Goal: Use online tool/utility: Utilize a website feature to perform a specific function

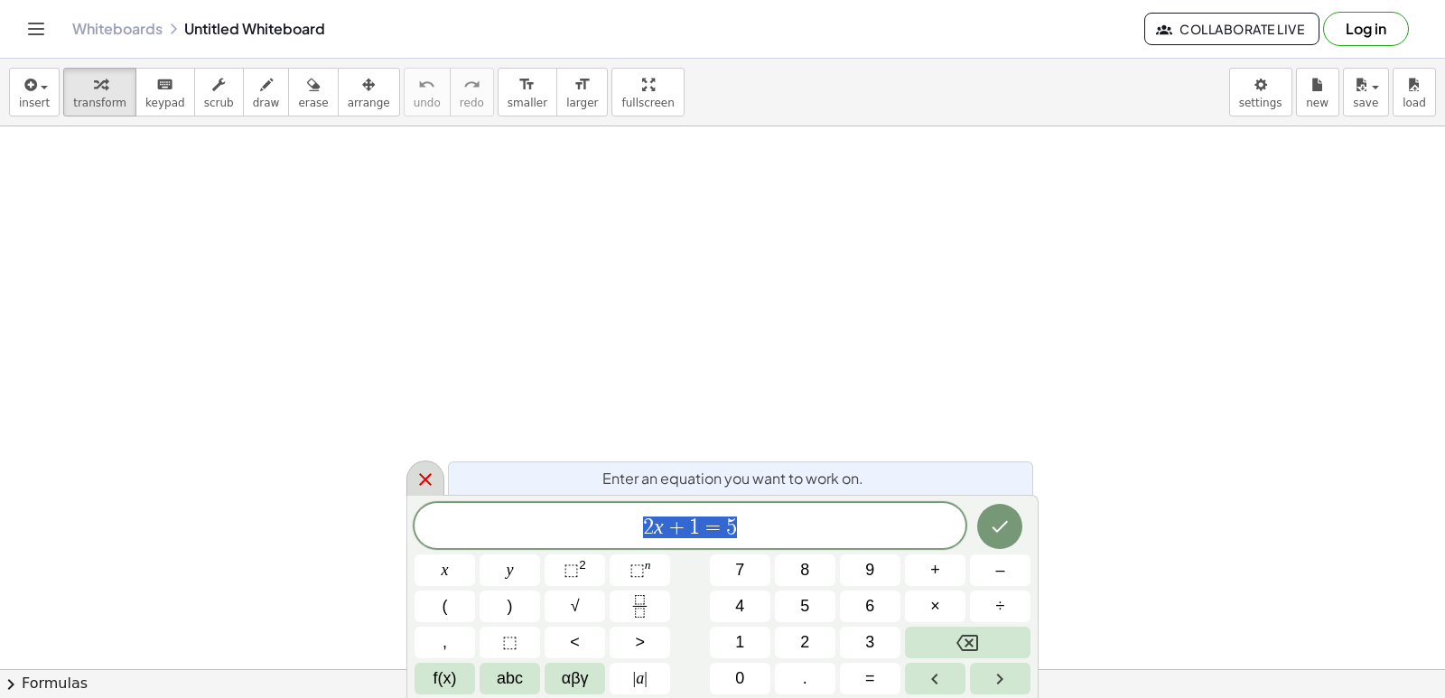
click at [426, 482] on icon at bounding box center [425, 480] width 22 height 22
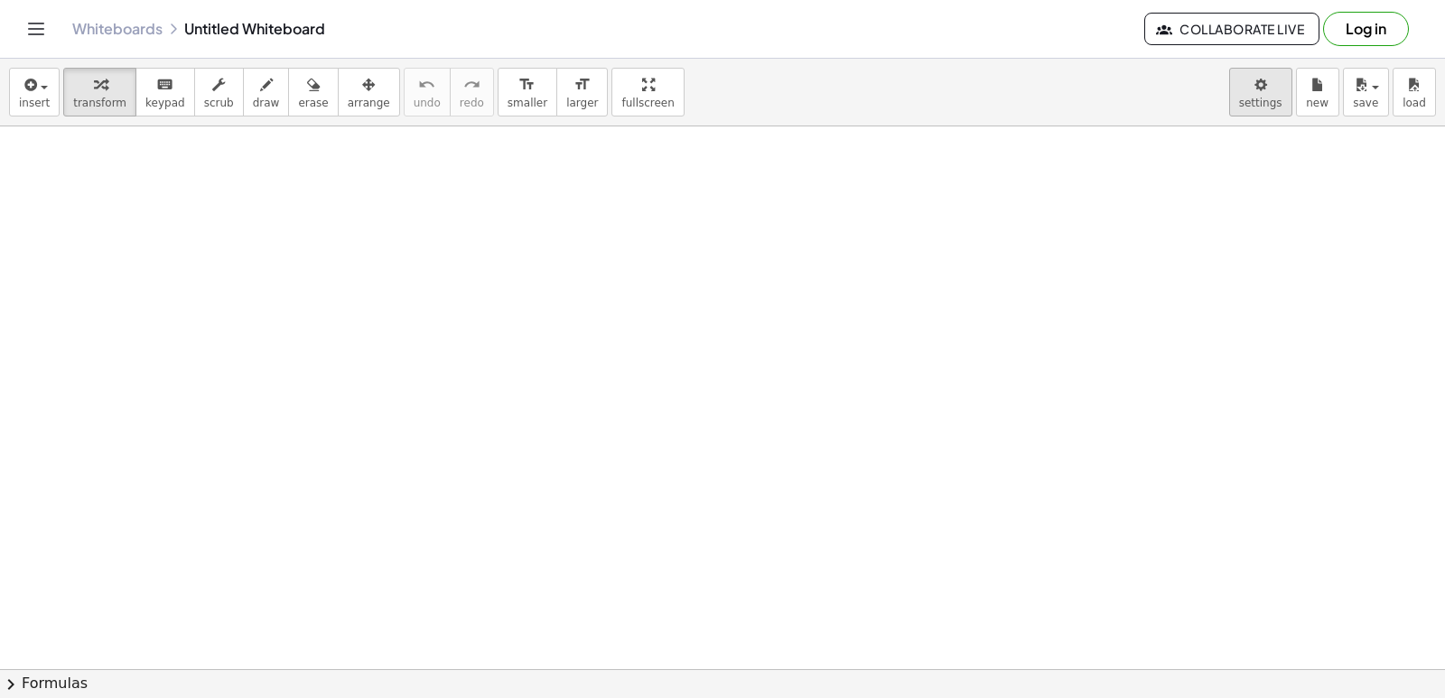
click at [1275, 111] on body "Graspable Math Activities Get Started Activity Bank Assigned Work Classes White…" at bounding box center [722, 349] width 1445 height 698
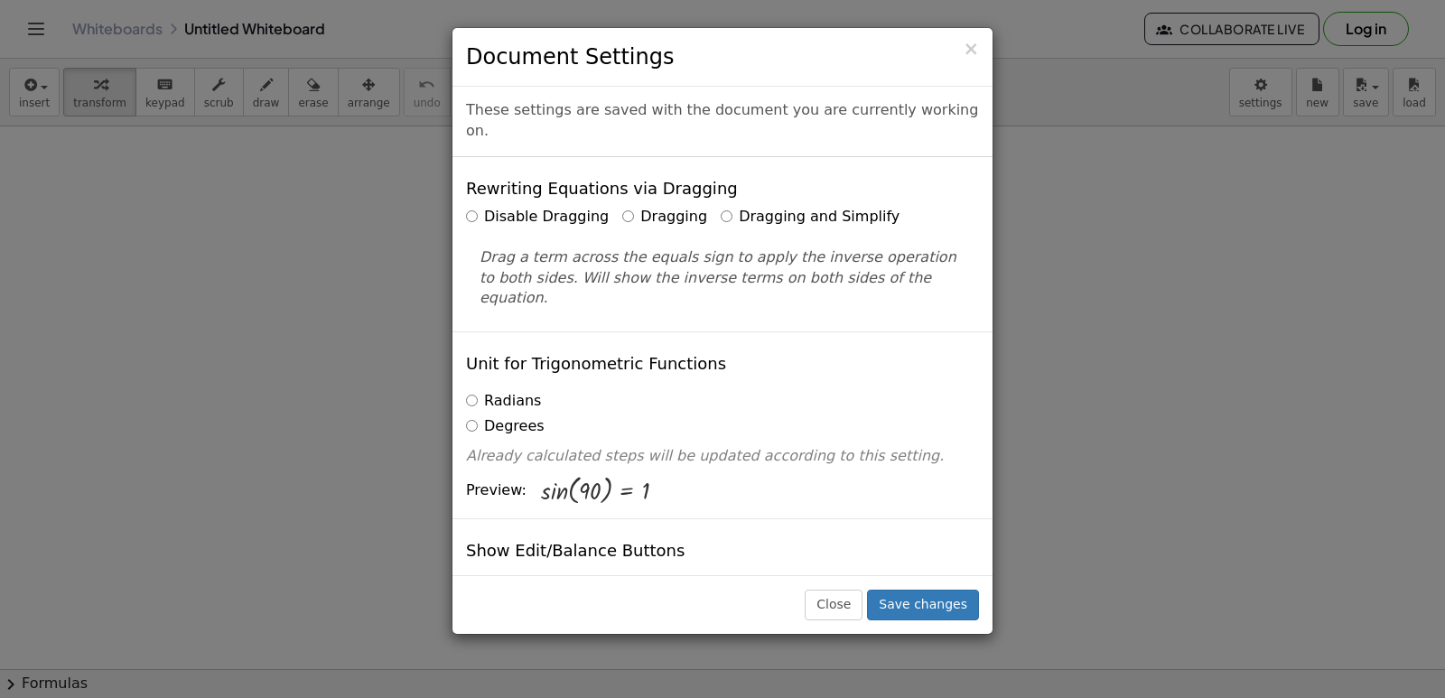
click at [797, 207] on label "Dragging and Simplify" at bounding box center [810, 217] width 179 height 21
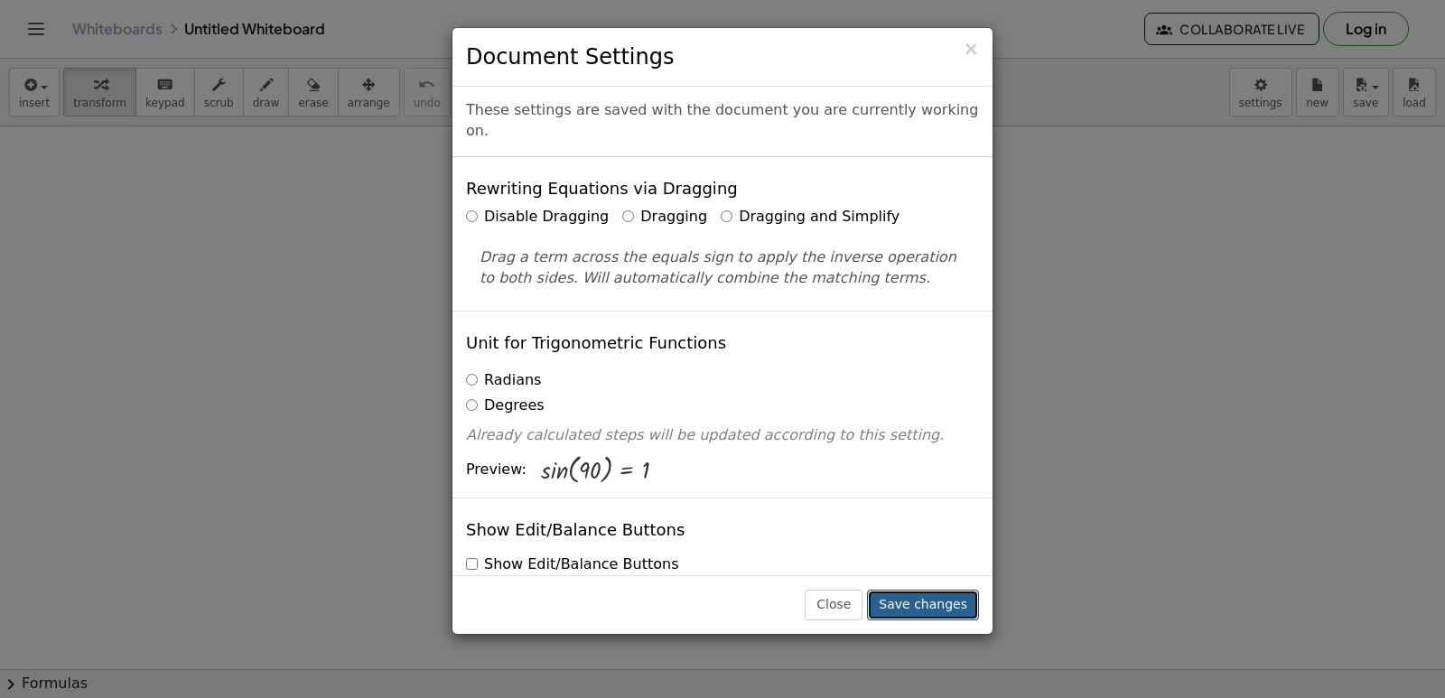
click at [950, 596] on button "Save changes" at bounding box center [923, 605] width 112 height 31
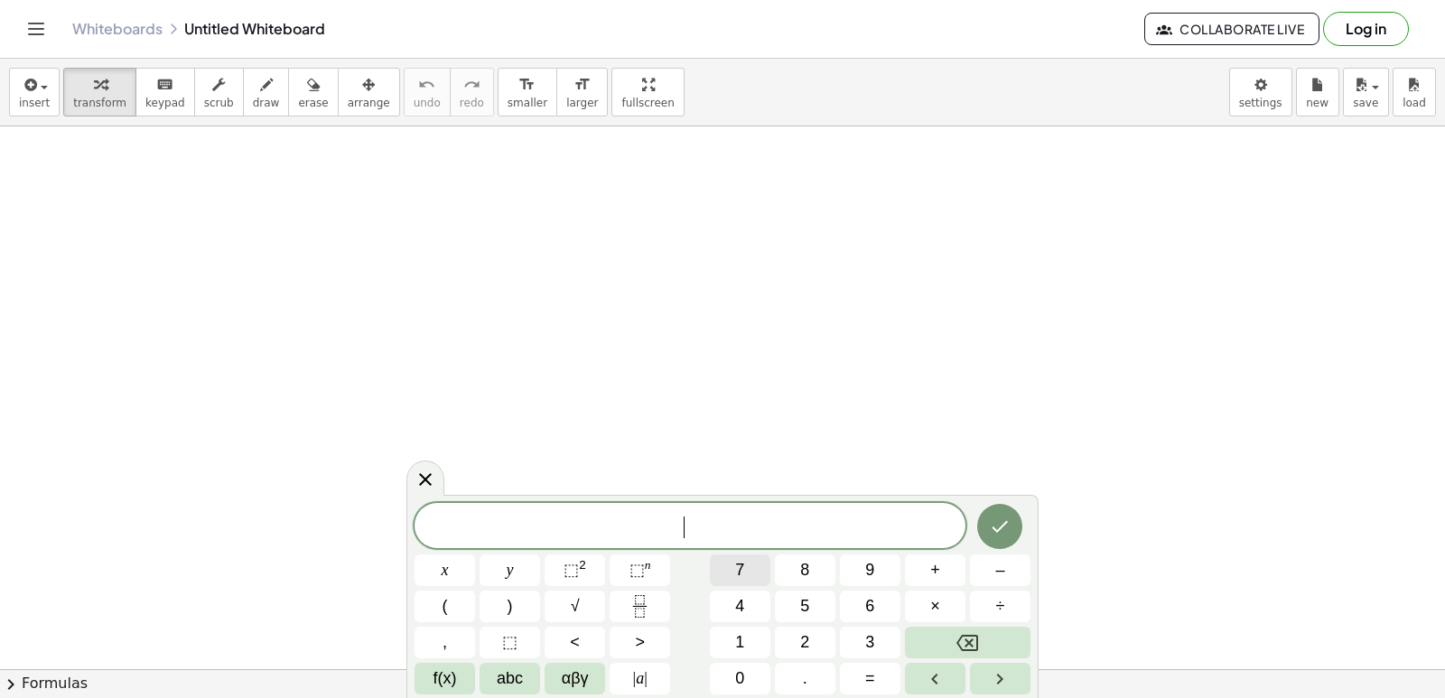
click at [736, 572] on span "7" at bounding box center [739, 570] width 9 height 24
click at [450, 563] on button "x" at bounding box center [444, 570] width 61 height 32
click at [944, 577] on button "+" at bounding box center [935, 570] width 61 height 32
click at [840, 569] on button "9" at bounding box center [870, 570] width 61 height 32
click at [863, 675] on button "=" at bounding box center [870, 679] width 61 height 32
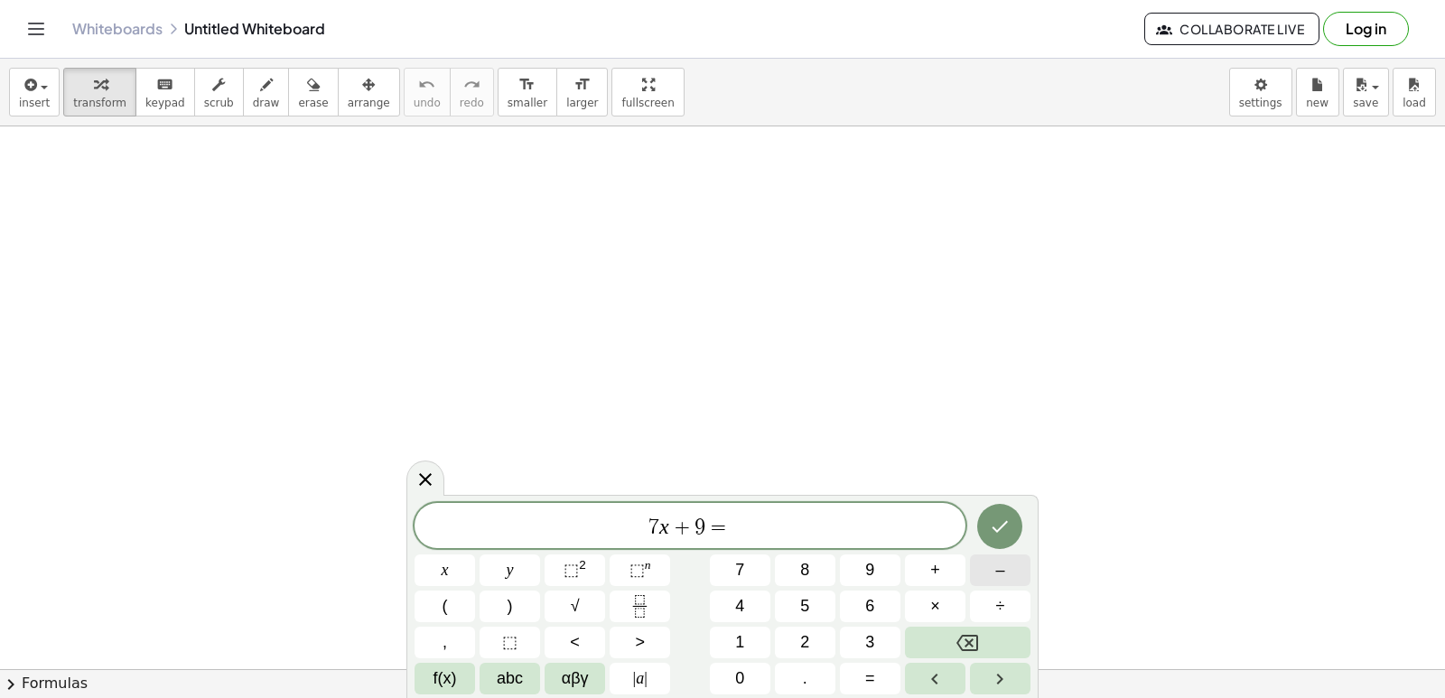
click at [1007, 563] on button "–" at bounding box center [1000, 570] width 61 height 32
click at [723, 639] on button "1" at bounding box center [740, 643] width 61 height 32
click at [800, 635] on span "2" at bounding box center [804, 642] width 9 height 24
click at [794, 640] on button "2" at bounding box center [805, 643] width 61 height 32
click at [973, 637] on icon "Backspace" at bounding box center [967, 643] width 22 height 22
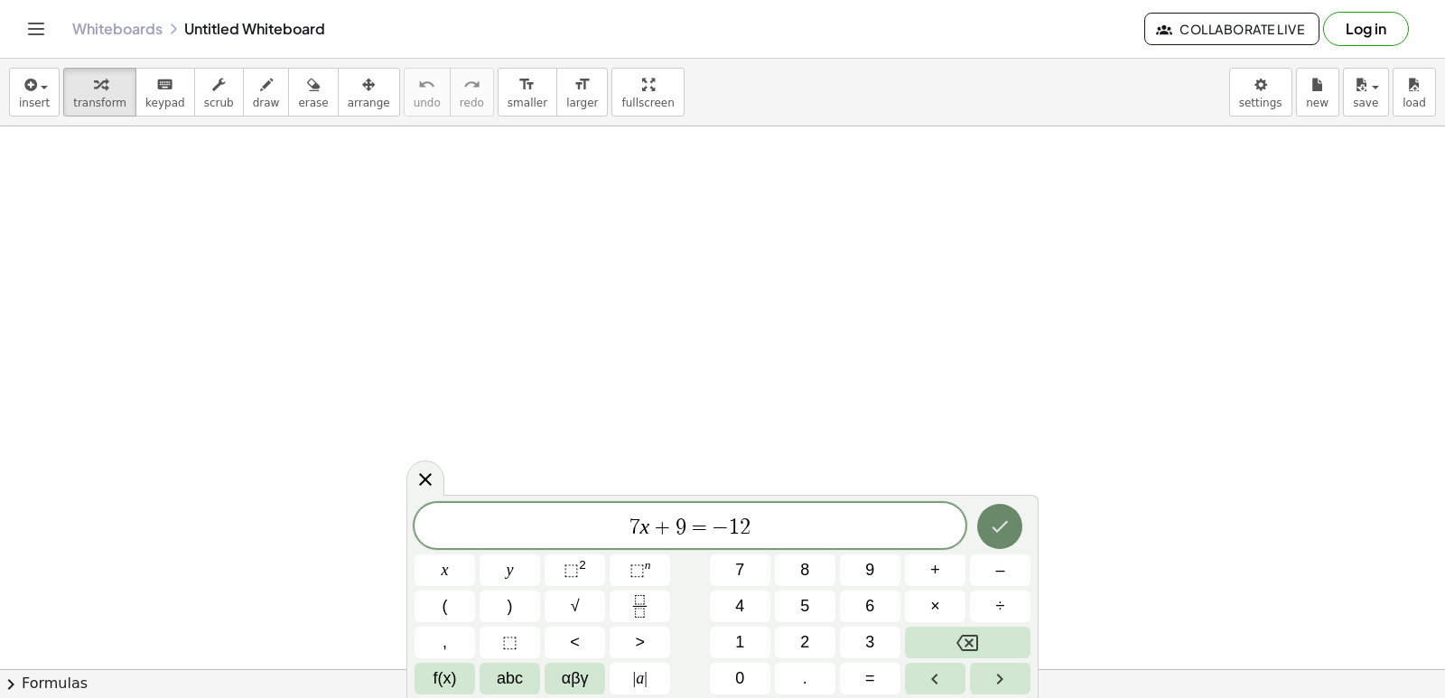
click at [475, 554] on div at bounding box center [444, 570] width 61 height 32
click at [1002, 523] on icon "Done" at bounding box center [1000, 527] width 22 height 22
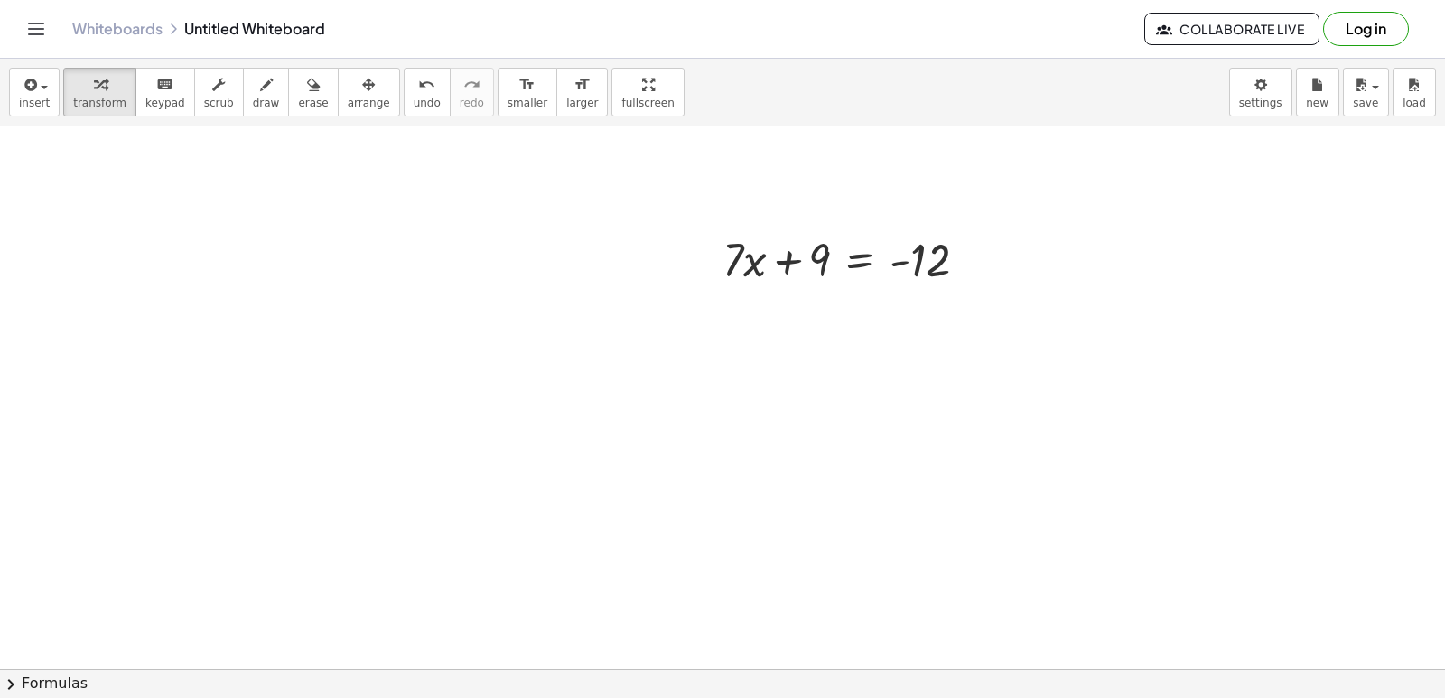
scroll to position [271, 0]
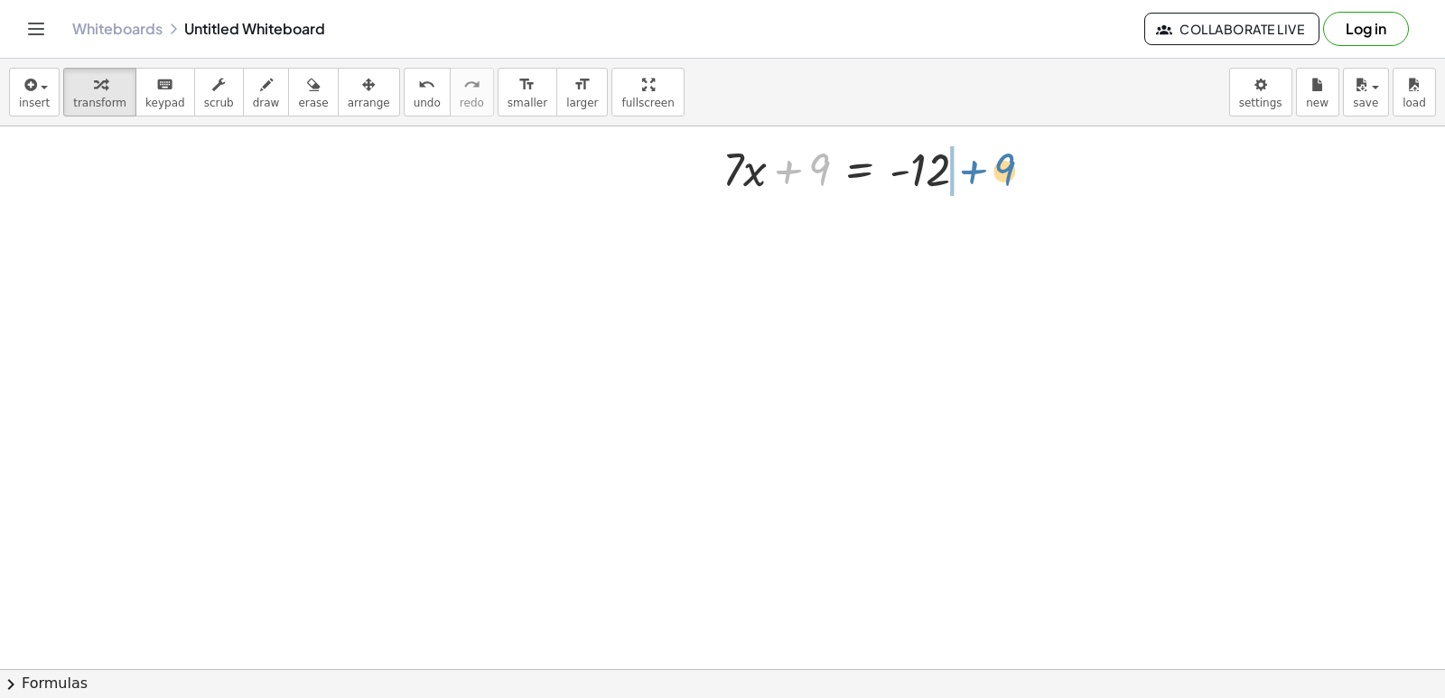
drag, startPoint x: 817, startPoint y: 168, endPoint x: 1002, endPoint y: 169, distance: 185.1
click at [988, 228] on div at bounding box center [891, 229] width 356 height 61
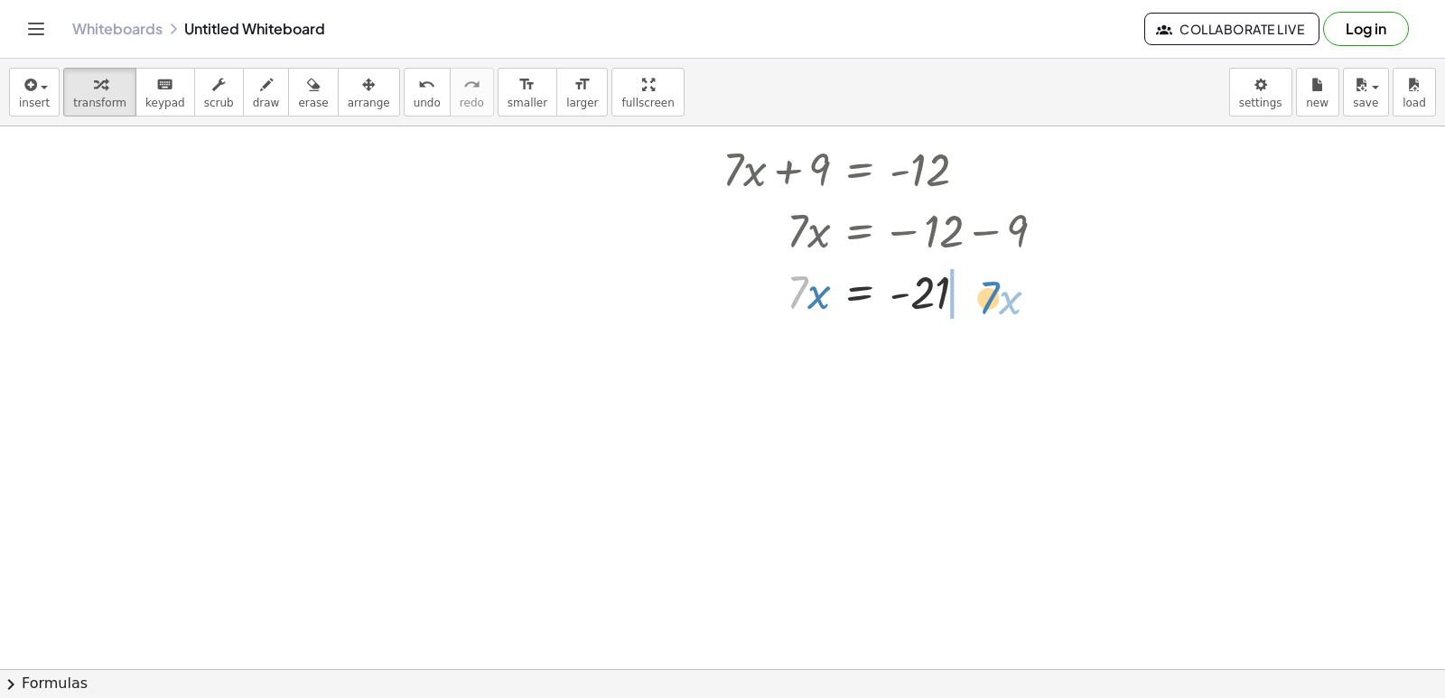
drag, startPoint x: 789, startPoint y: 304, endPoint x: 981, endPoint y: 308, distance: 191.5
click at [981, 308] on div at bounding box center [891, 290] width 356 height 61
click at [985, 357] on div at bounding box center [901, 351] width 377 height 61
click at [414, 97] on span "undo" at bounding box center [427, 103] width 27 height 13
drag, startPoint x: 791, startPoint y: 299, endPoint x: 970, endPoint y: 289, distance: 179.1
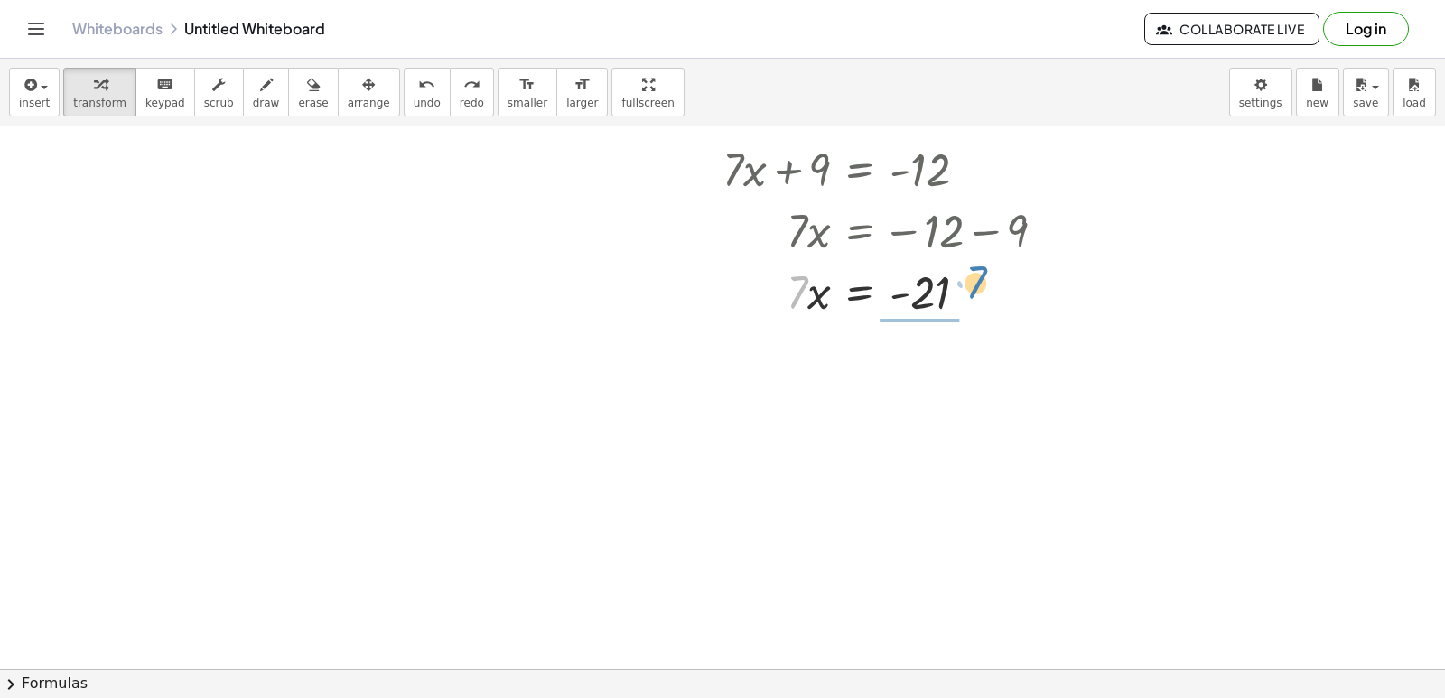
click at [970, 289] on div at bounding box center [891, 290] width 356 height 61
click at [889, 369] on div at bounding box center [891, 366] width 356 height 90
click at [936, 372] on div at bounding box center [891, 366] width 356 height 90
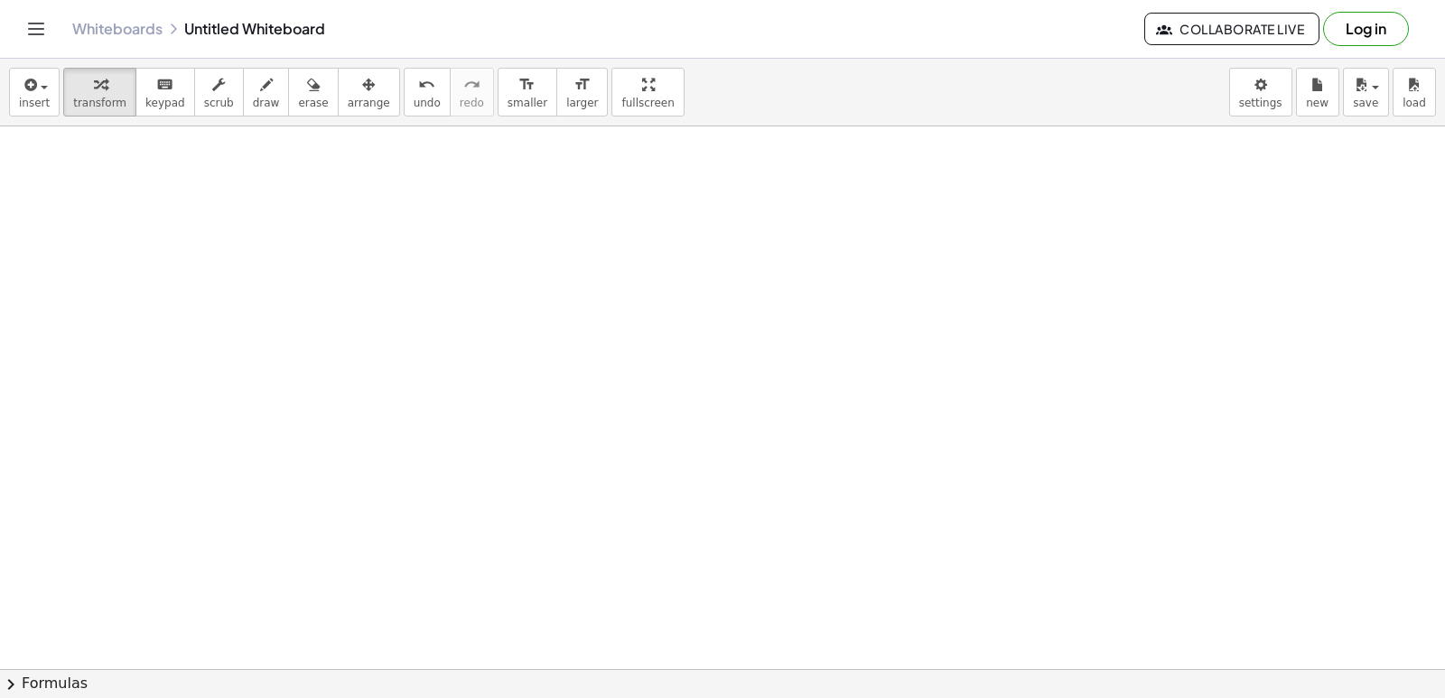
scroll to position [660, 0]
click at [749, 411] on div at bounding box center [722, 280] width 1445 height 1628
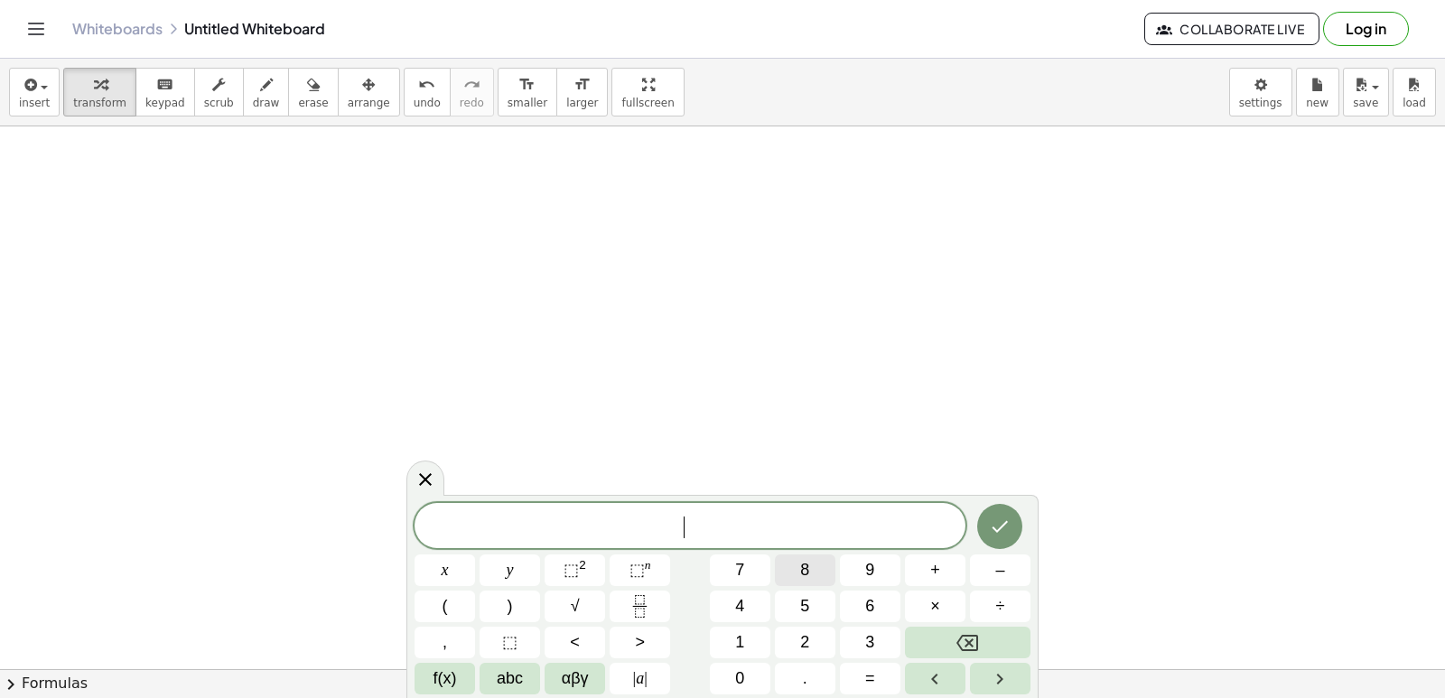
click at [789, 565] on button "8" at bounding box center [805, 570] width 61 height 32
click at [517, 566] on button "y" at bounding box center [509, 570] width 61 height 32
click at [1015, 552] on div "8 y x y ⬚ 2 ⬚ n 7 8 9 + – ( ) √ 4 5 6 × ÷ , ⬚ < > 1 2 3 f(x) abc αβγ | a | 0 . =" at bounding box center [722, 598] width 616 height 191
click at [1010, 569] on button "–" at bounding box center [1000, 570] width 61 height 32
click at [821, 601] on button "5" at bounding box center [805, 607] width 61 height 32
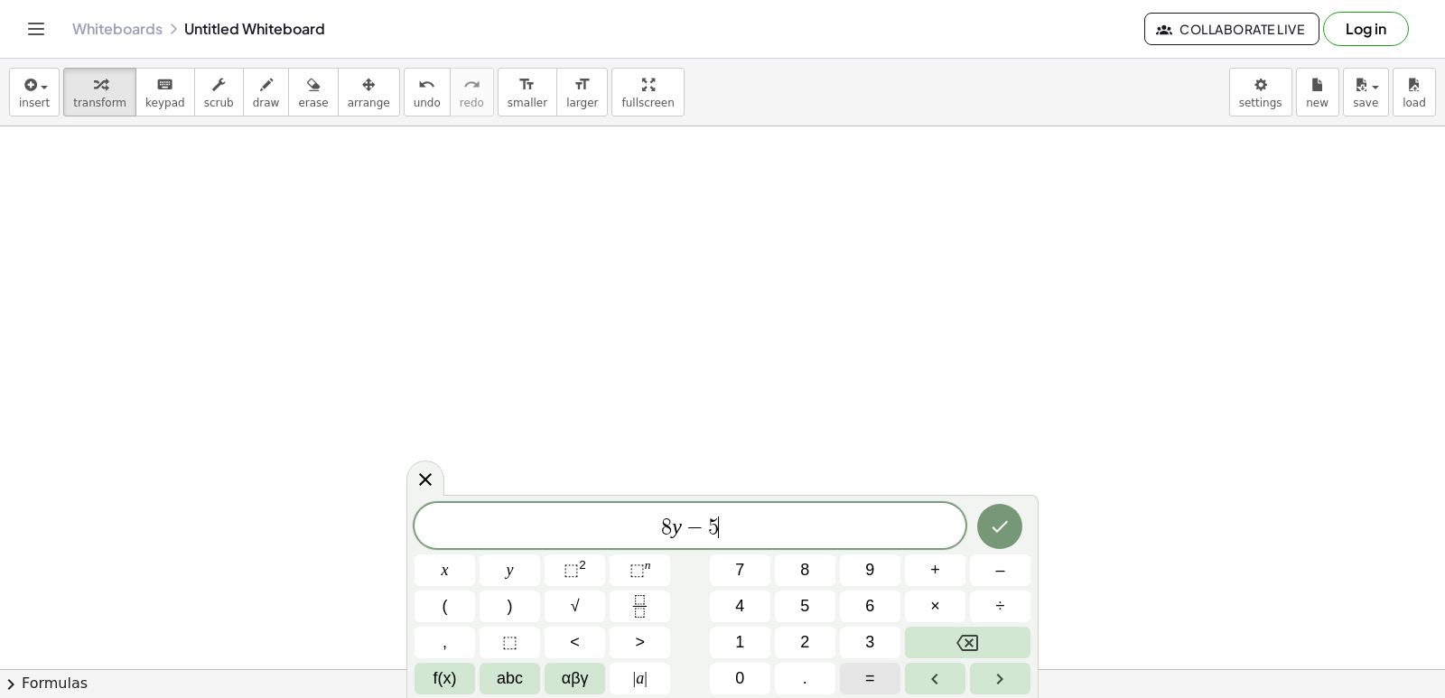
click at [878, 676] on button "=" at bounding box center [870, 679] width 61 height 32
click at [748, 647] on button "1" at bounding box center [740, 643] width 61 height 32
click at [1010, 538] on button "Done" at bounding box center [999, 526] width 45 height 45
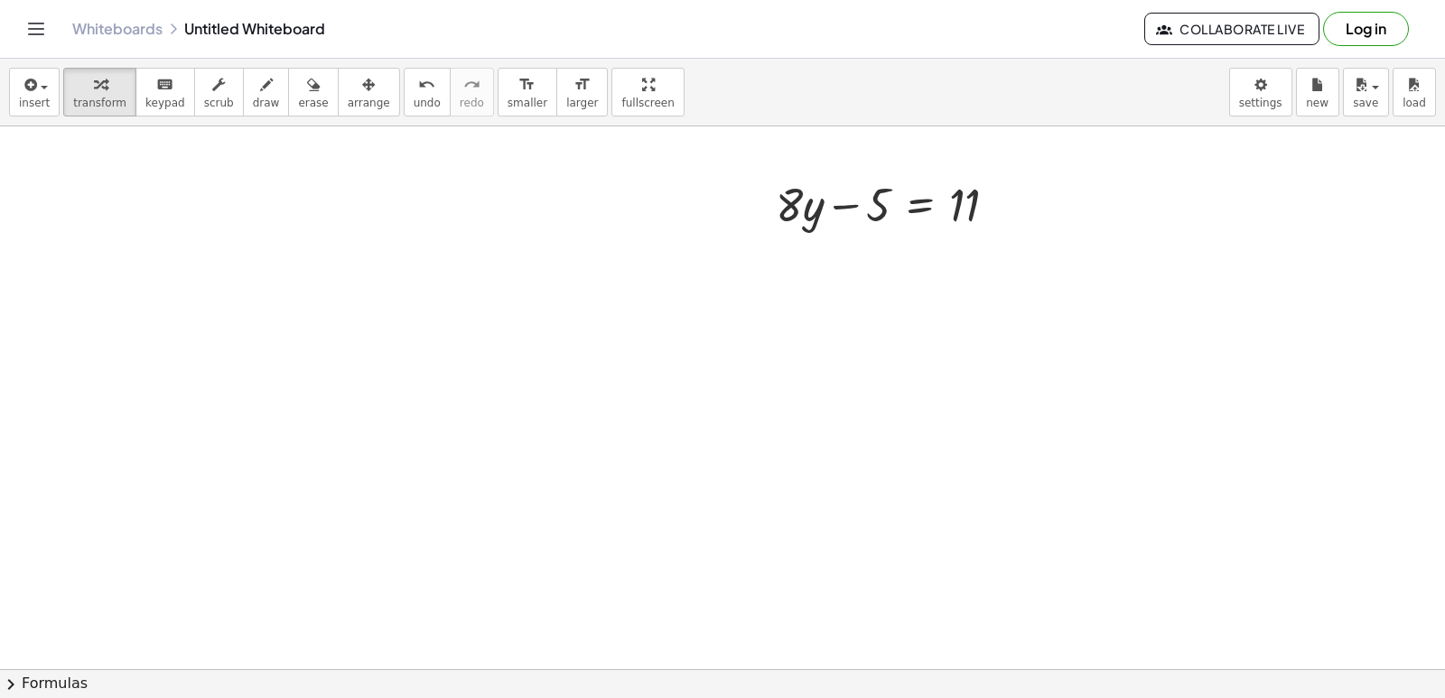
scroll to position [931, 0]
drag, startPoint x: 880, startPoint y: 183, endPoint x: 1037, endPoint y: 185, distance: 157.1
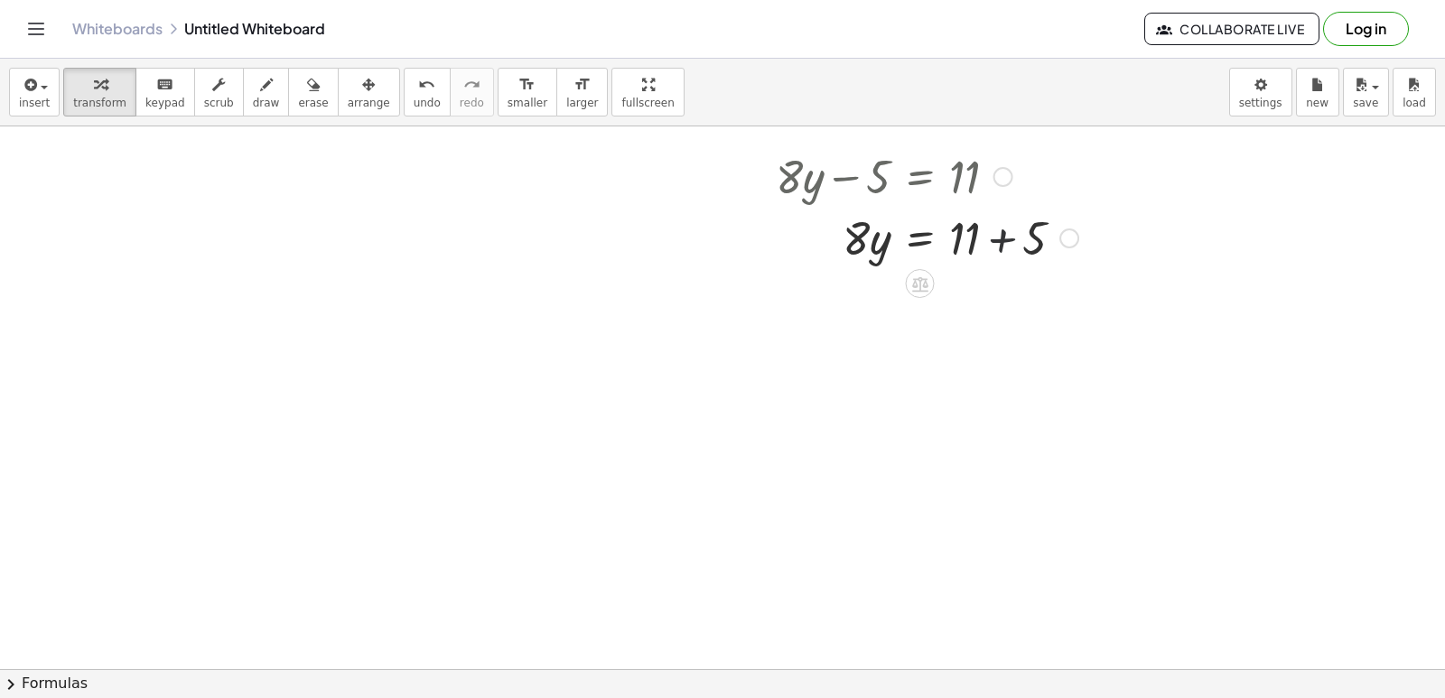
click at [1001, 237] on div at bounding box center [927, 236] width 321 height 61
drag, startPoint x: 861, startPoint y: 313, endPoint x: 1029, endPoint y: 318, distance: 167.1
click at [1029, 318] on div at bounding box center [927, 297] width 321 height 61
click at [404, 83] on button "undo undo" at bounding box center [427, 92] width 47 height 49
drag, startPoint x: 852, startPoint y: 301, endPoint x: 969, endPoint y: 352, distance: 128.2
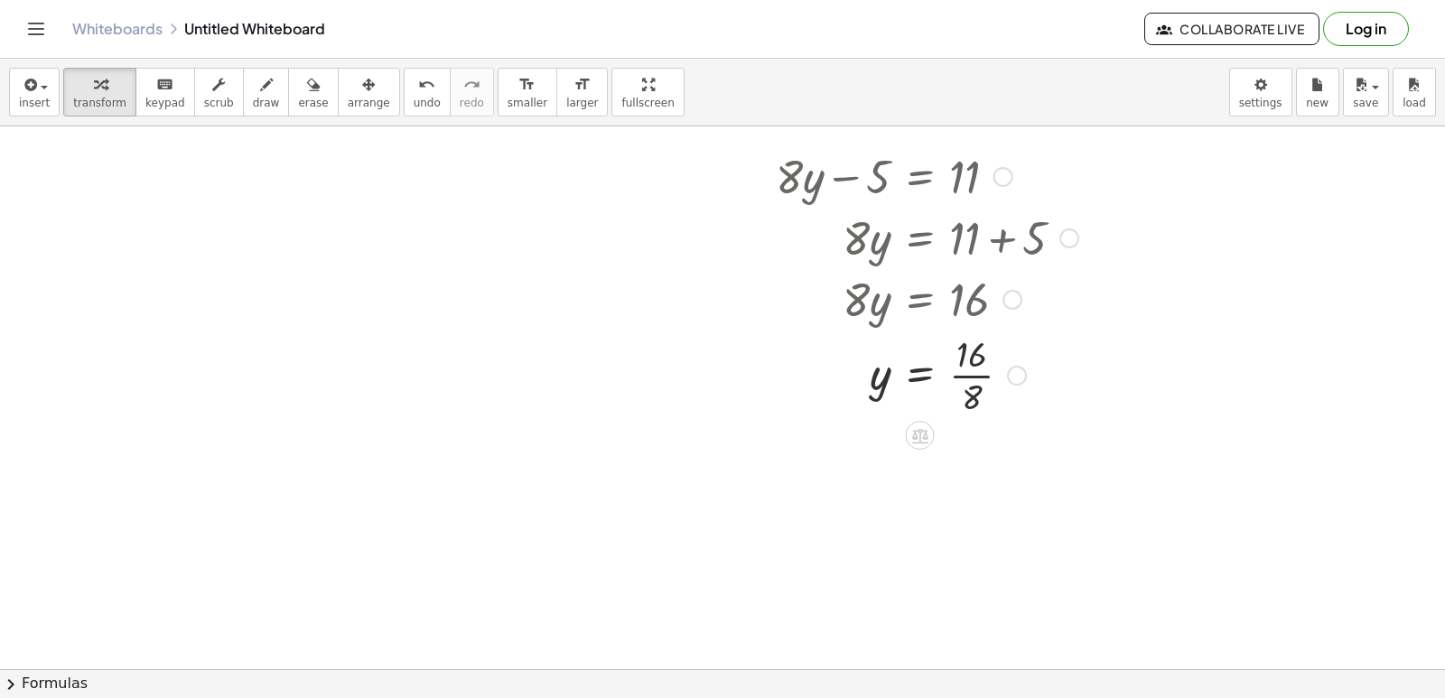
click at [974, 370] on div at bounding box center [927, 374] width 321 height 90
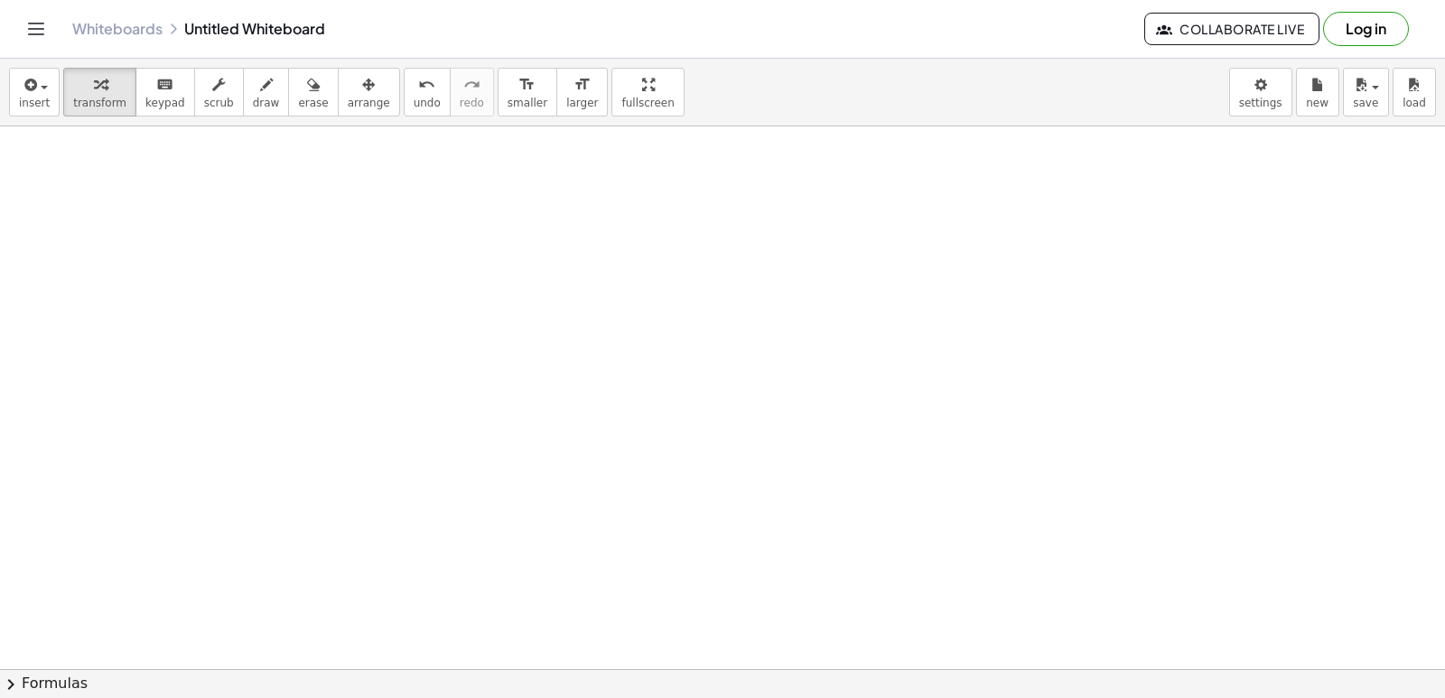
scroll to position [1447, 0]
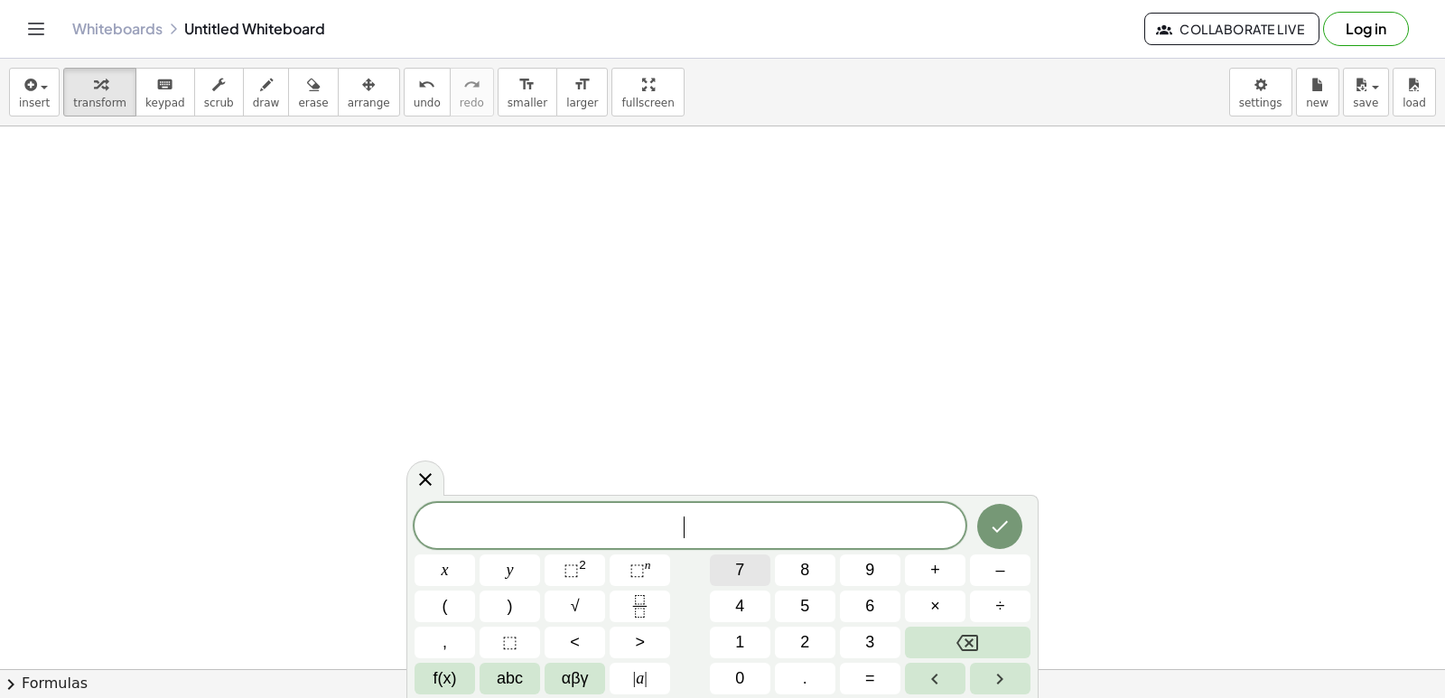
click at [762, 573] on button "7" at bounding box center [740, 570] width 61 height 32
click at [468, 559] on button "x" at bounding box center [444, 570] width 61 height 32
click at [1000, 571] on span "–" at bounding box center [999, 570] width 9 height 24
click at [757, 646] on button "1" at bounding box center [740, 643] width 61 height 32
click at [880, 674] on button "=" at bounding box center [870, 679] width 61 height 32
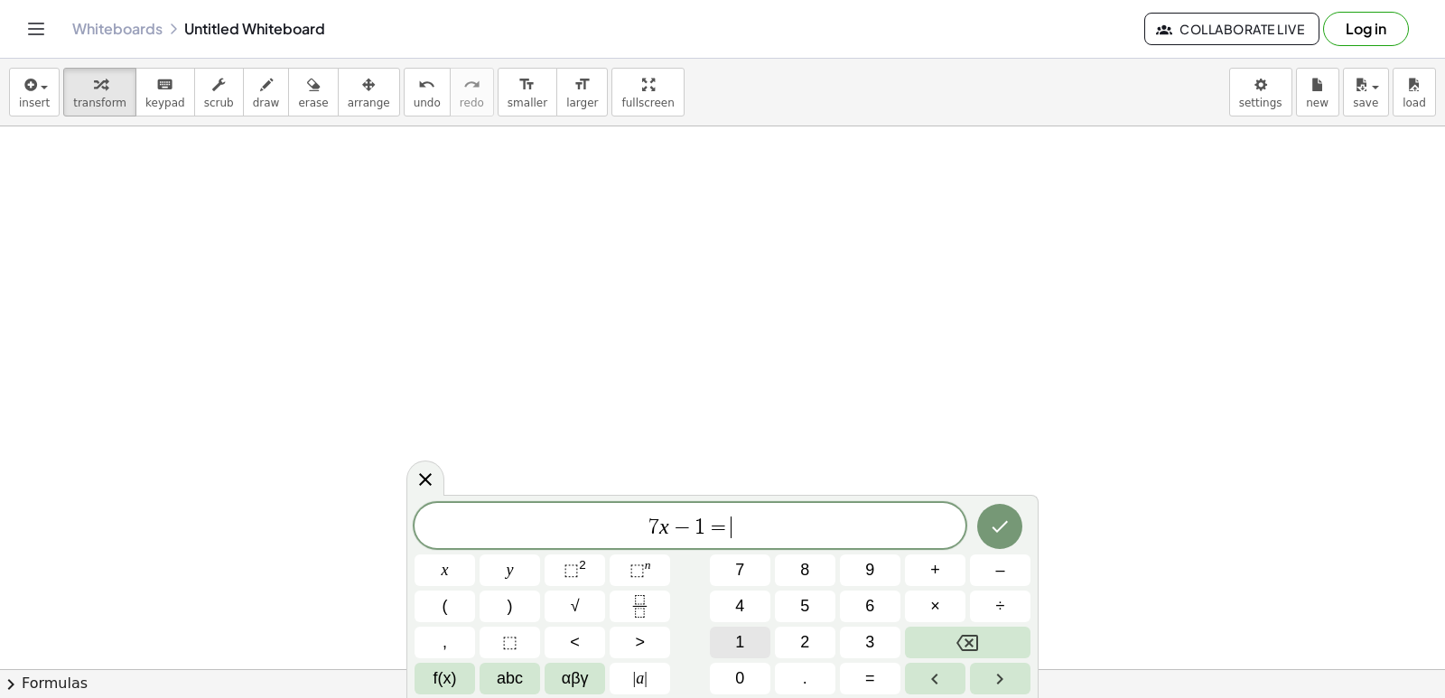
click at [737, 640] on button "1" at bounding box center [740, 643] width 61 height 32
click at [880, 648] on button "3" at bounding box center [870, 643] width 61 height 32
click at [990, 533] on icon "Done" at bounding box center [1000, 527] width 22 height 22
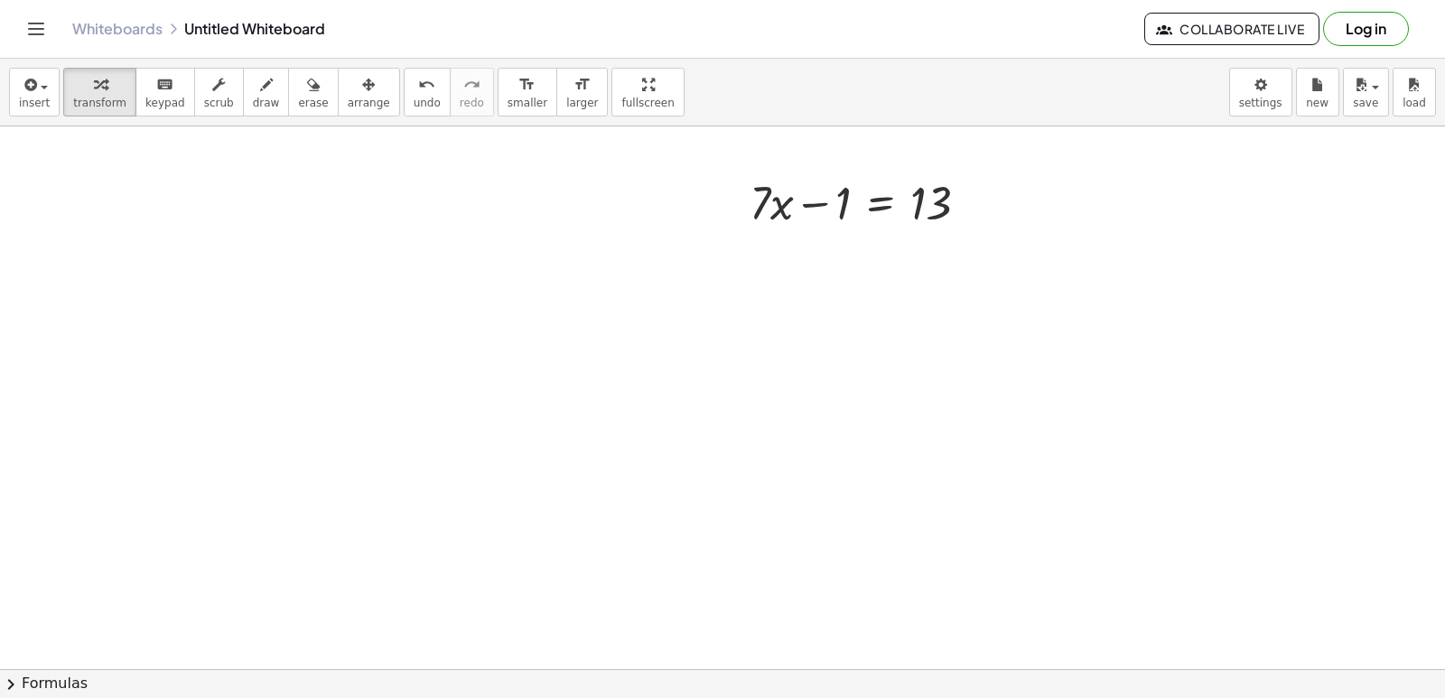
scroll to position [1718, 0]
drag, startPoint x: 837, startPoint y: 204, endPoint x: 848, endPoint y: 181, distance: 25.9
click at [903, 210] on div at bounding box center [865, 183] width 251 height 61
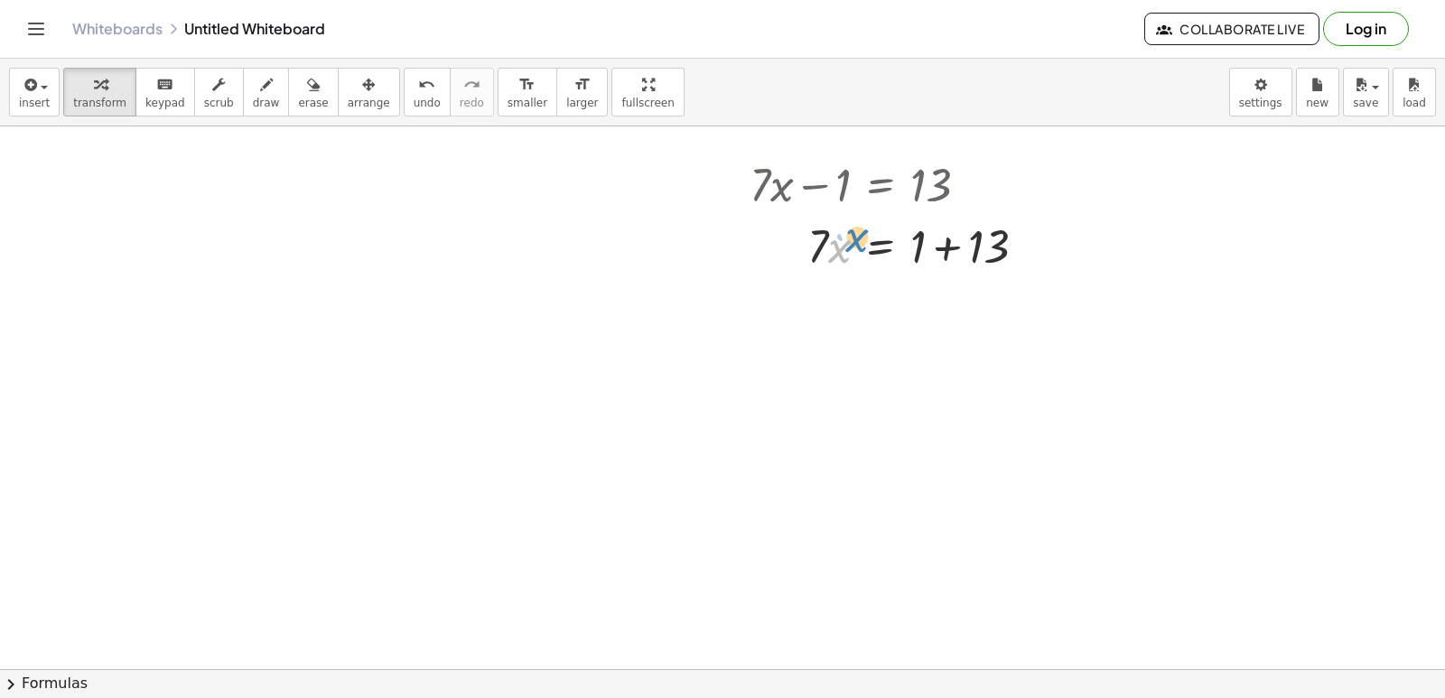
drag, startPoint x: 848, startPoint y: 181, endPoint x: 830, endPoint y: 149, distance: 36.4
click at [880, 185] on div "+ · 7 · x − 1 = 13 · x · 7 · x 1 = 13 + +" at bounding box center [880, 185] width 0 height 0
click at [414, 98] on span "undo" at bounding box center [427, 103] width 27 height 13
drag, startPoint x: 831, startPoint y: 184, endPoint x: 995, endPoint y: 185, distance: 164.4
click at [958, 184] on div at bounding box center [894, 183] width 309 height 61
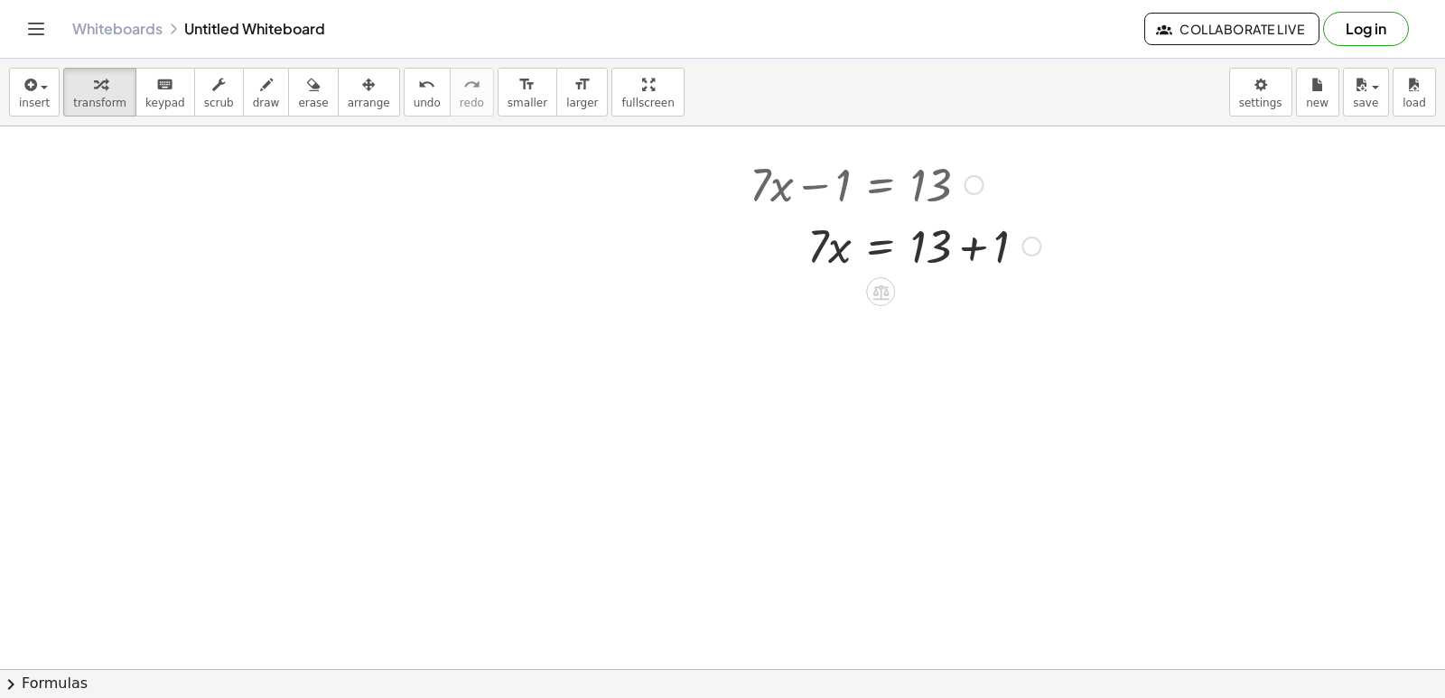
click at [975, 248] on div at bounding box center [894, 244] width 309 height 61
drag, startPoint x: 815, startPoint y: 305, endPoint x: 982, endPoint y: 308, distance: 168.0
click at [982, 308] on div at bounding box center [894, 305] width 309 height 61
click at [414, 98] on span "undo" at bounding box center [427, 103] width 27 height 13
drag, startPoint x: 815, startPoint y: 319, endPoint x: 914, endPoint y: 372, distance: 112.7
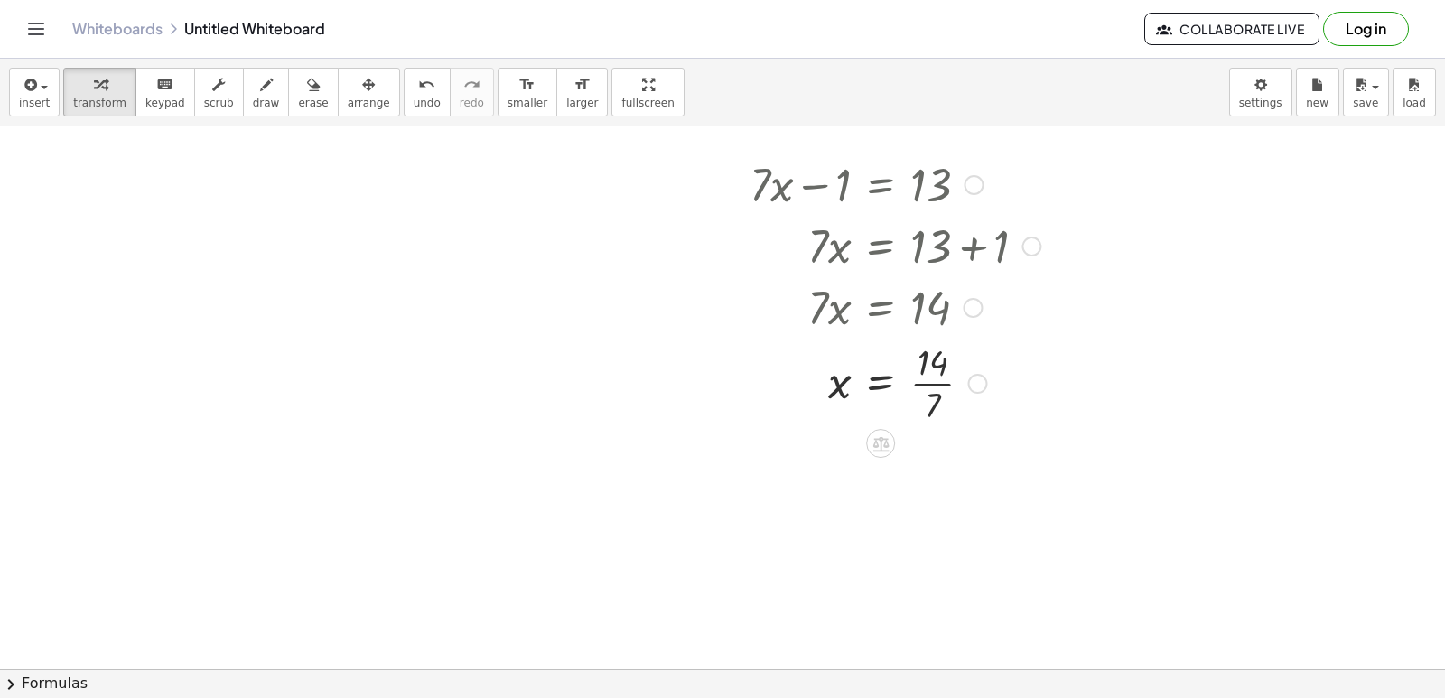
click at [937, 389] on div at bounding box center [894, 382] width 309 height 90
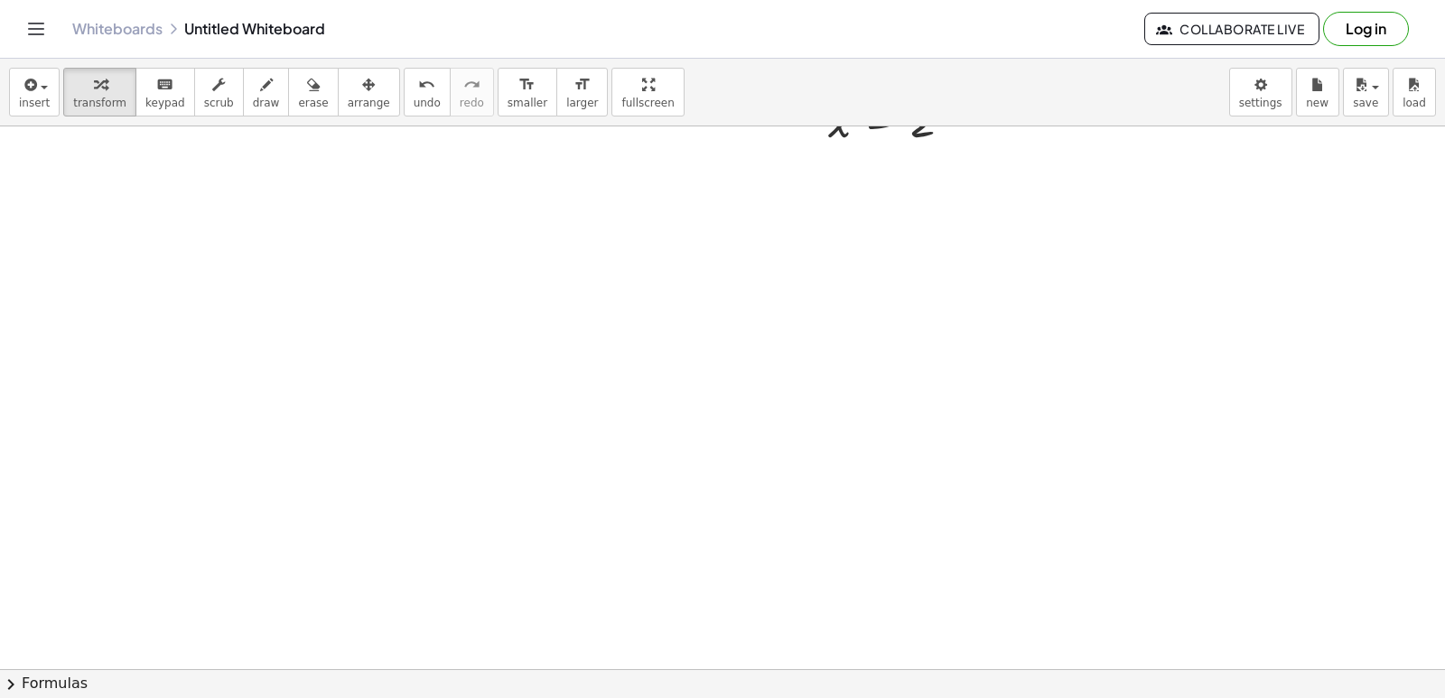
scroll to position [2079, 0]
drag, startPoint x: 811, startPoint y: 438, endPoint x: 799, endPoint y: 438, distance: 11.7
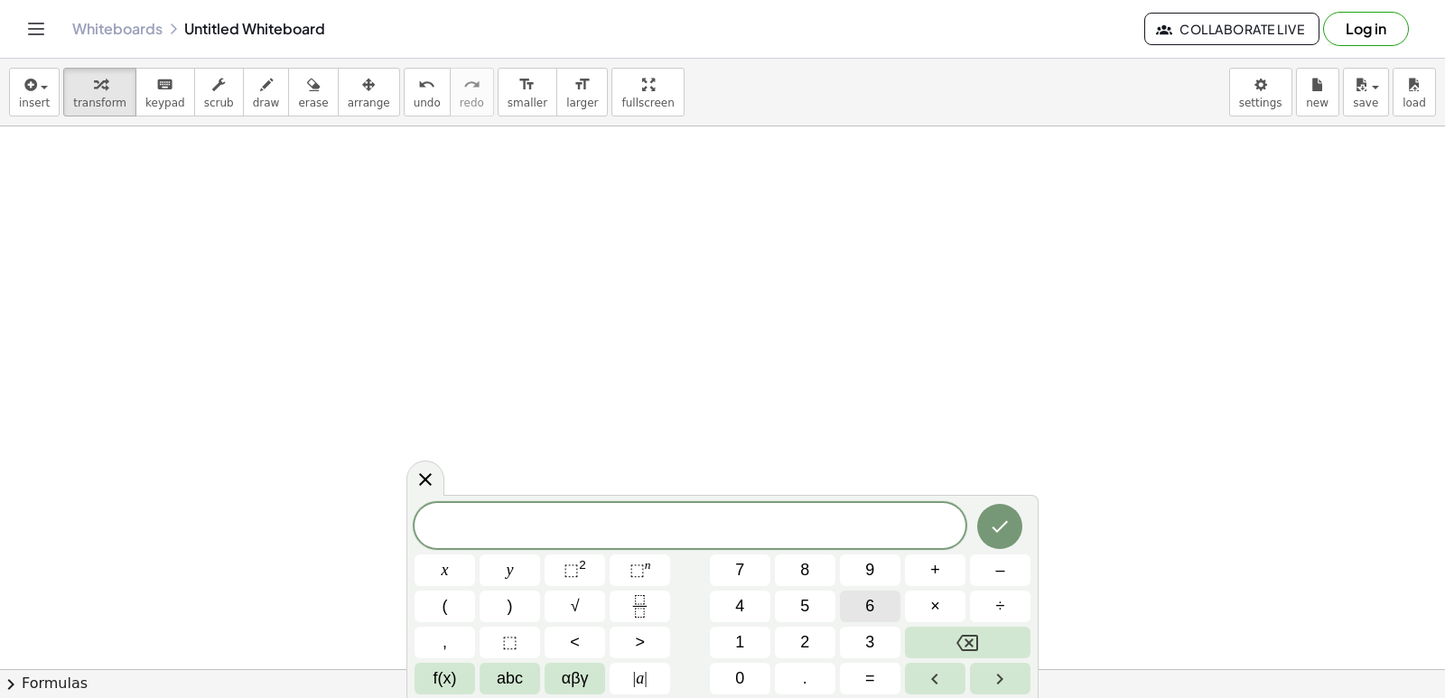
click at [886, 606] on button "6" at bounding box center [870, 607] width 61 height 32
click at [499, 560] on button "y" at bounding box center [509, 570] width 61 height 32
click at [994, 557] on button "–" at bounding box center [1000, 570] width 61 height 32
click at [730, 572] on button "7" at bounding box center [740, 570] width 61 height 32
click at [860, 680] on button "=" at bounding box center [870, 679] width 61 height 32
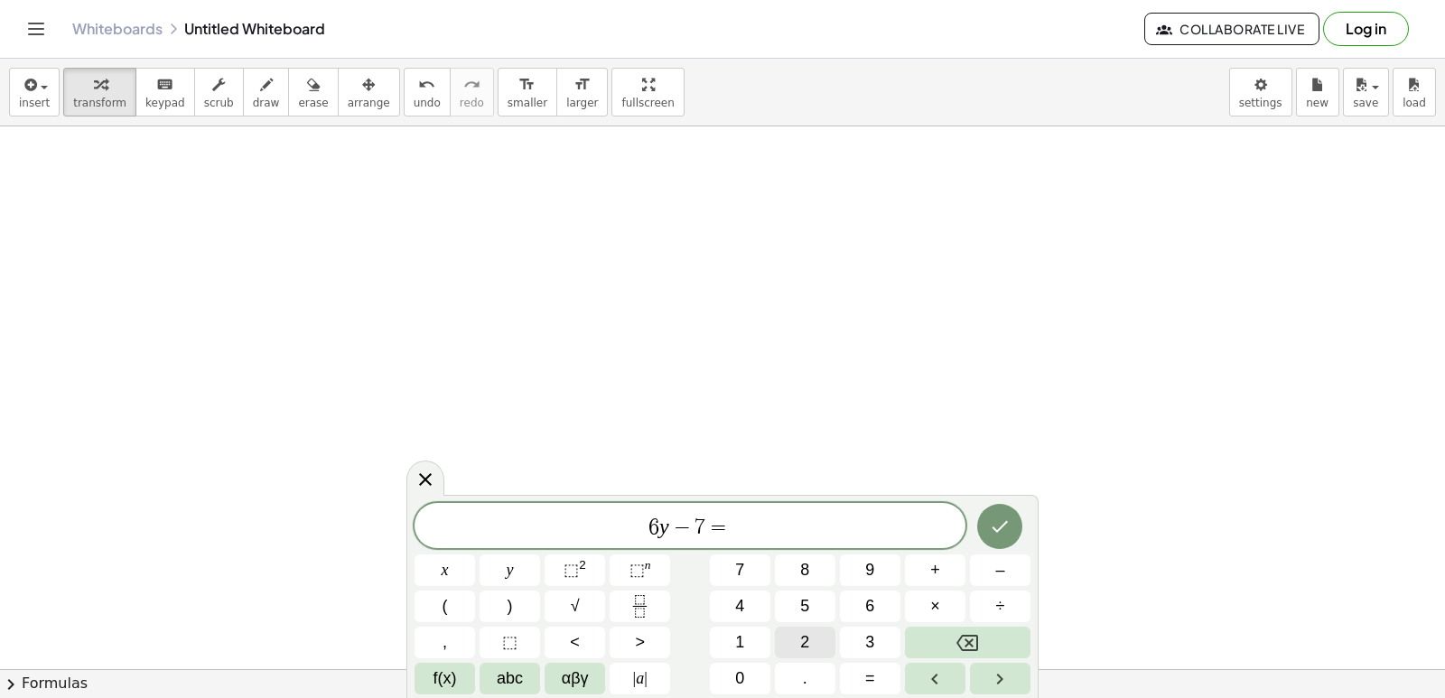
click at [796, 650] on button "2" at bounding box center [805, 643] width 61 height 32
click at [881, 566] on button "9" at bounding box center [870, 570] width 61 height 32
click at [989, 525] on icon "Done" at bounding box center [1000, 527] width 22 height 22
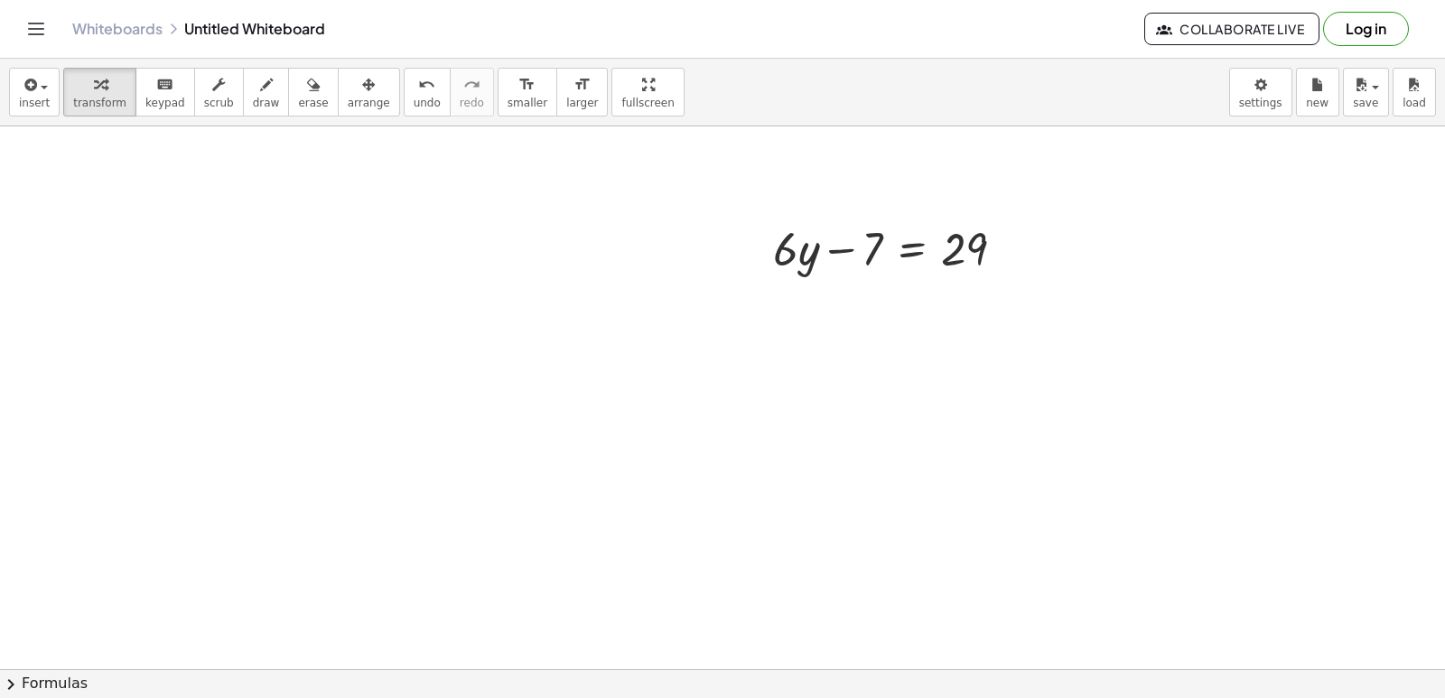
scroll to position [2261, 0]
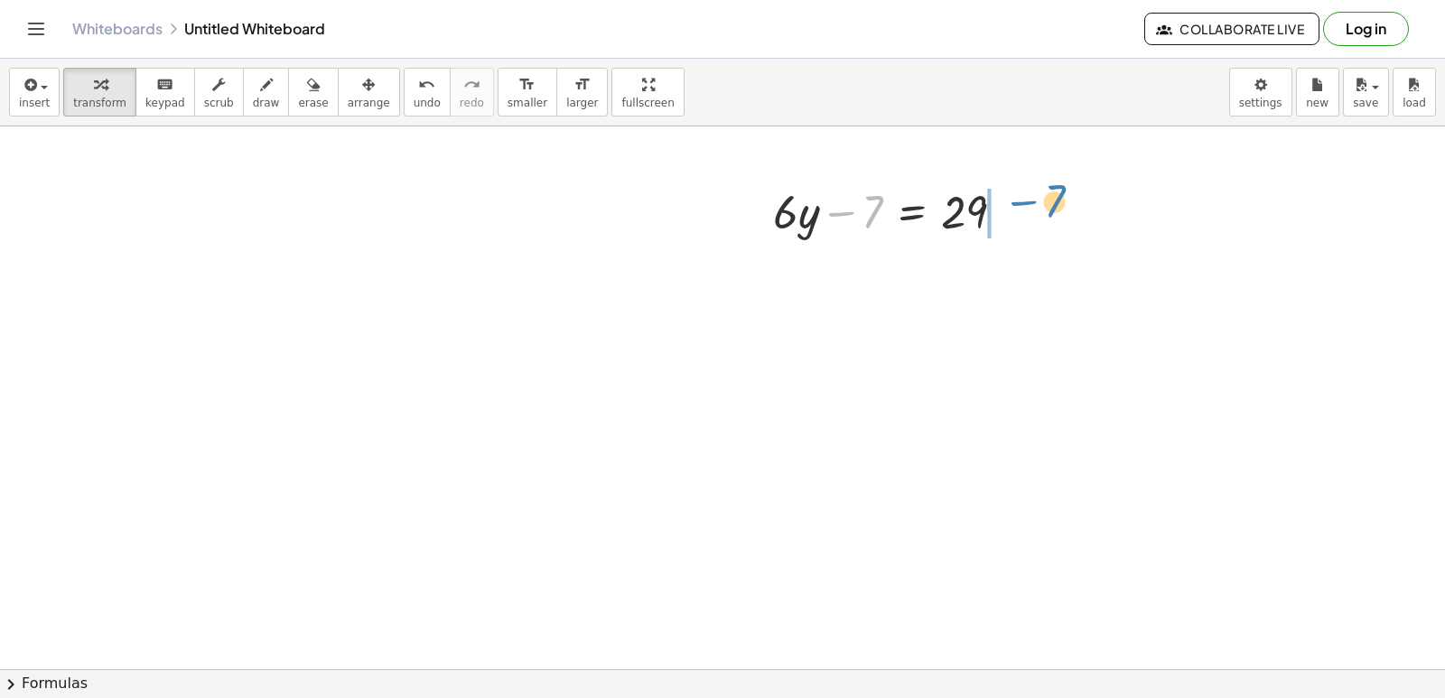
drag, startPoint x: 872, startPoint y: 211, endPoint x: 1055, endPoint y: 200, distance: 182.7
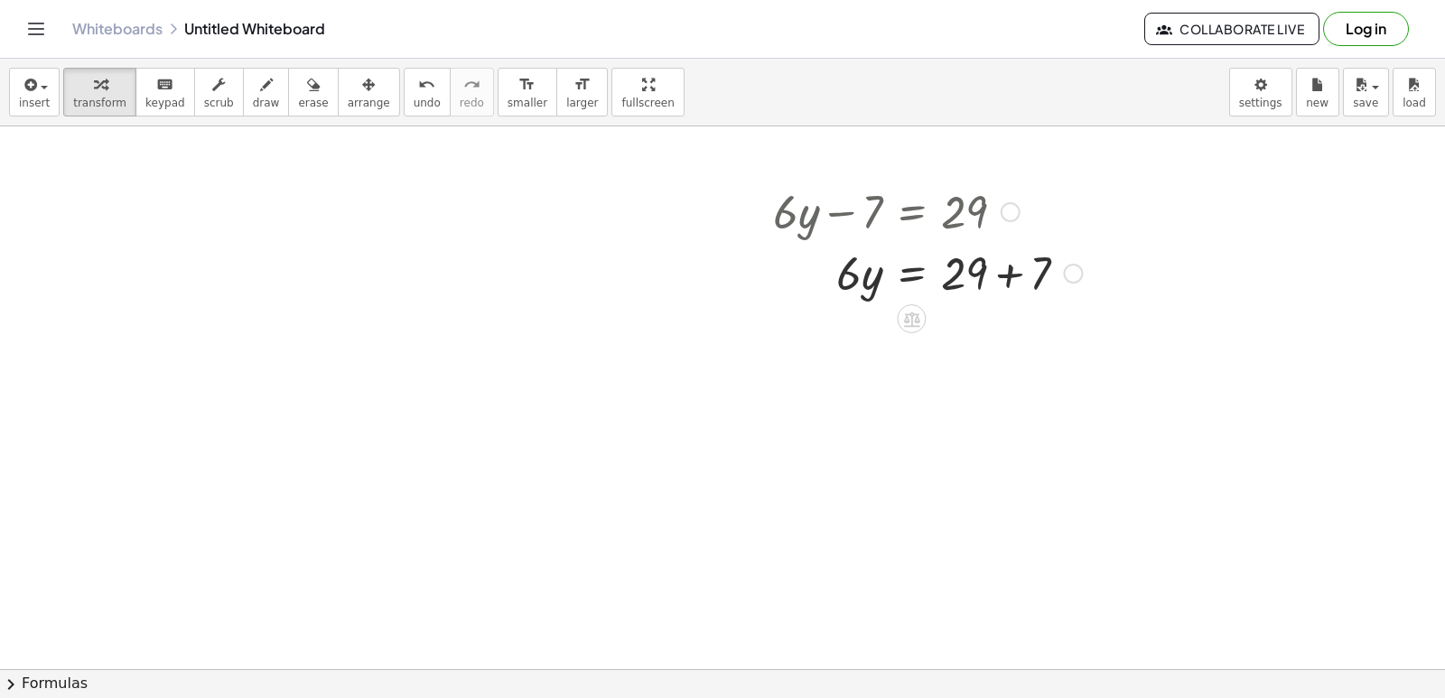
click at [1009, 278] on div at bounding box center [927, 271] width 327 height 61
drag, startPoint x: 849, startPoint y: 328, endPoint x: 971, endPoint y: 403, distance: 143.1
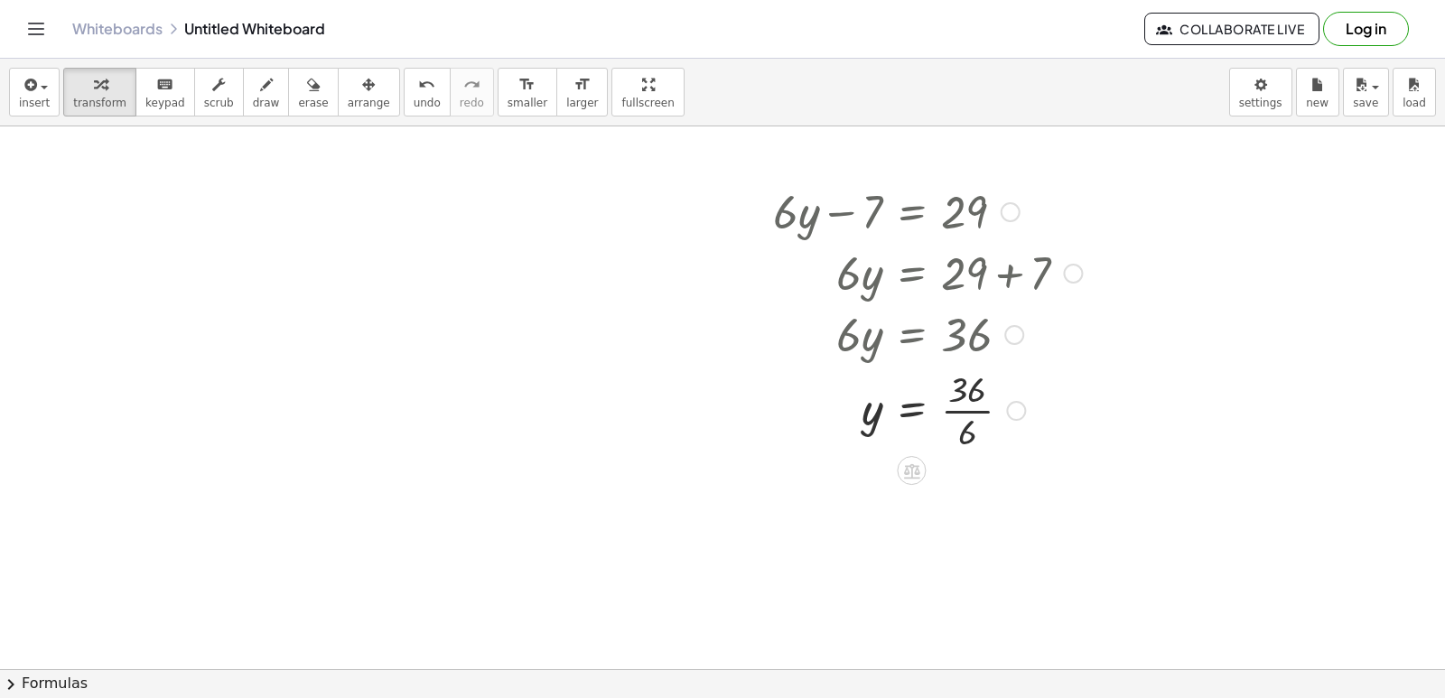
click at [972, 414] on div at bounding box center [927, 409] width 327 height 90
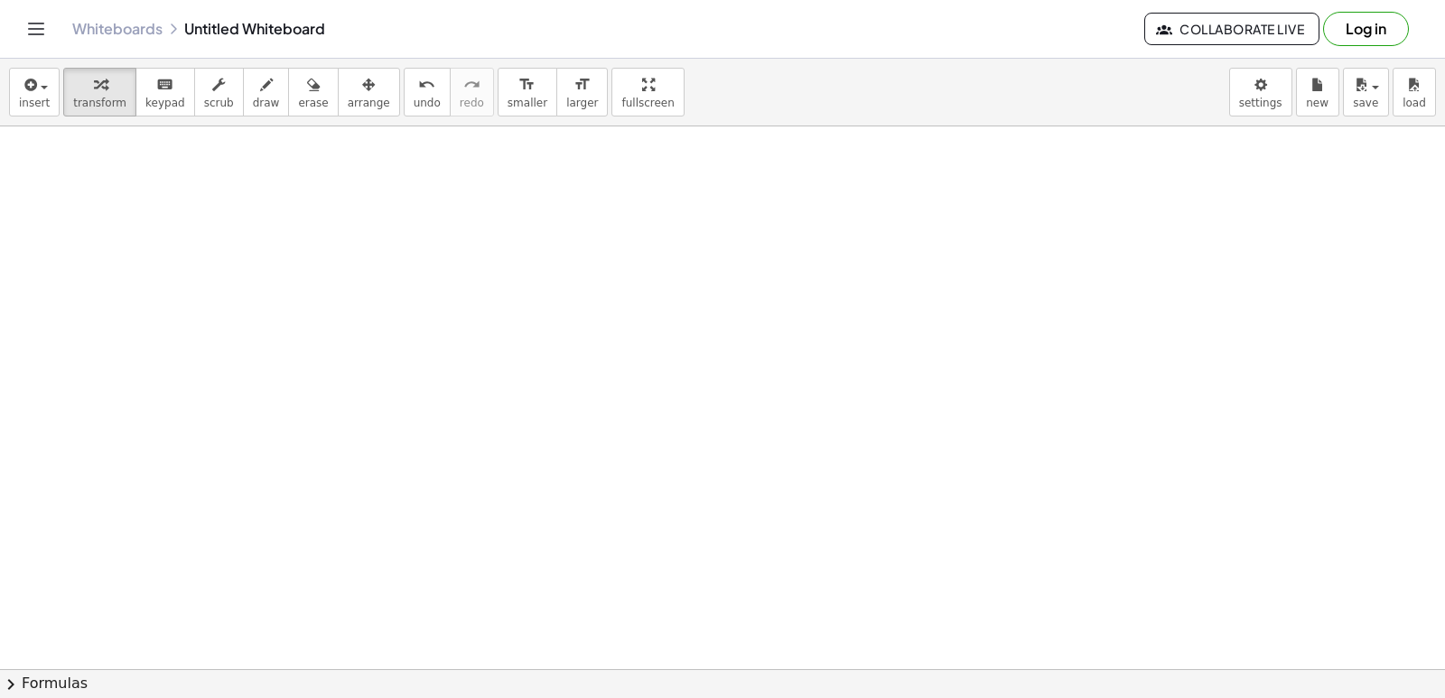
scroll to position [2713, 0]
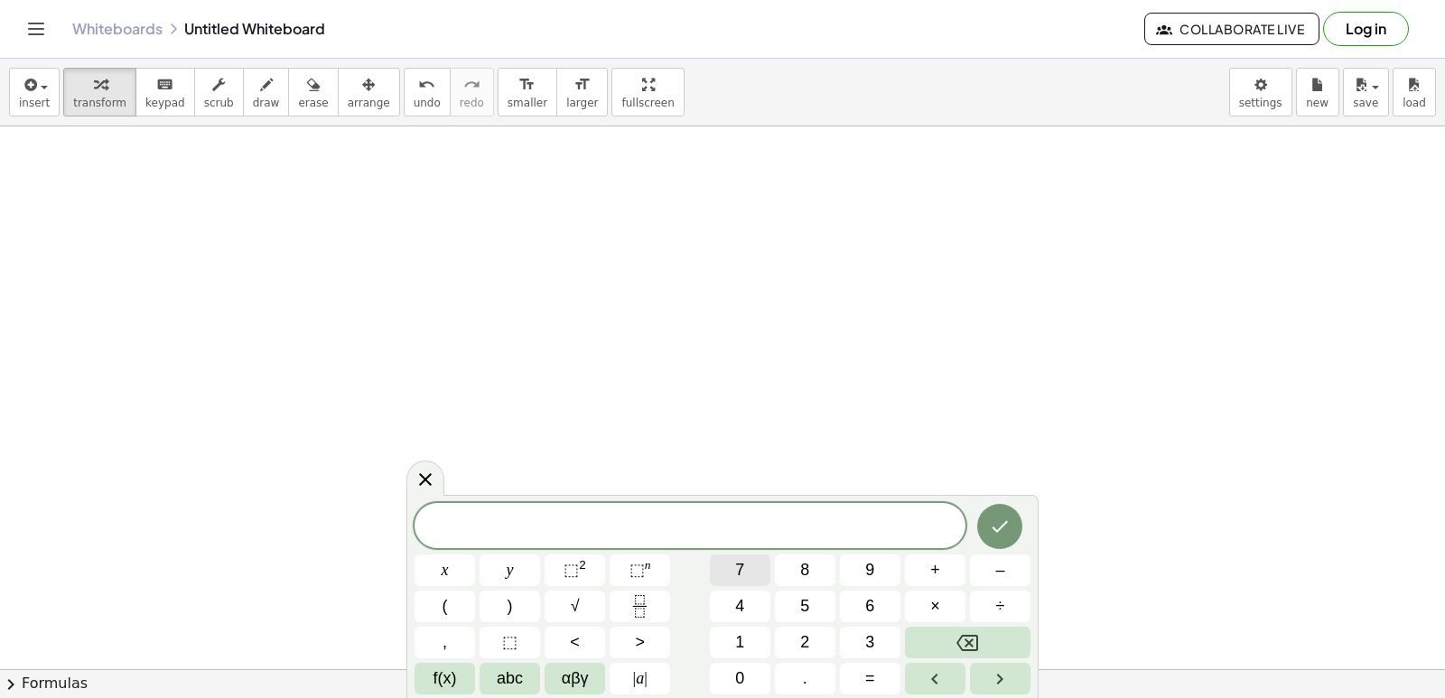
click at [760, 573] on button "7" at bounding box center [740, 570] width 61 height 32
click at [417, 569] on button "x" at bounding box center [444, 570] width 61 height 32
click at [950, 548] on div "7 x x y ⬚ 2 ⬚ n 7 8 9 + – ( ) √ 4 5 6 × ÷ , ⬚ < > 1 2 3 f(x) abc αβγ | a | 0 . =" at bounding box center [722, 598] width 616 height 191
click at [939, 567] on span "+" at bounding box center [935, 570] width 10 height 24
click at [507, 558] on span "y" at bounding box center [510, 570] width 7 height 24
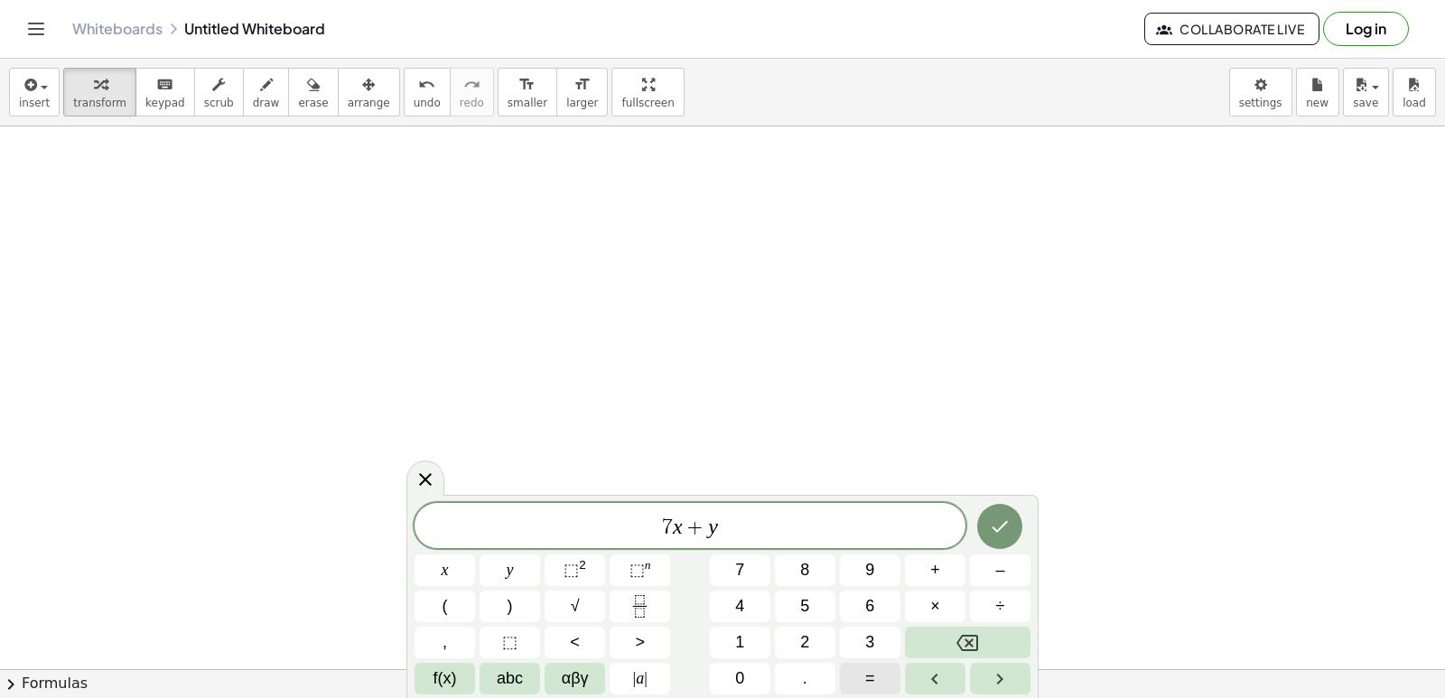
click at [855, 676] on button "=" at bounding box center [870, 679] width 61 height 32
click at [741, 643] on span "1" at bounding box center [739, 642] width 9 height 24
click at [730, 671] on button "0" at bounding box center [740, 679] width 61 height 32
click at [1007, 528] on icon "Done" at bounding box center [1000, 527] width 22 height 22
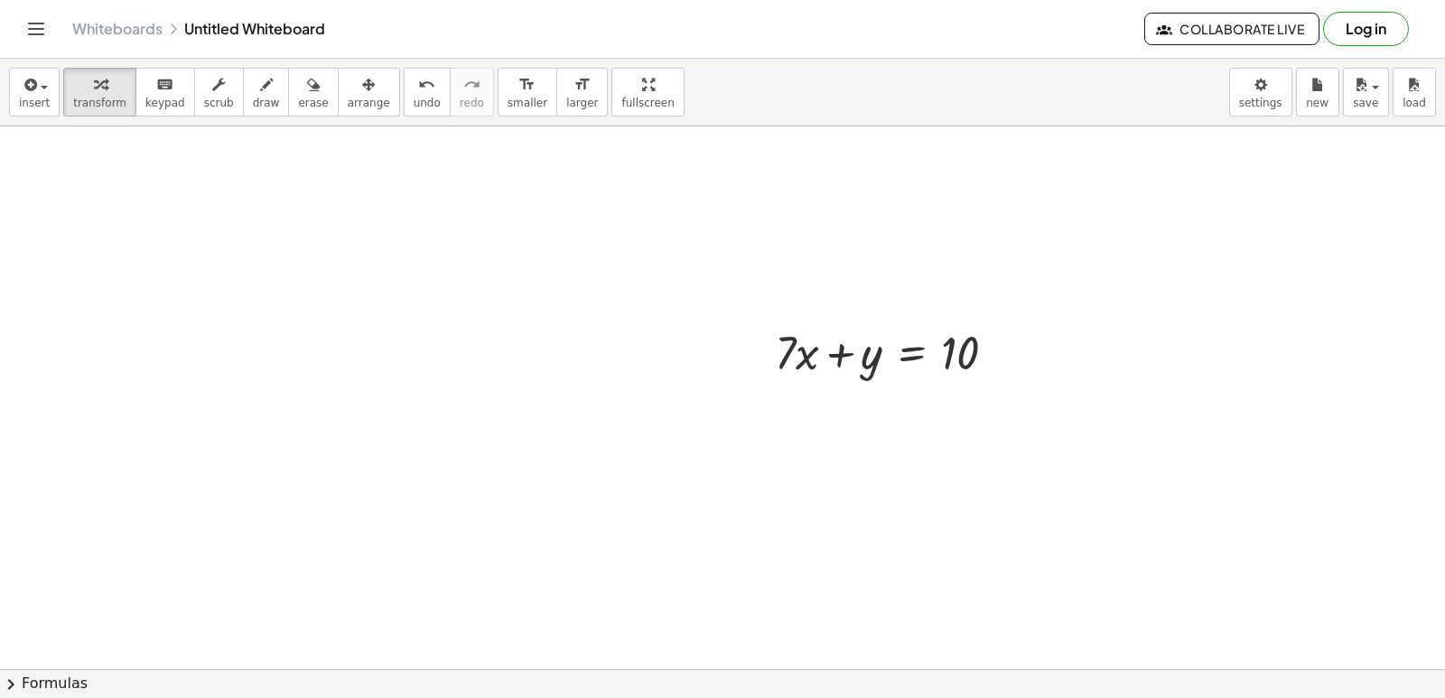
scroll to position [2893, 0]
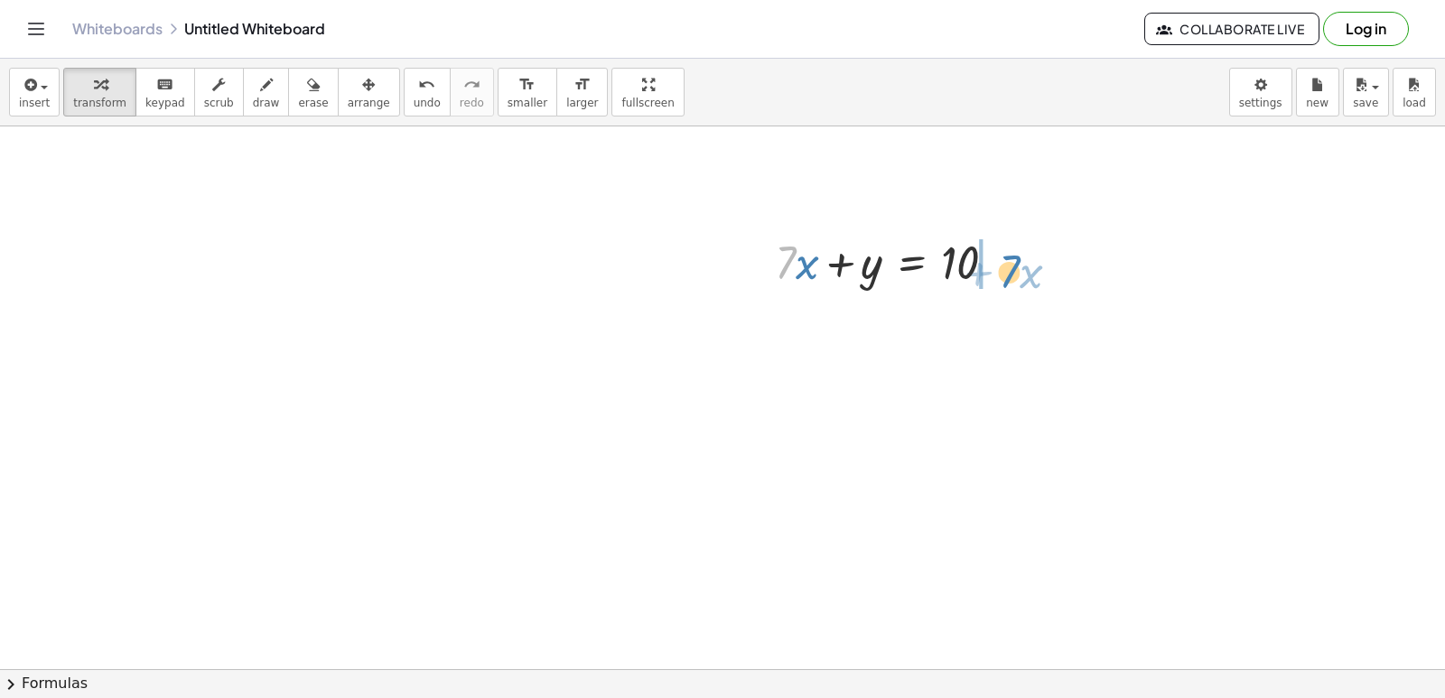
drag, startPoint x: 778, startPoint y: 271, endPoint x: 1002, endPoint y: 280, distance: 224.1
click at [1002, 280] on div at bounding box center [893, 260] width 254 height 61
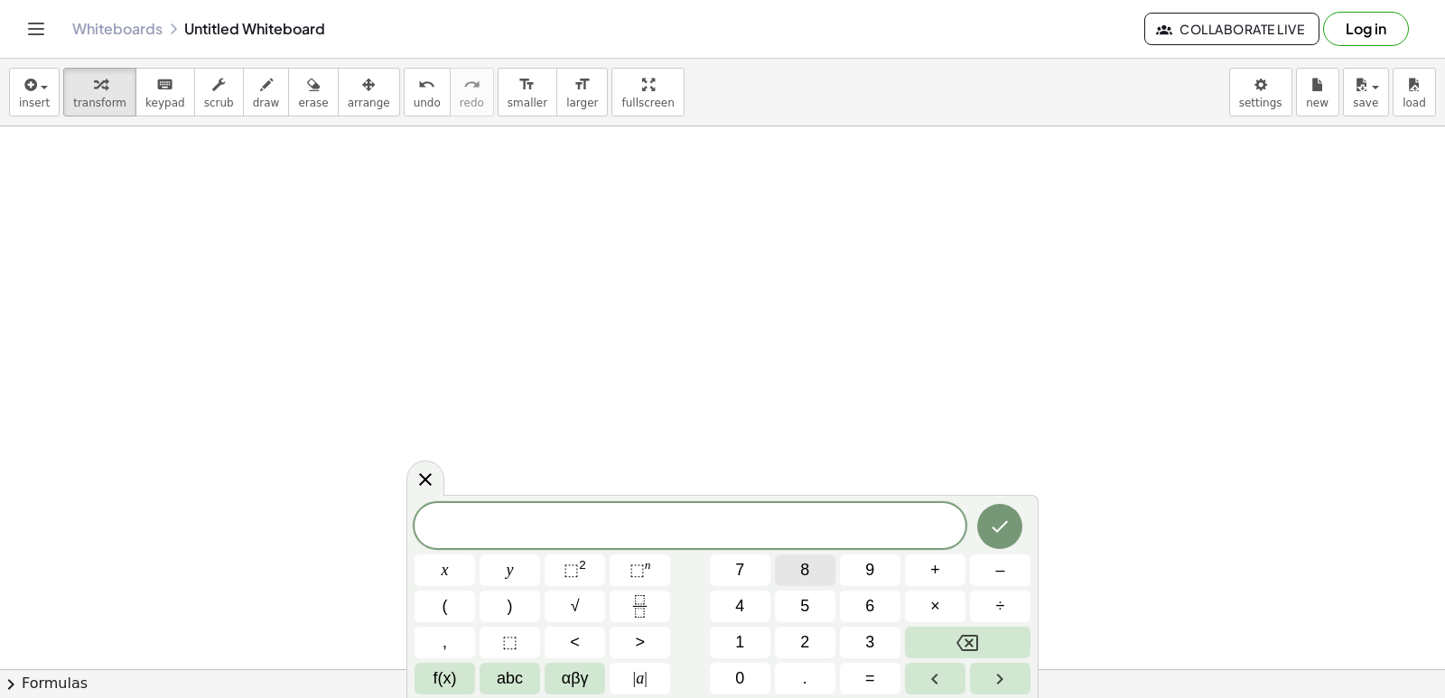
click at [811, 563] on button "8" at bounding box center [805, 570] width 61 height 32
click at [510, 566] on span "y" at bounding box center [510, 570] width 7 height 24
click at [951, 573] on button "+" at bounding box center [935, 570] width 61 height 32
click at [429, 563] on button "x" at bounding box center [444, 570] width 61 height 32
click at [859, 675] on button "=" at bounding box center [870, 679] width 61 height 32
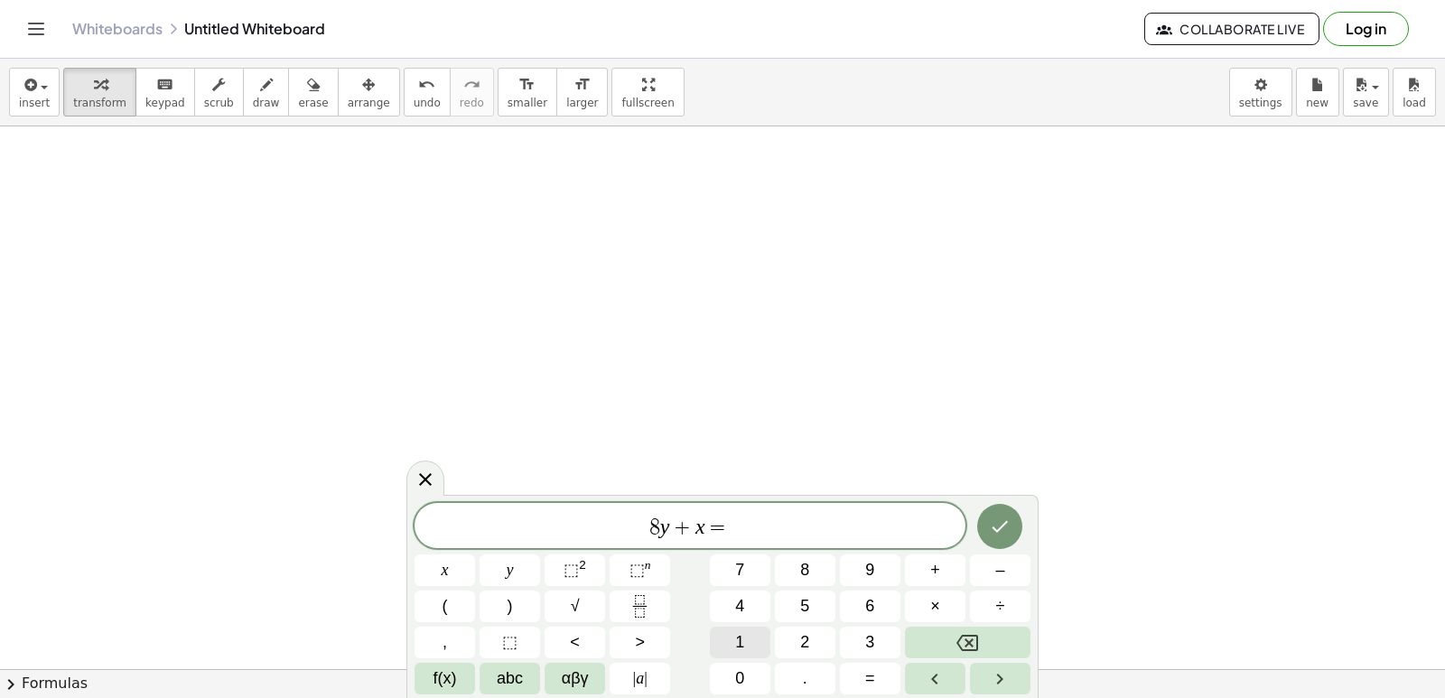
click at [740, 647] on span "1" at bounding box center [739, 642] width 9 height 24
click at [789, 609] on button "5" at bounding box center [805, 607] width 61 height 32
click at [1010, 509] on button "Done" at bounding box center [999, 526] width 45 height 45
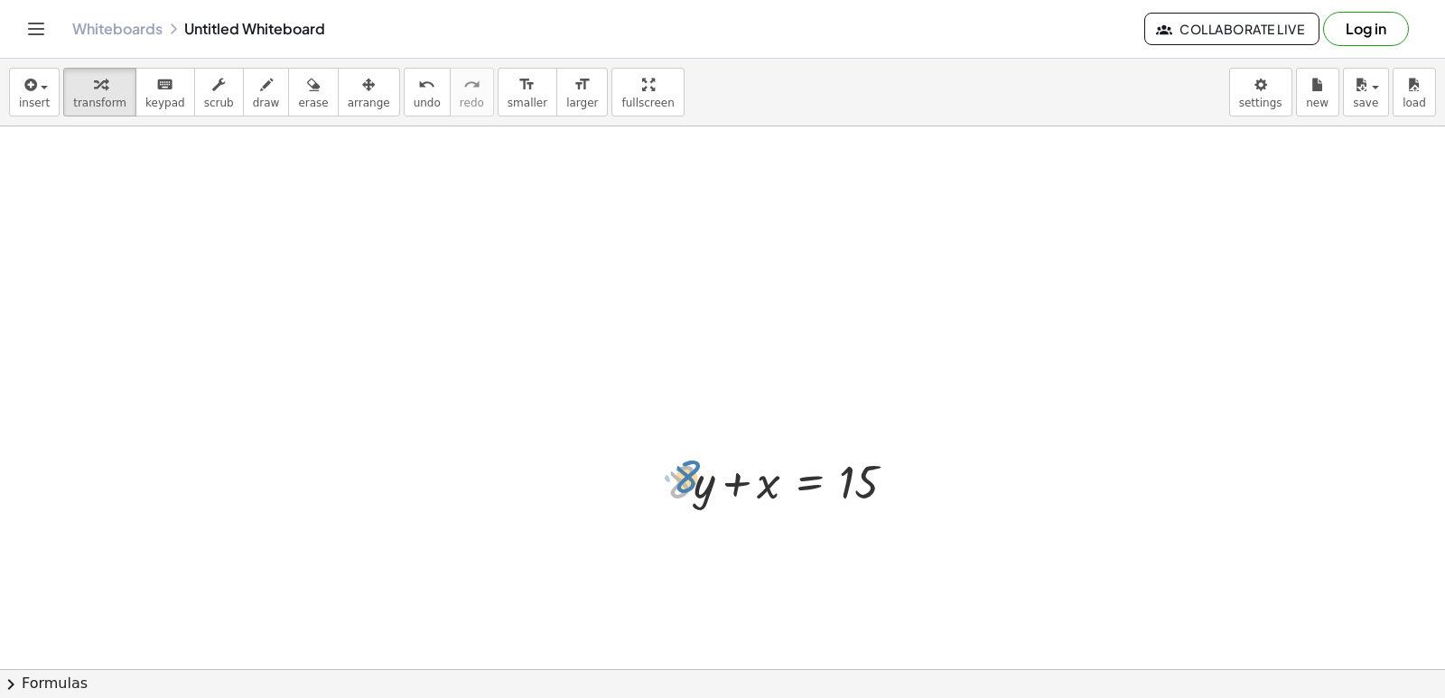
click at [677, 489] on div at bounding box center [788, 480] width 262 height 61
drag, startPoint x: 690, startPoint y: 490, endPoint x: 703, endPoint y: 499, distance: 15.5
click at [703, 499] on div at bounding box center [788, 480] width 262 height 61
drag, startPoint x: 698, startPoint y: 480, endPoint x: 714, endPoint y: 485, distance: 16.9
click at [714, 485] on div at bounding box center [788, 480] width 262 height 61
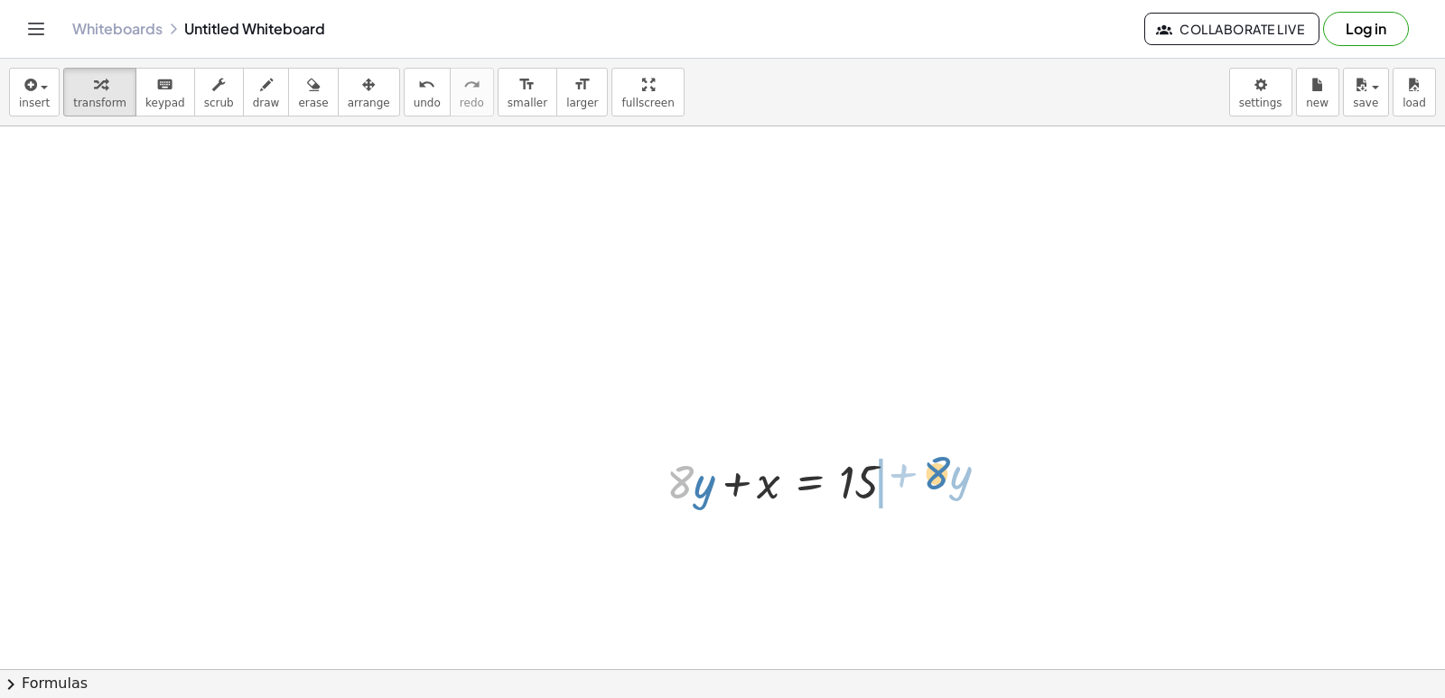
drag, startPoint x: 689, startPoint y: 483, endPoint x: 947, endPoint y: 470, distance: 258.6
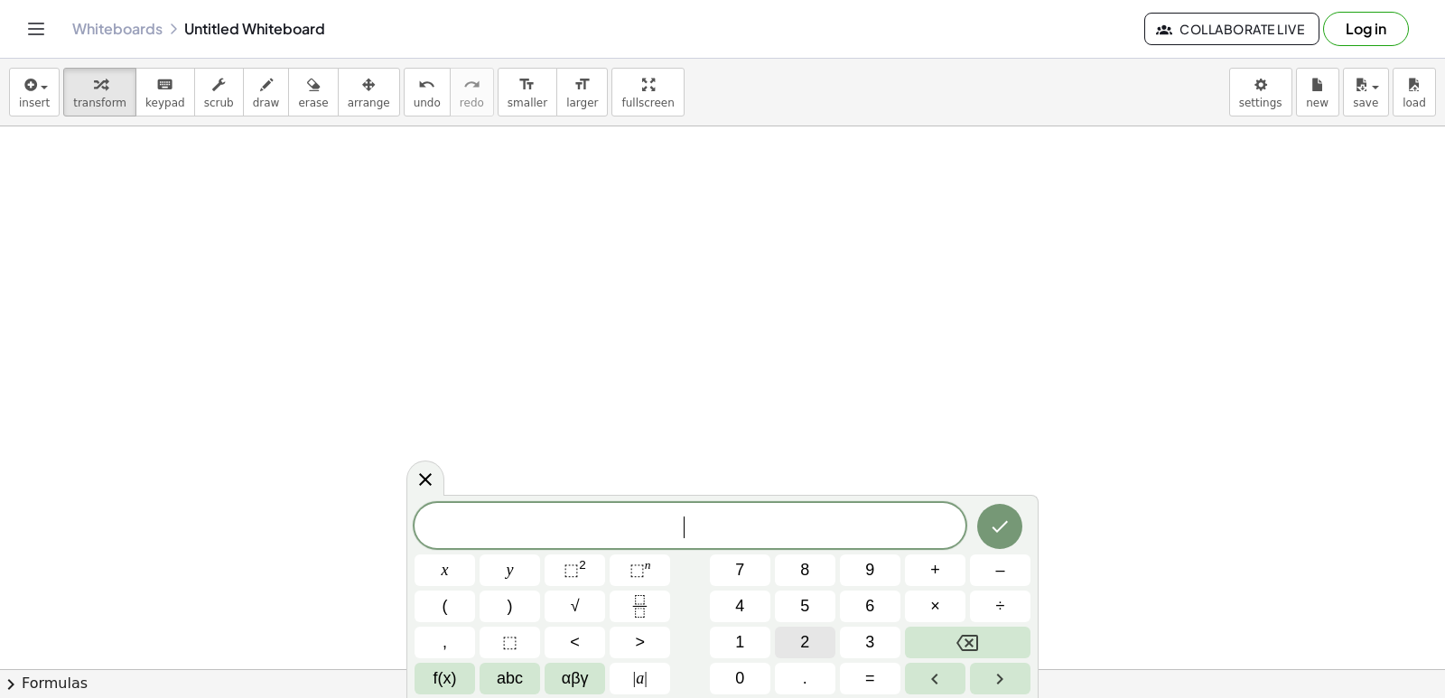
click at [806, 643] on span "2" at bounding box center [804, 642] width 9 height 24
click at [531, 565] on button "y" at bounding box center [509, 570] width 61 height 32
click at [1000, 575] on span "–" at bounding box center [999, 570] width 9 height 24
click at [743, 640] on span "1" at bounding box center [739, 642] width 9 height 24
click at [736, 678] on span "0" at bounding box center [739, 678] width 9 height 24
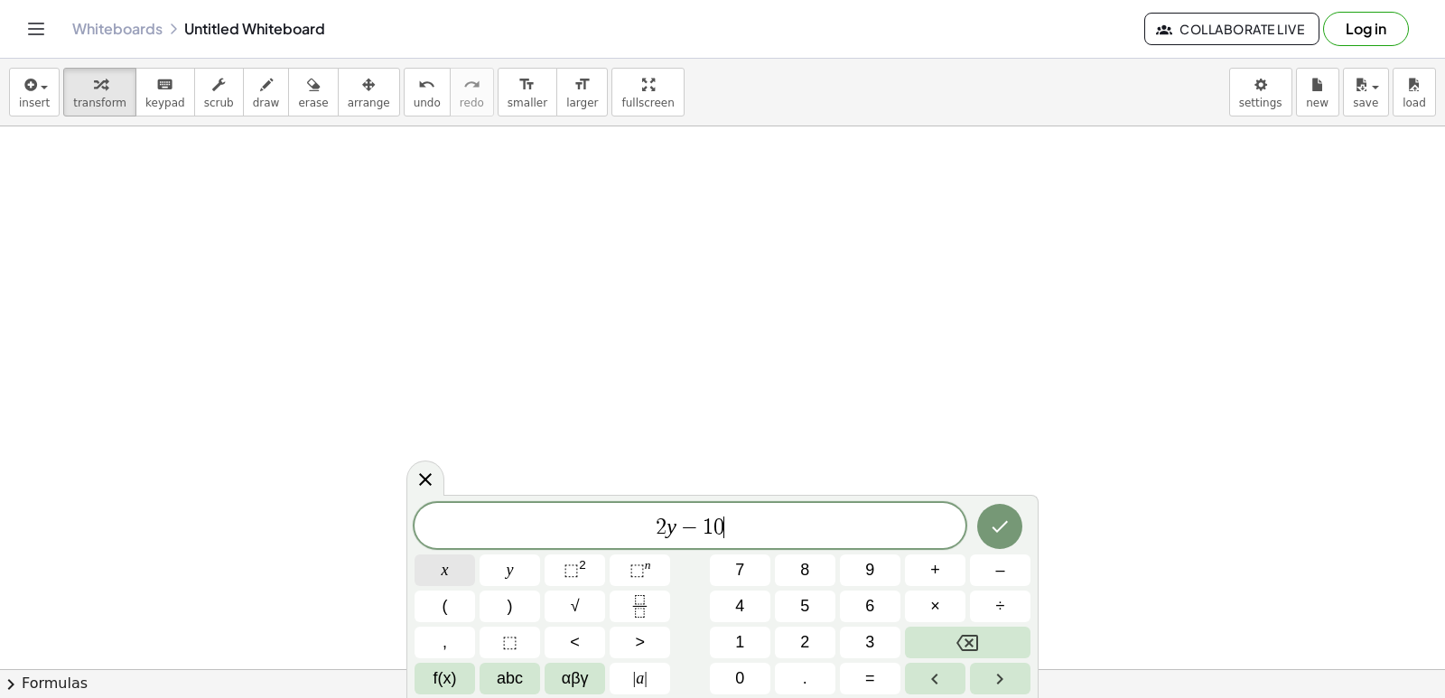
click at [461, 561] on button "x" at bounding box center [444, 570] width 61 height 32
click at [852, 681] on button "=" at bounding box center [870, 679] width 61 height 32
click at [863, 593] on button "6" at bounding box center [870, 607] width 61 height 32
click at [1006, 537] on button "Done" at bounding box center [999, 526] width 45 height 45
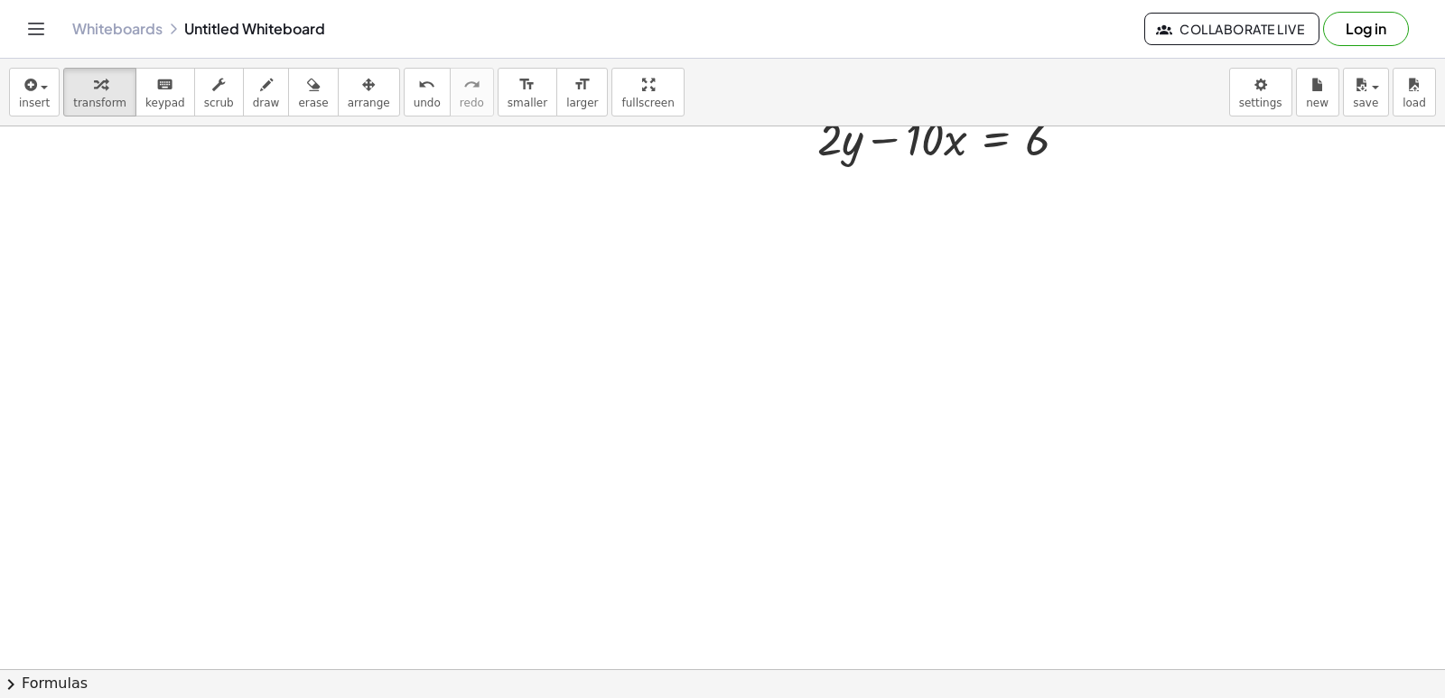
scroll to position [4069, 0]
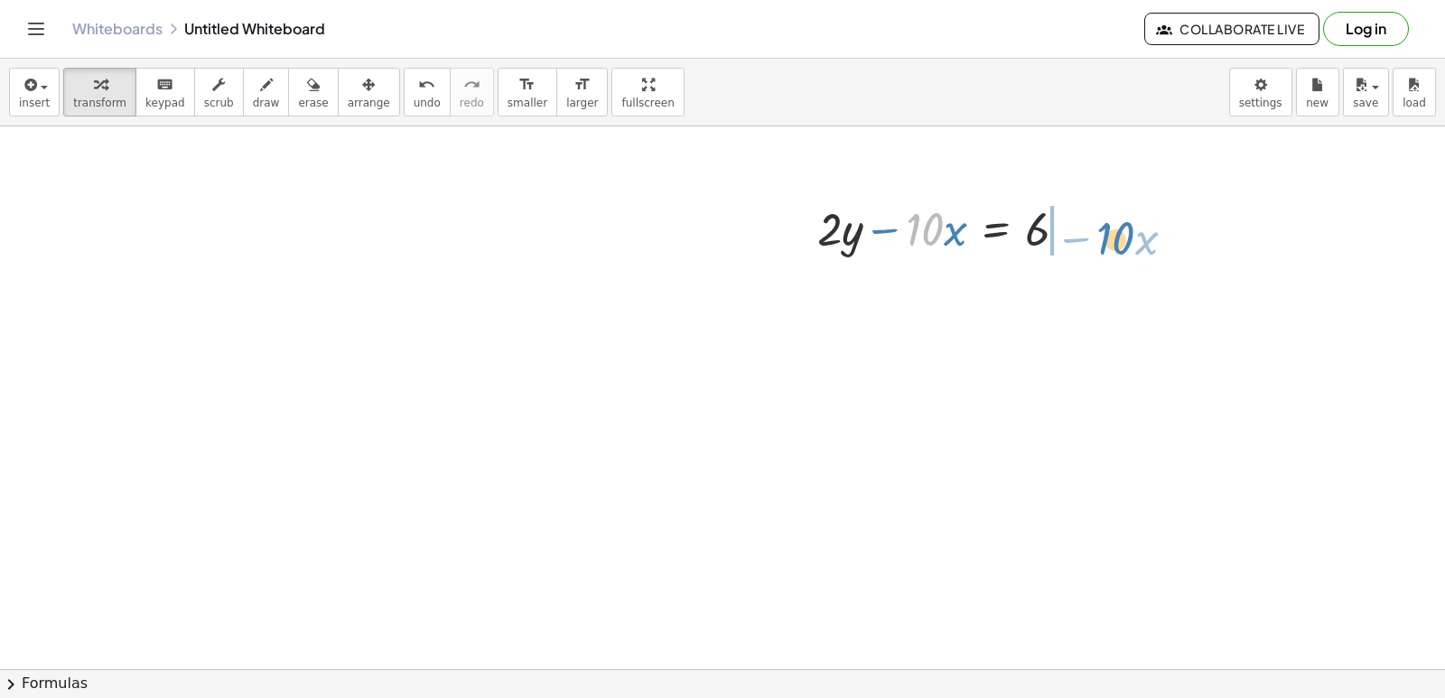
drag, startPoint x: 917, startPoint y: 226, endPoint x: 1107, endPoint y: 238, distance: 190.1
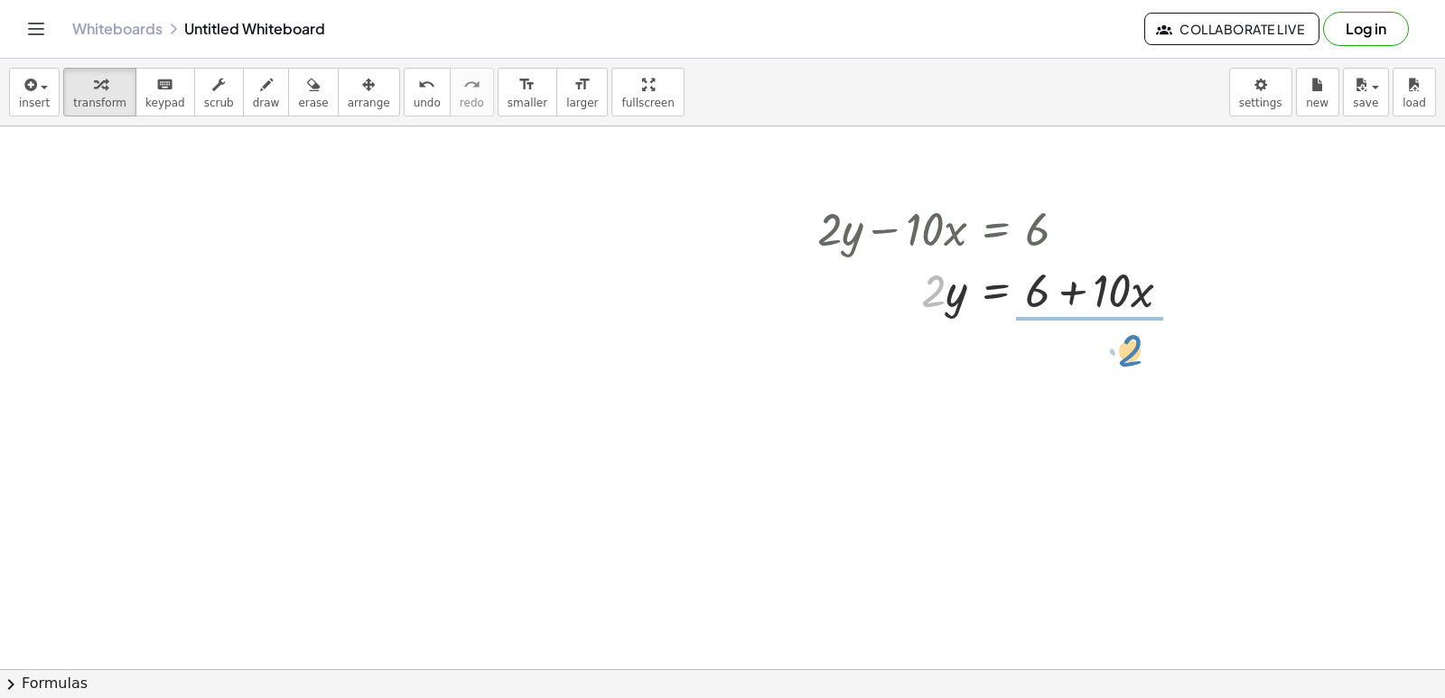
drag, startPoint x: 928, startPoint y: 299, endPoint x: 1125, endPoint y: 358, distance: 205.7
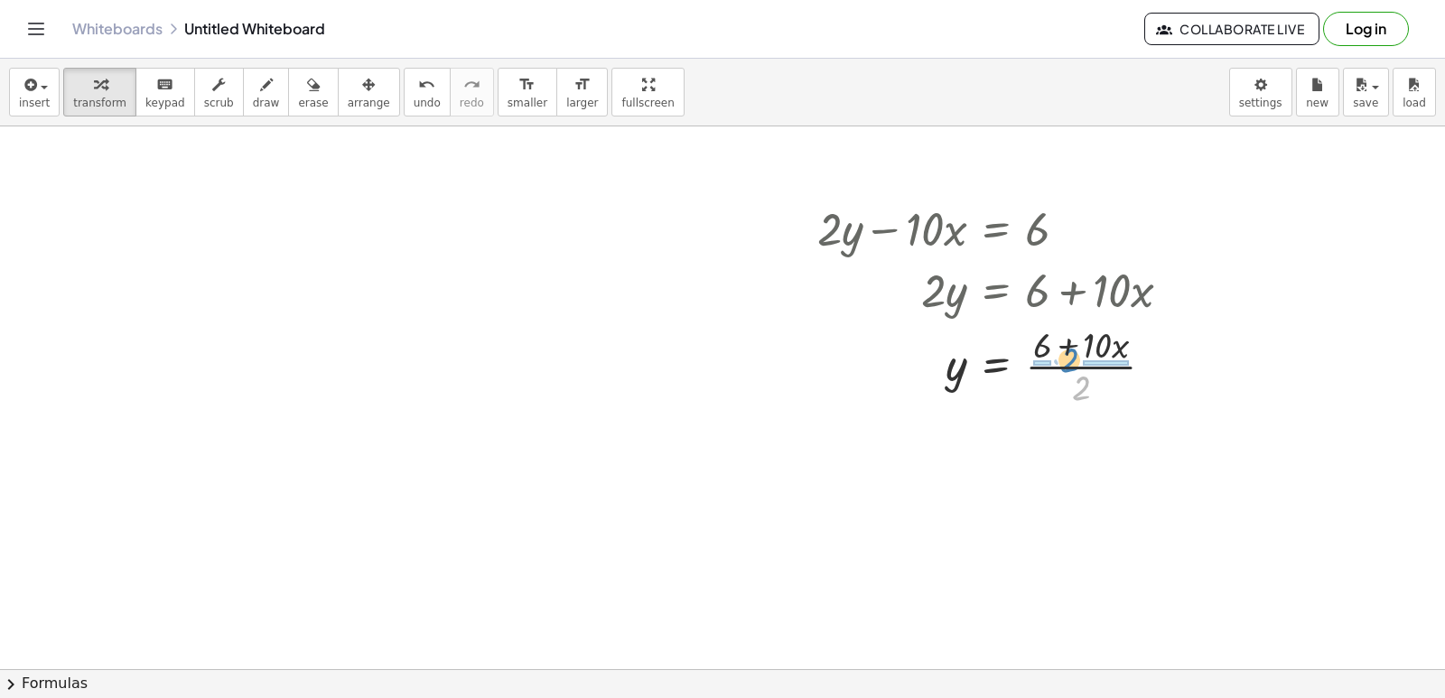
drag, startPoint x: 1085, startPoint y: 395, endPoint x: 1073, endPoint y: 367, distance: 30.4
click at [1073, 367] on div at bounding box center [1001, 365] width 386 height 90
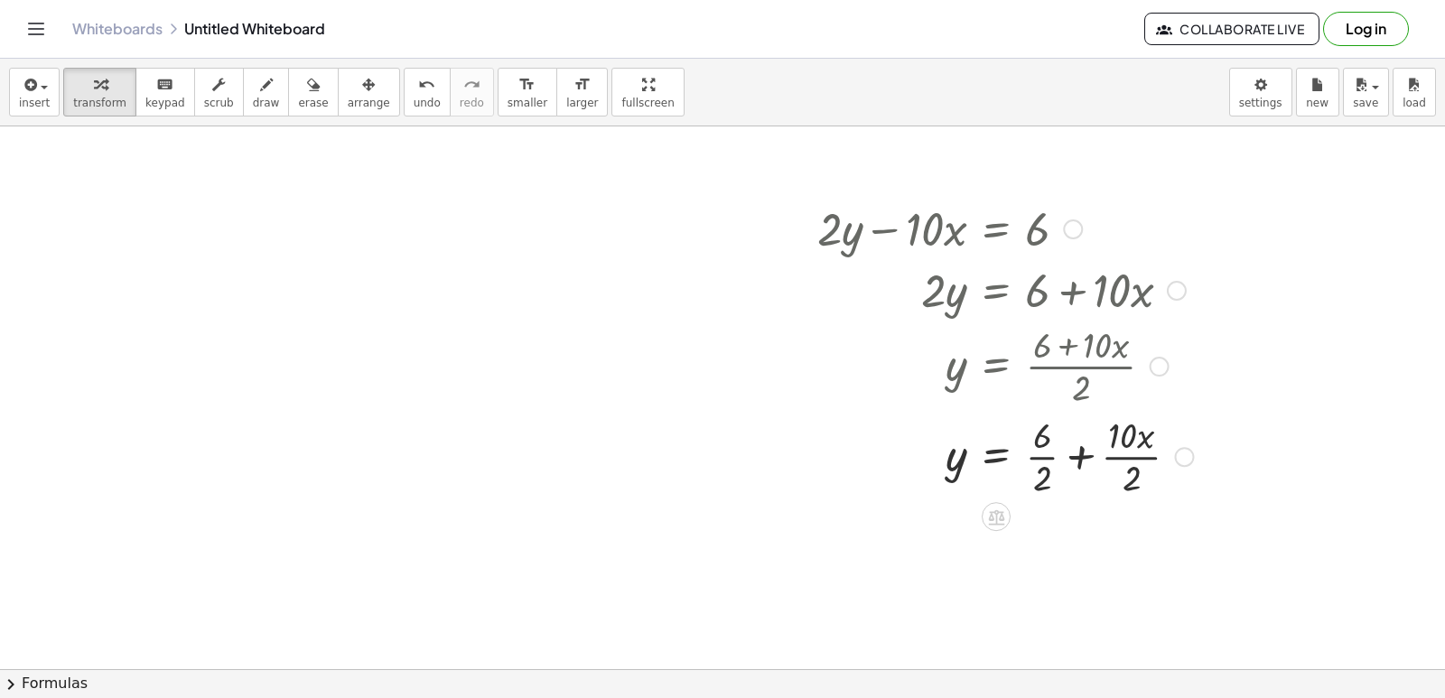
drag, startPoint x: 1047, startPoint y: 455, endPoint x: 1070, endPoint y: 459, distance: 22.9
click at [1046, 455] on div at bounding box center [1005, 455] width 394 height 90
click at [1119, 537] on div at bounding box center [1005, 545] width 394 height 90
click at [1118, 545] on div at bounding box center [1005, 545] width 394 height 90
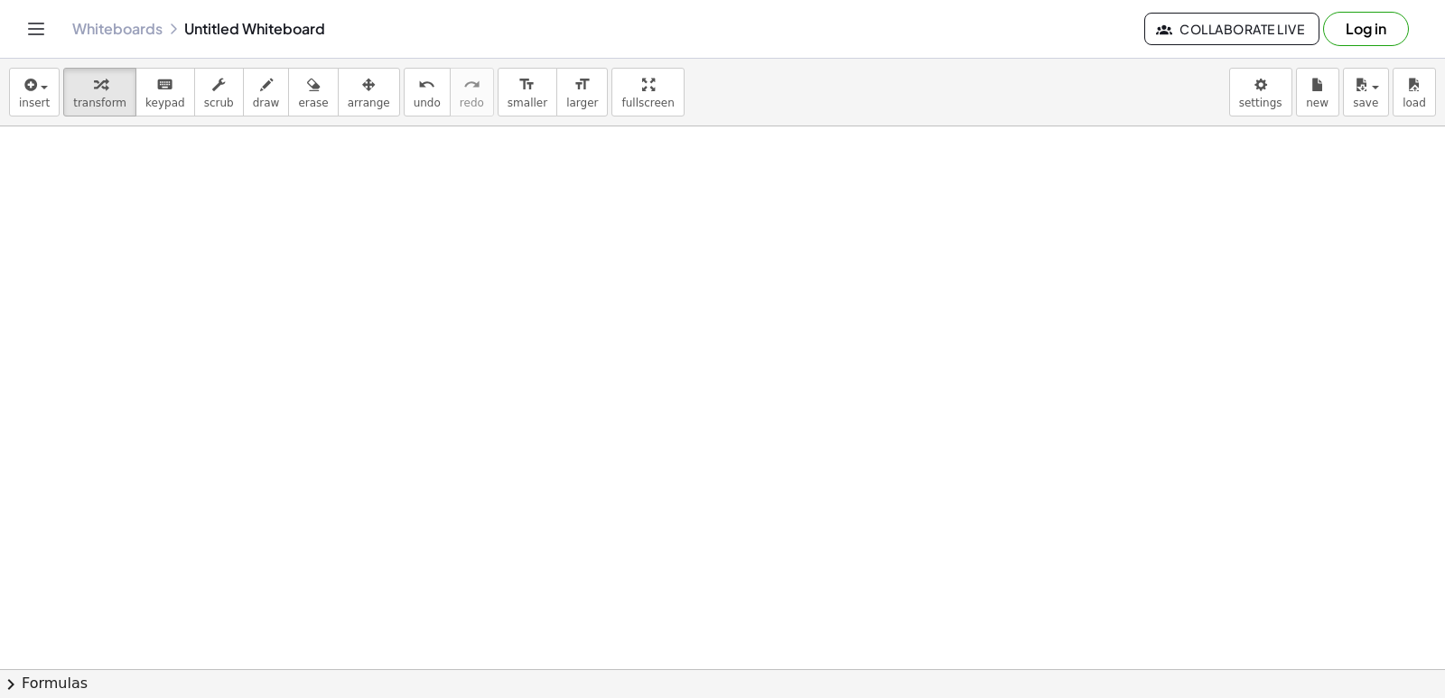
scroll to position [4613, 0]
drag, startPoint x: 687, startPoint y: 520, endPoint x: 673, endPoint y: 507, distance: 19.2
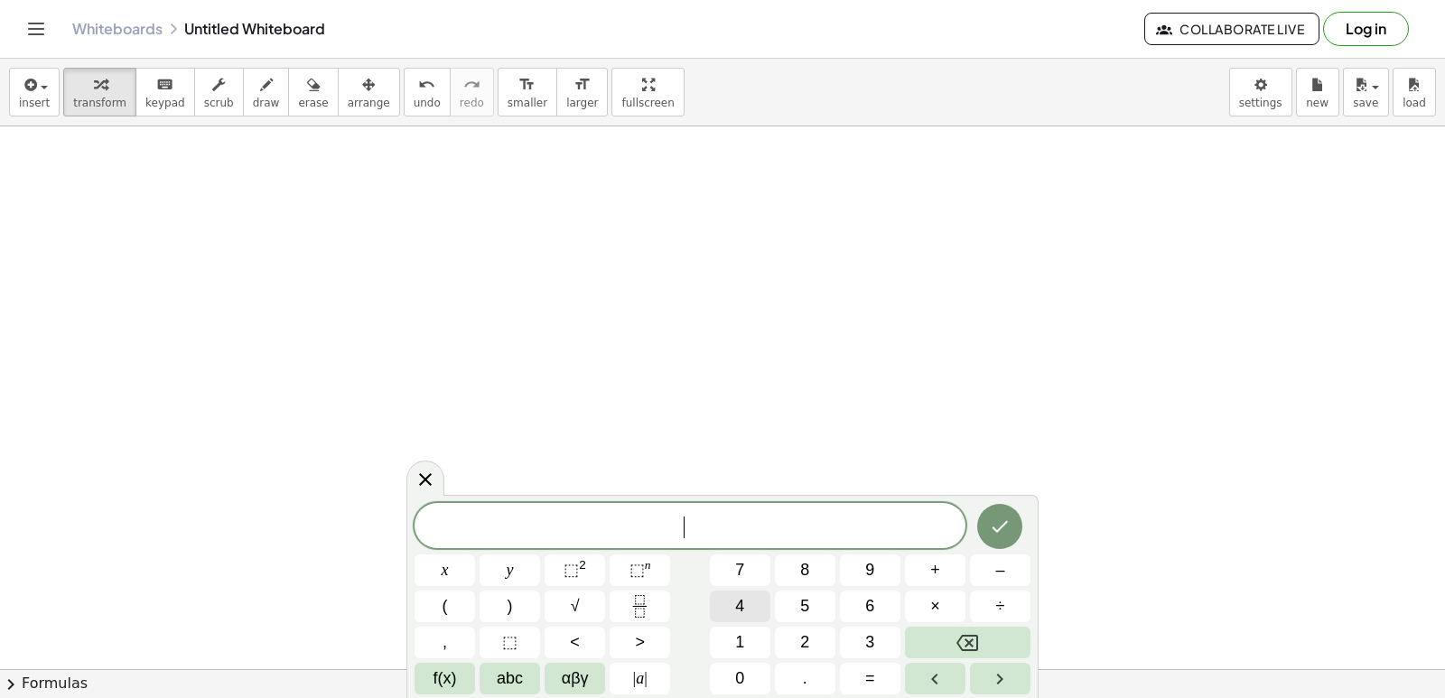
click at [733, 607] on button "4" at bounding box center [740, 607] width 61 height 32
click at [501, 562] on div "4 ​ x y ⬚ 2 ⬚ n 7 8 9 + – ( ) √ 4 5 6 × ÷ , ⬚ < > 1 2 3 f(x) abc αβγ | a | 0 . =" at bounding box center [722, 598] width 616 height 191
click at [940, 569] on button "+" at bounding box center [935, 570] width 61 height 32
click at [804, 633] on span "2" at bounding box center [804, 642] width 9 height 24
click at [948, 647] on button "Backspace" at bounding box center [968, 643] width 126 height 32
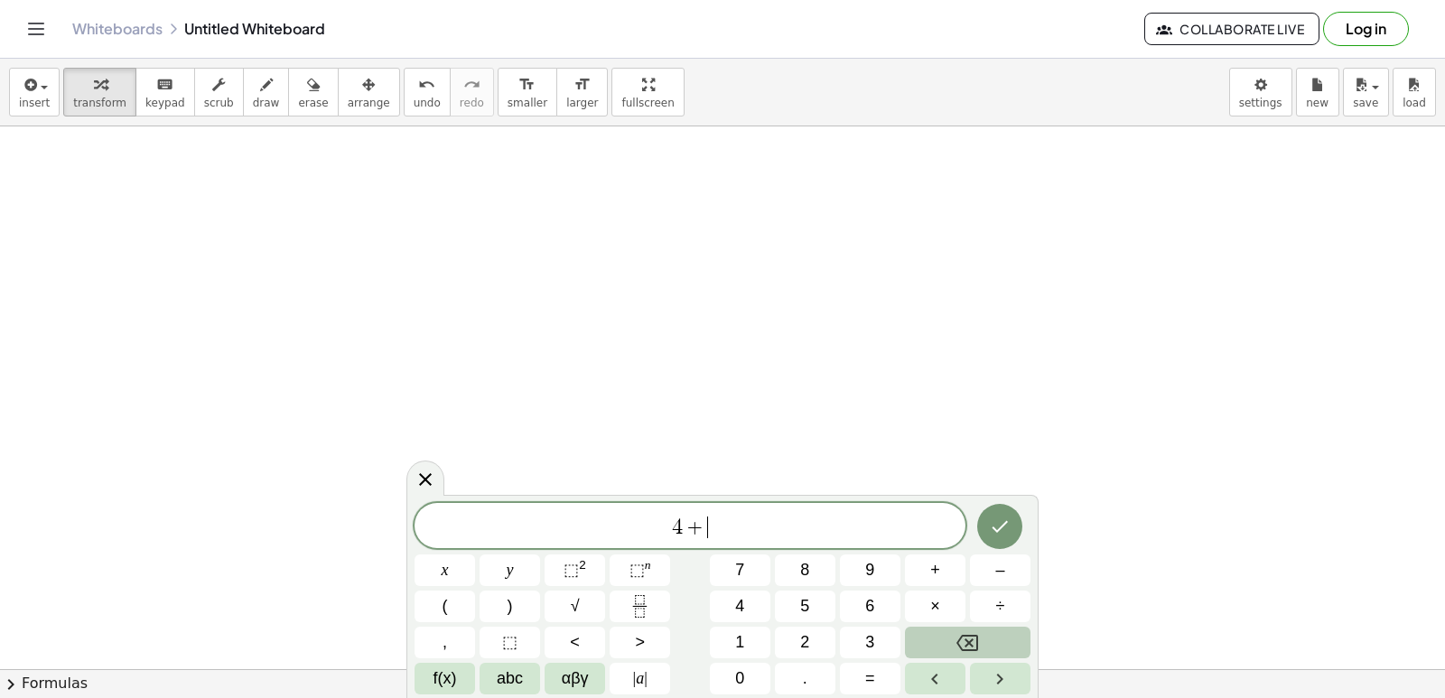
click at [948, 647] on button "Backspace" at bounding box center [968, 643] width 126 height 32
click at [745, 615] on button "4" at bounding box center [740, 607] width 61 height 32
click at [437, 561] on button "x" at bounding box center [444, 570] width 61 height 32
click at [923, 559] on button "+" at bounding box center [935, 570] width 61 height 32
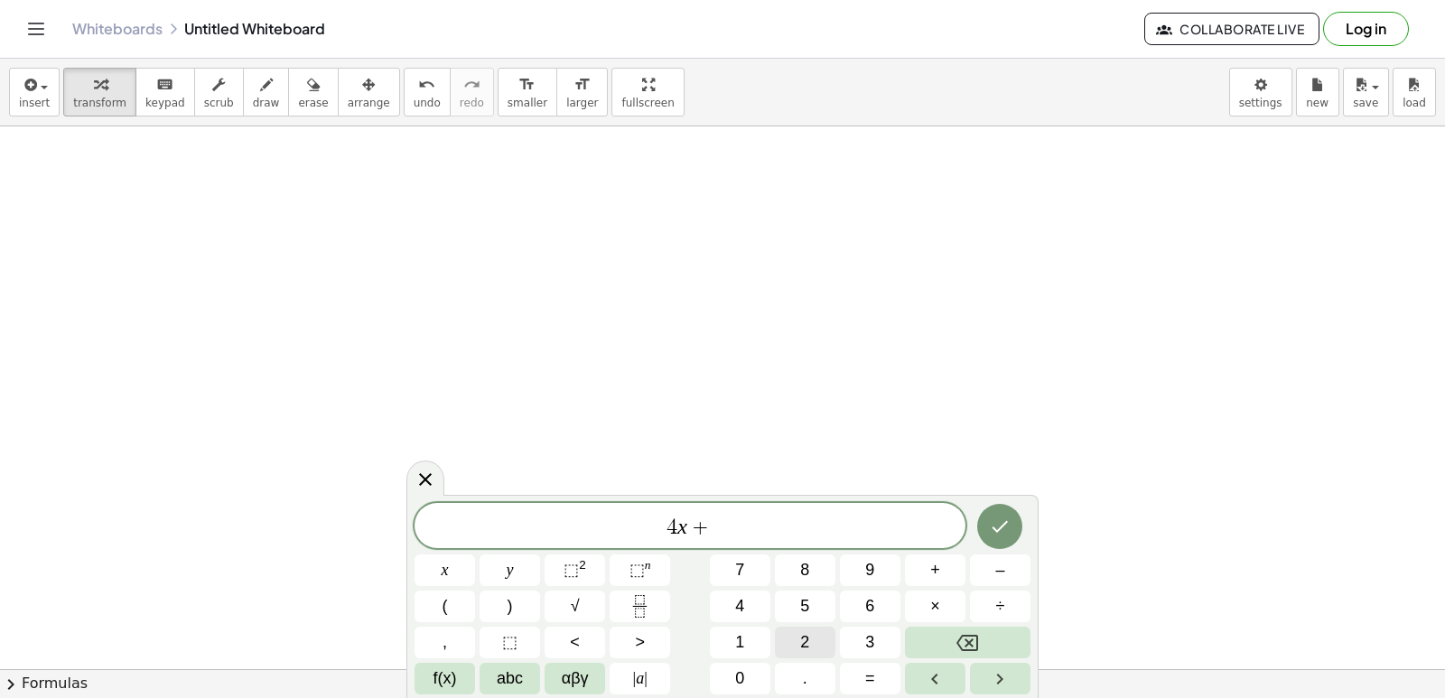
click at [798, 639] on button "2" at bounding box center [805, 643] width 61 height 32
click at [752, 674] on button "0" at bounding box center [740, 679] width 61 height 32
click at [489, 566] on button "y" at bounding box center [509, 570] width 61 height 32
click at [850, 677] on button "=" at bounding box center [870, 679] width 61 height 32
click at [821, 569] on button "8" at bounding box center [805, 570] width 61 height 32
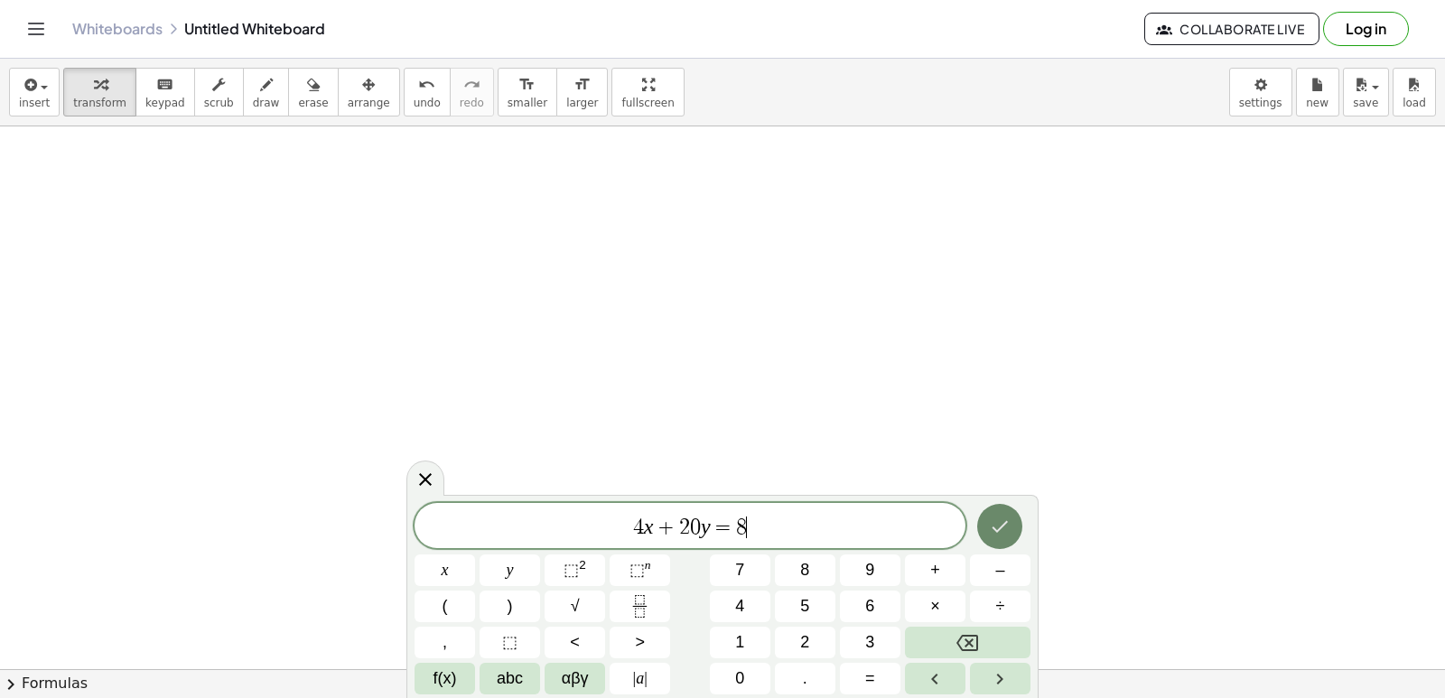
click at [999, 516] on icon "Done" at bounding box center [1000, 527] width 22 height 22
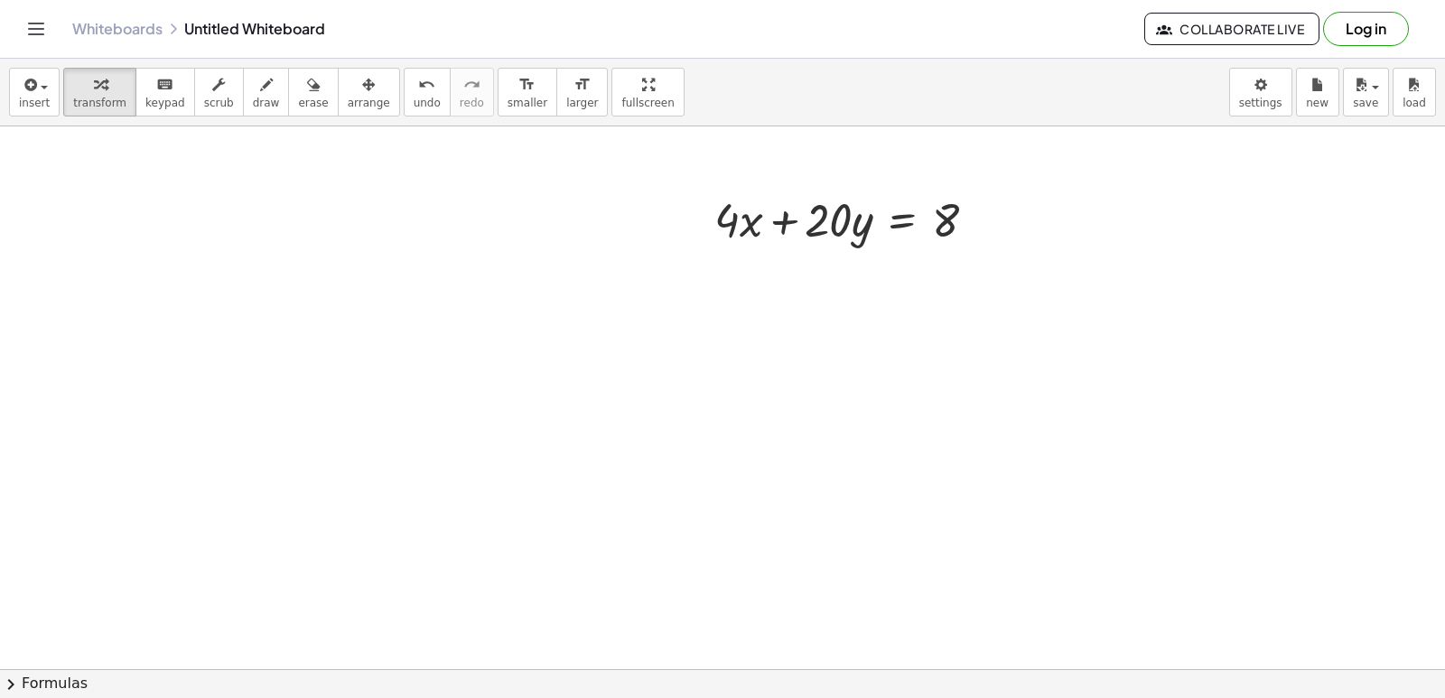
scroll to position [4975, 0]
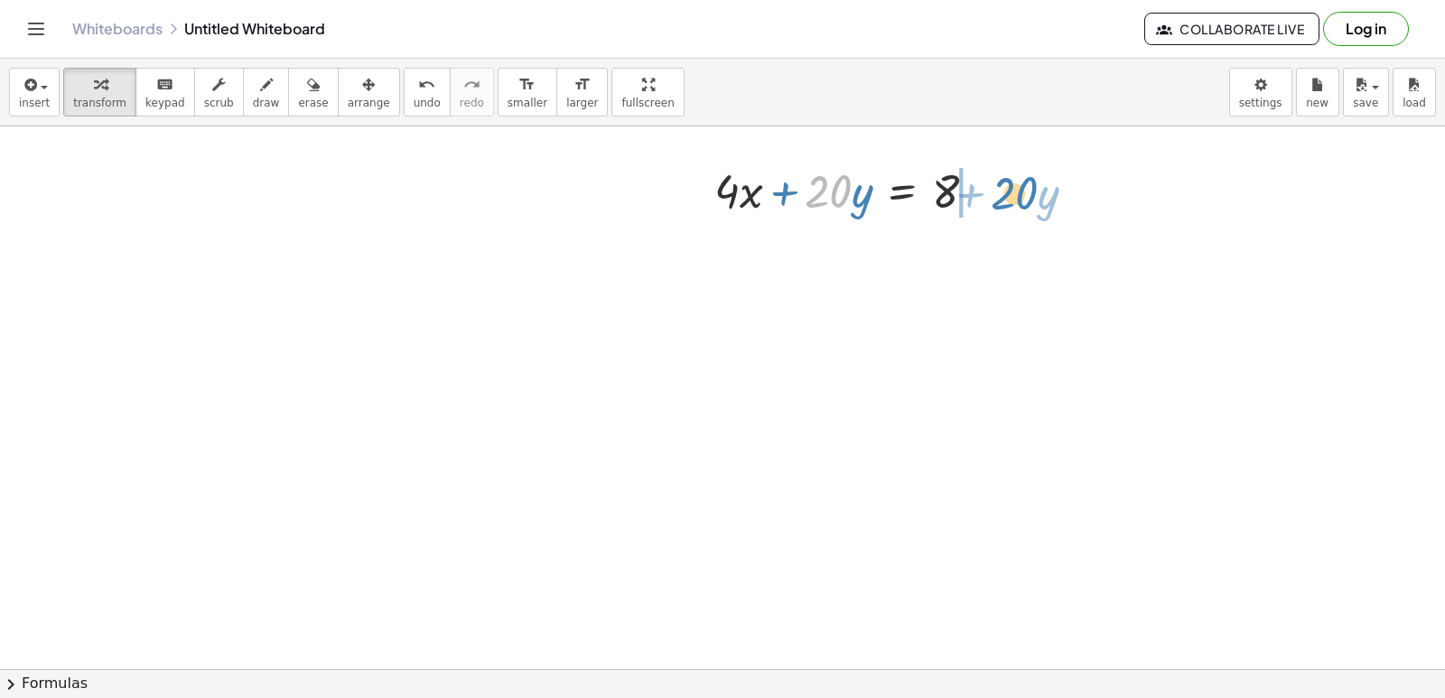
drag, startPoint x: 828, startPoint y: 190, endPoint x: 1015, endPoint y: 191, distance: 186.9
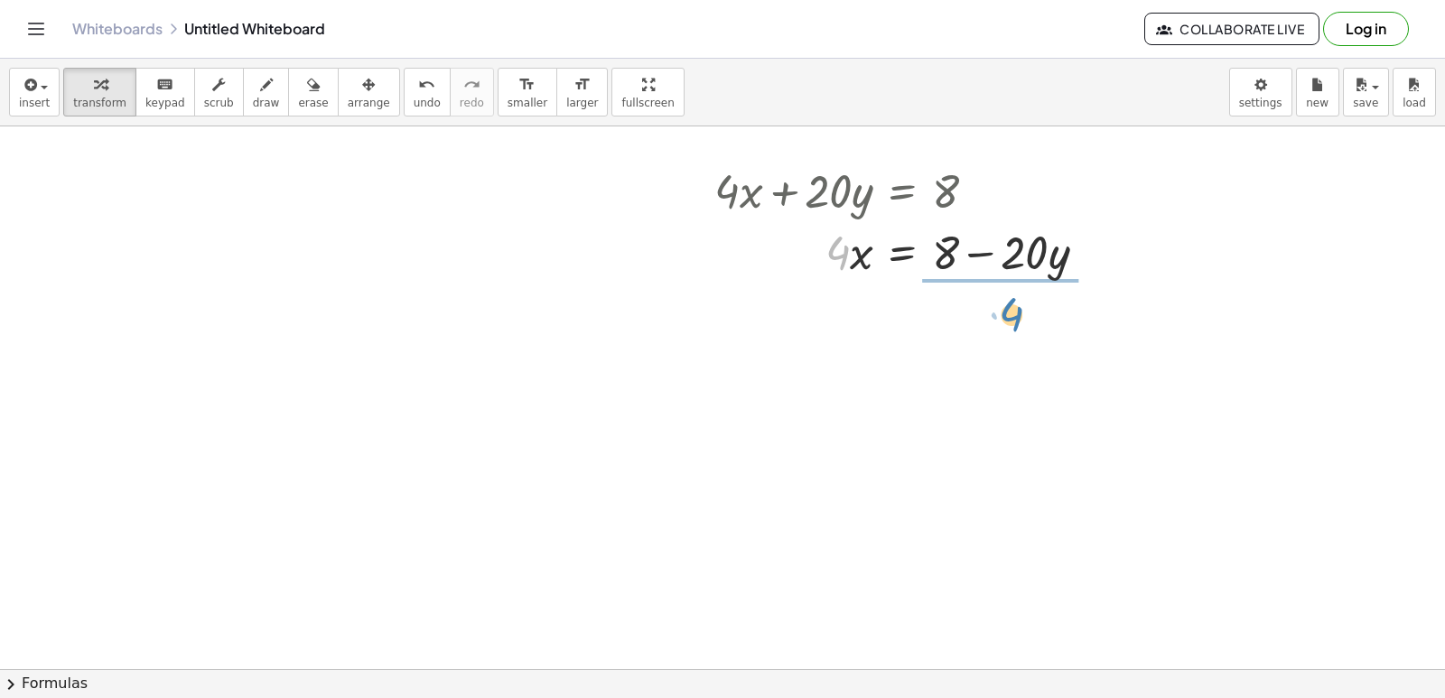
drag, startPoint x: 838, startPoint y: 254, endPoint x: 1012, endPoint y: 315, distance: 184.8
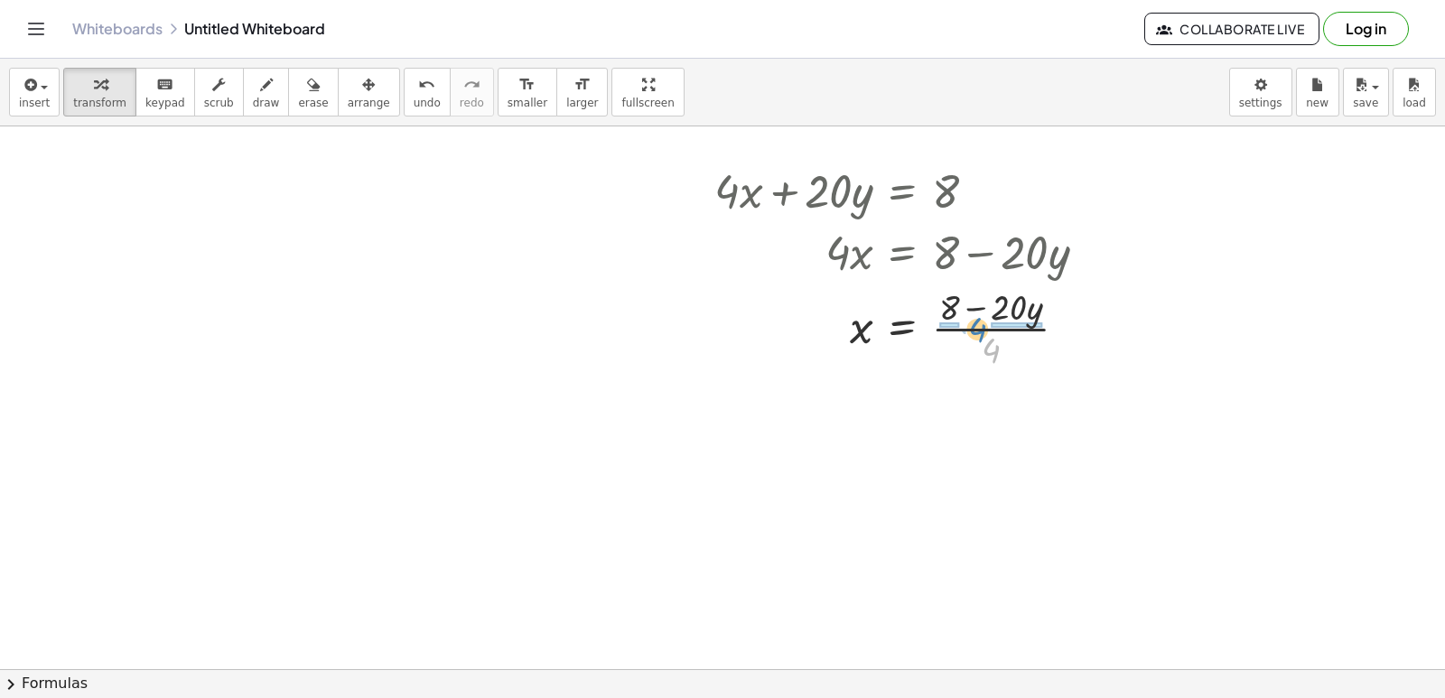
drag, startPoint x: 990, startPoint y: 351, endPoint x: 977, endPoint y: 331, distance: 24.3
click at [977, 331] on div at bounding box center [907, 327] width 405 height 90
click at [954, 417] on div at bounding box center [910, 417] width 410 height 90
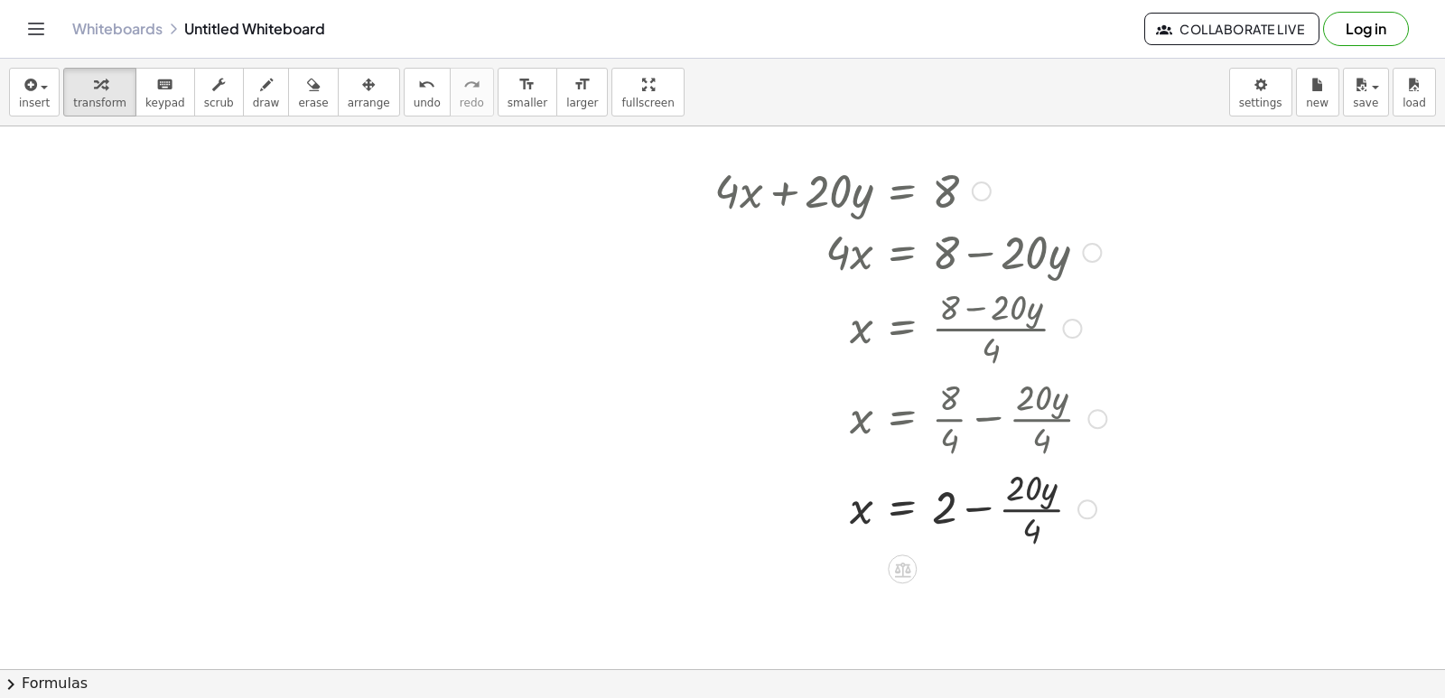
click at [1019, 417] on div at bounding box center [910, 417] width 410 height 90
click at [1029, 505] on div at bounding box center [910, 507] width 410 height 90
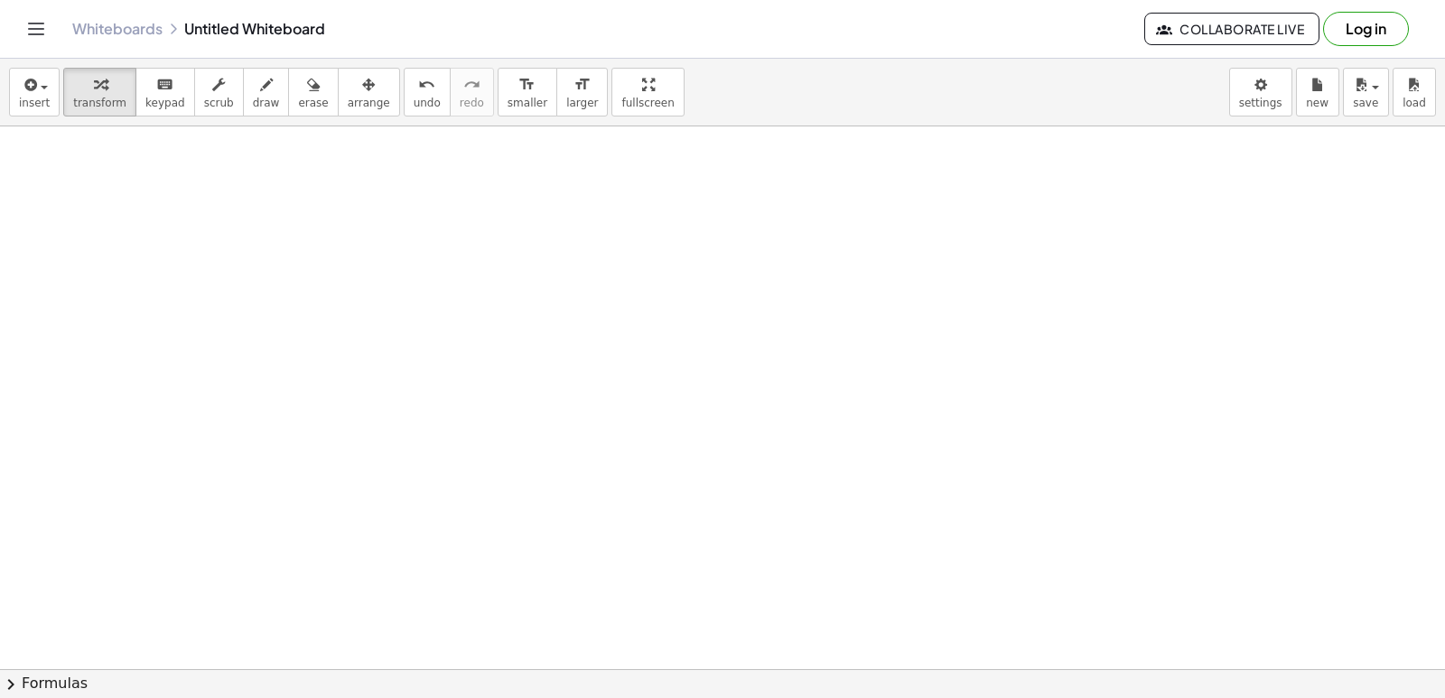
scroll to position [5426, 0]
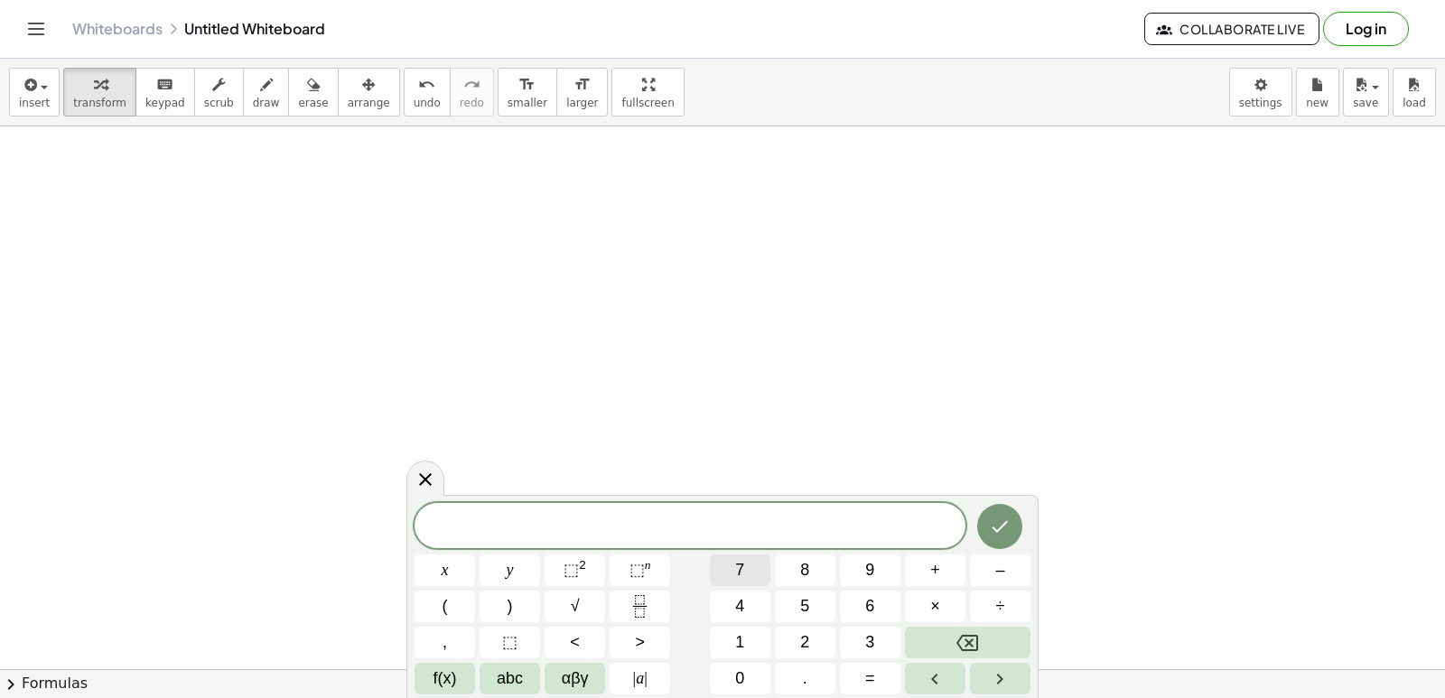
click at [742, 561] on span "7" at bounding box center [739, 570] width 9 height 24
click at [461, 578] on button "x" at bounding box center [444, 570] width 61 height 32
click at [936, 567] on span "+" at bounding box center [935, 570] width 10 height 24
click at [852, 648] on button "3" at bounding box center [870, 643] width 61 height 32
click at [507, 567] on span "y" at bounding box center [510, 570] width 7 height 24
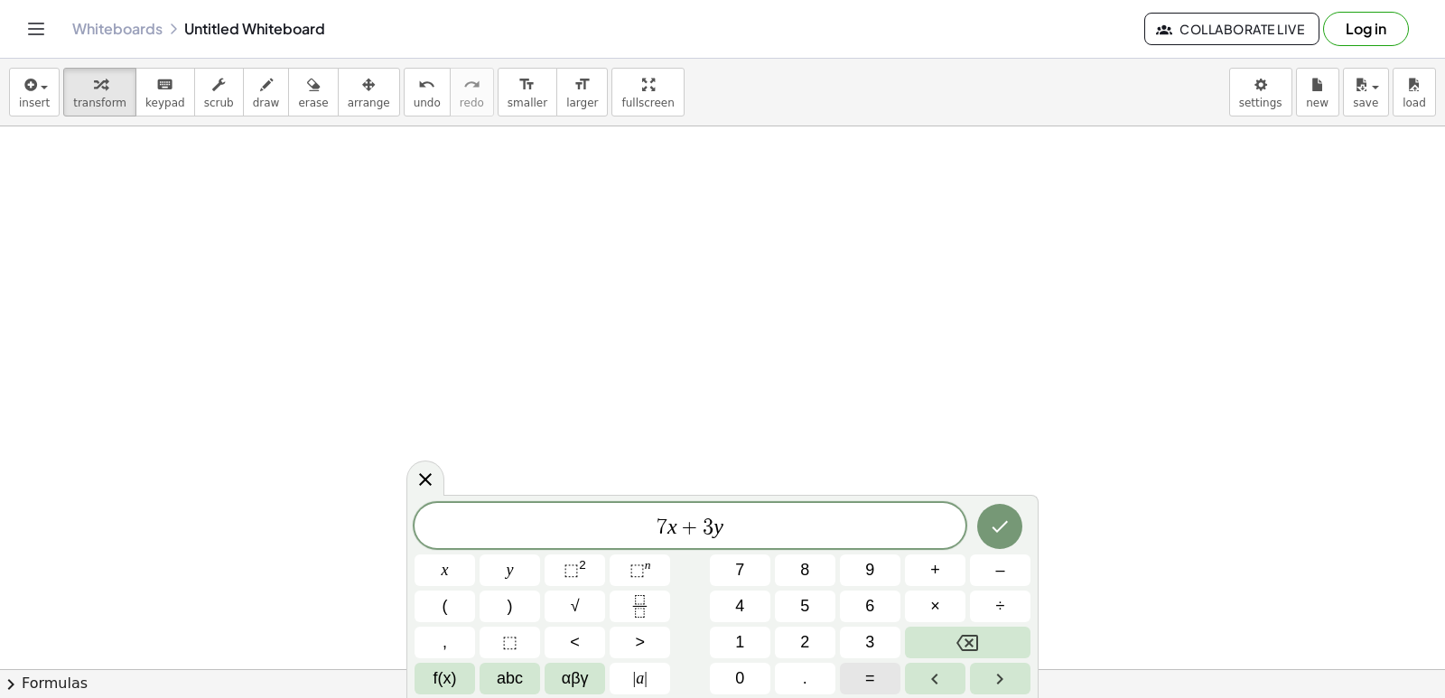
click at [857, 681] on button "=" at bounding box center [870, 679] width 61 height 32
click at [735, 640] on span "1" at bounding box center [739, 642] width 9 height 24
click at [745, 667] on button "0" at bounding box center [740, 679] width 61 height 32
click at [1002, 518] on icon "Done" at bounding box center [1000, 527] width 22 height 22
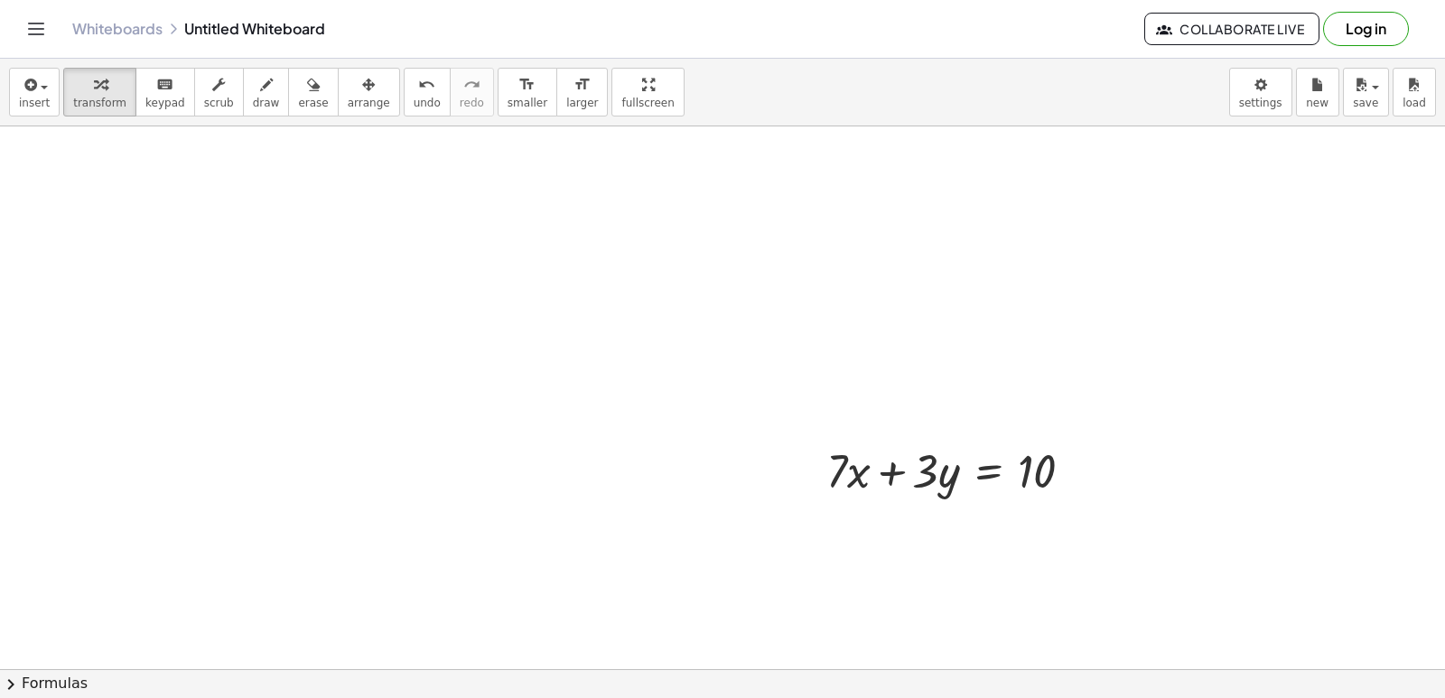
scroll to position [5516, 0]
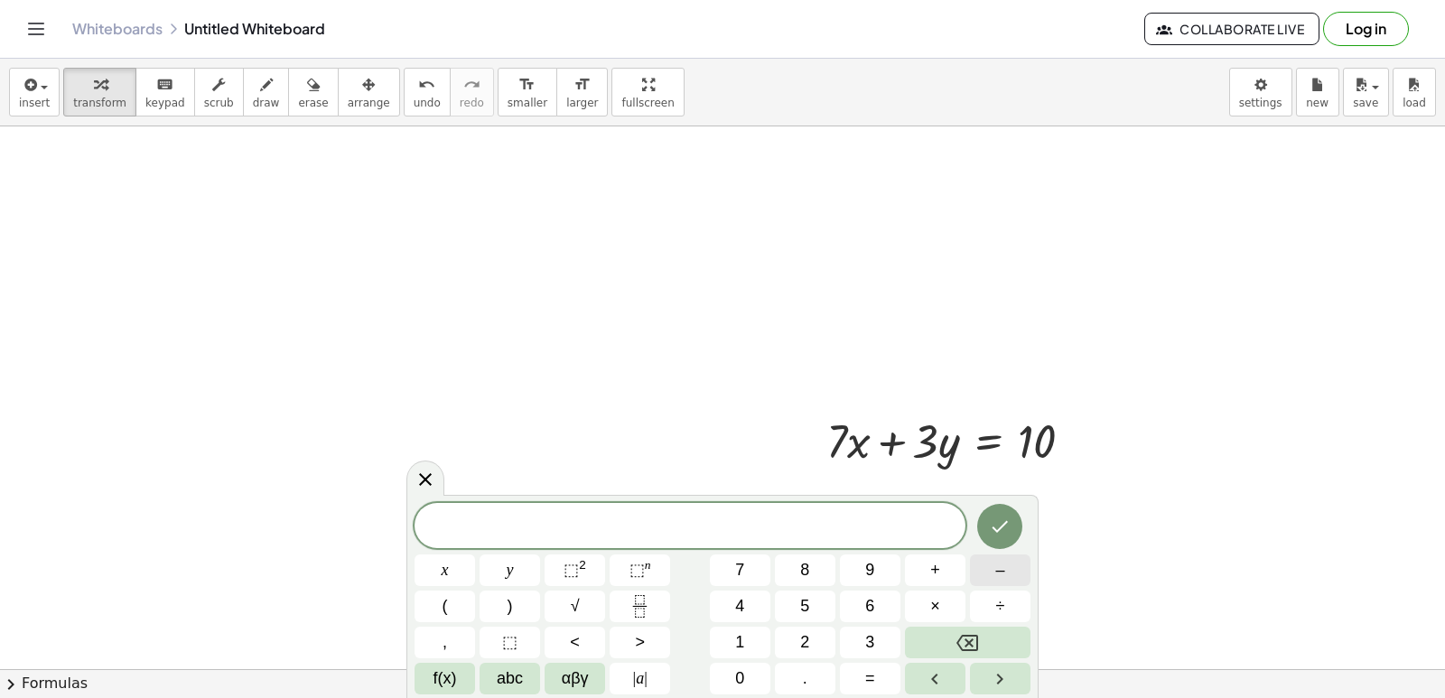
click at [984, 564] on button "–" at bounding box center [1000, 570] width 61 height 32
click at [757, 554] on div "− x y ⬚ 2 ⬚ n 7 8 9 + – ( ) √ 4 5 6 × ÷ , ⬚ < > 1 2 3 f(x) abc αβγ | a | 0 . =" at bounding box center [722, 598] width 616 height 191
click at [743, 565] on span "7" at bounding box center [739, 570] width 9 height 24
click at [560, 563] on div "− 7 ​ x y ⬚ 2 ⬚ n 7 8 9 + – ( ) √ 4 5 6 × ÷ , ⬚ < > 1 2 3 f(x) abc αβγ | a | 0 …" at bounding box center [722, 598] width 616 height 191
click at [442, 563] on span "x" at bounding box center [445, 570] width 7 height 24
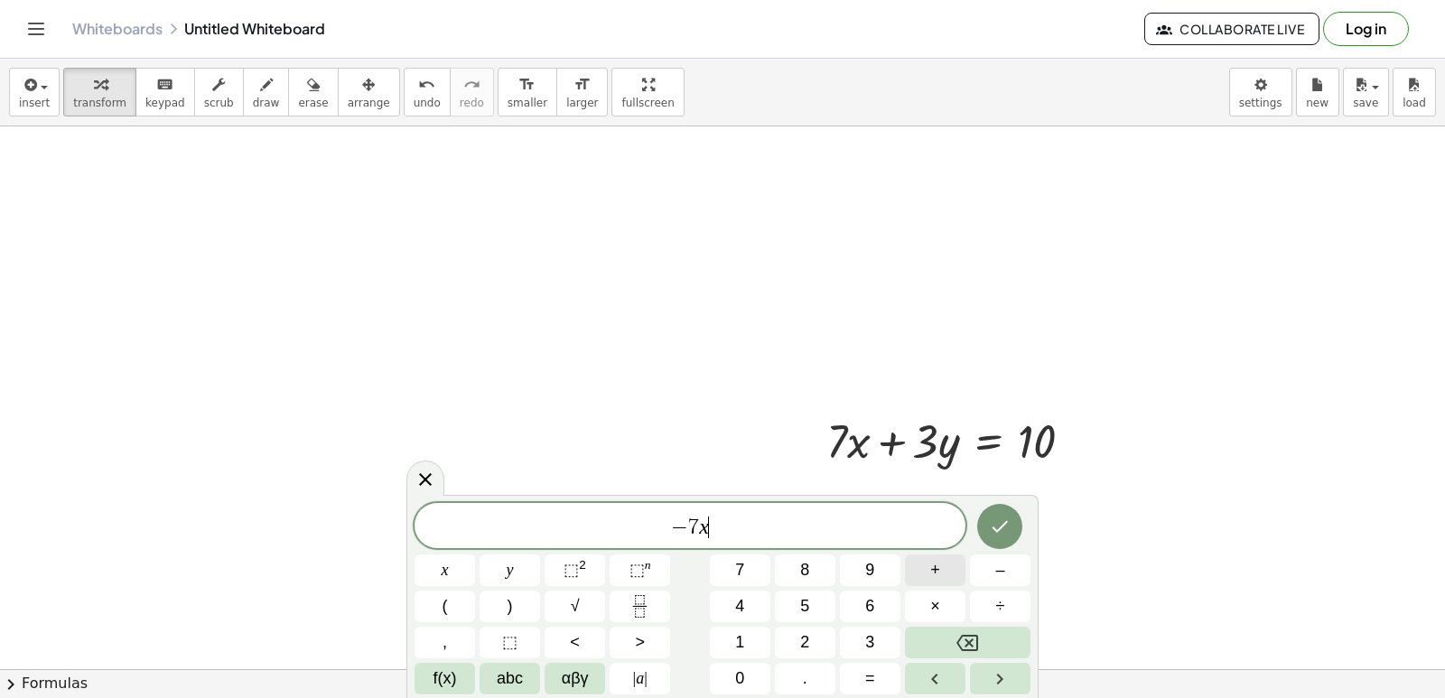
click at [950, 579] on button "+" at bounding box center [935, 570] width 61 height 32
click at [786, 597] on button "5" at bounding box center [805, 607] width 61 height 32
click at [507, 559] on span "y" at bounding box center [510, 570] width 7 height 24
click at [864, 689] on button "=" at bounding box center [870, 679] width 61 height 32
click at [1003, 564] on span "–" at bounding box center [999, 570] width 9 height 24
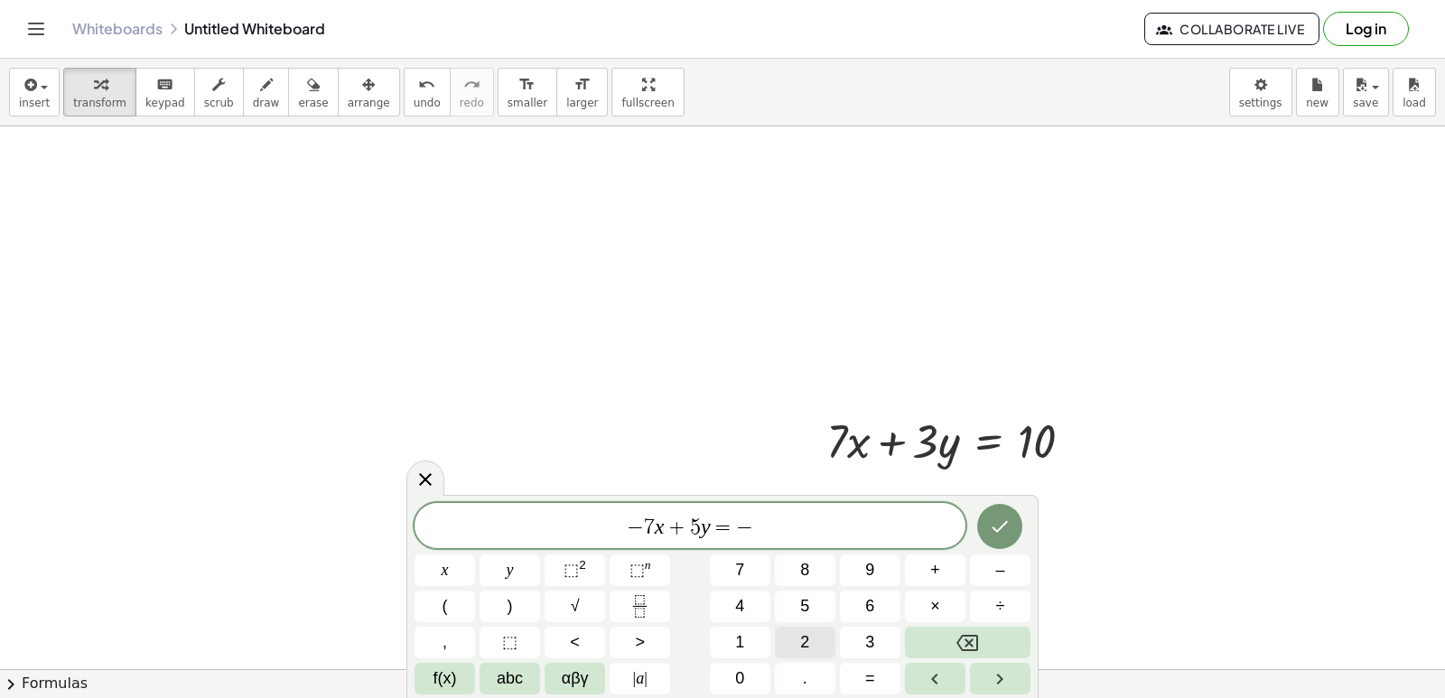
click at [803, 632] on span "2" at bounding box center [804, 642] width 9 height 24
click at [1003, 525] on icon "Done" at bounding box center [1000, 527] width 16 height 12
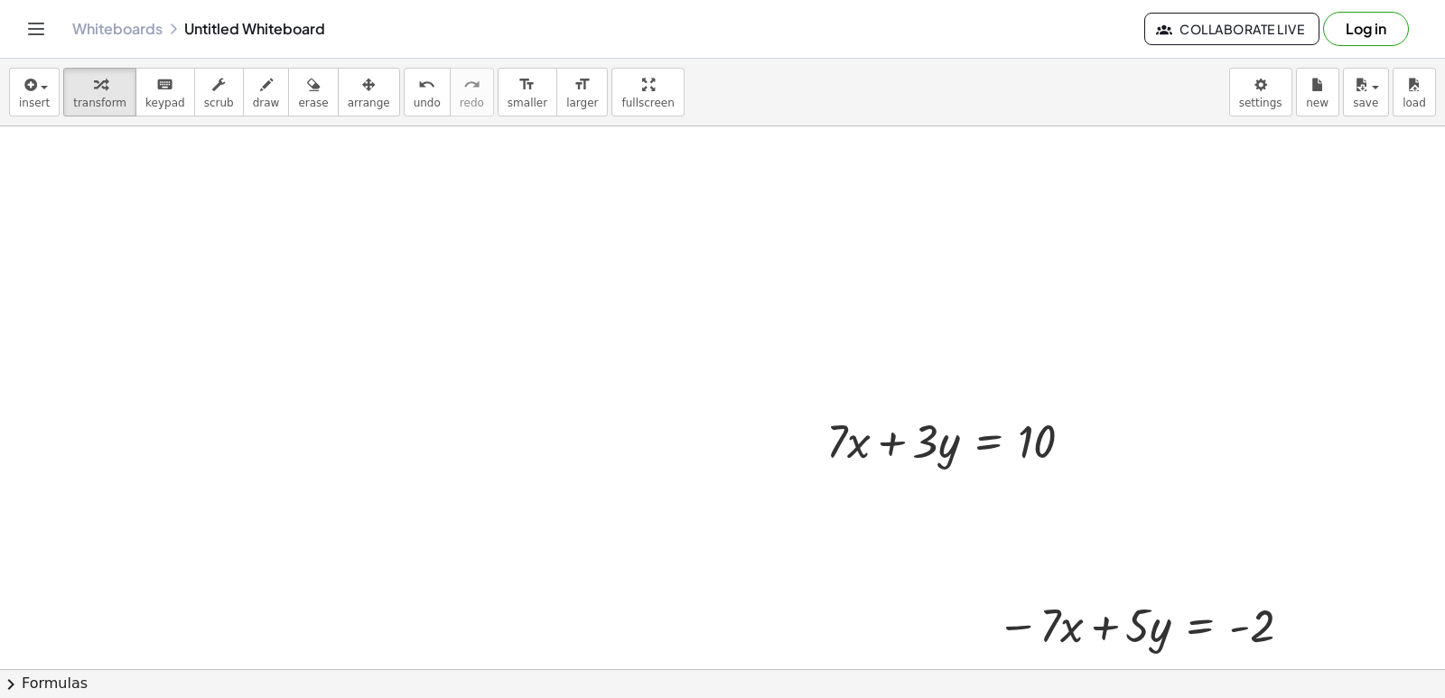
scroll to position [5607, 0]
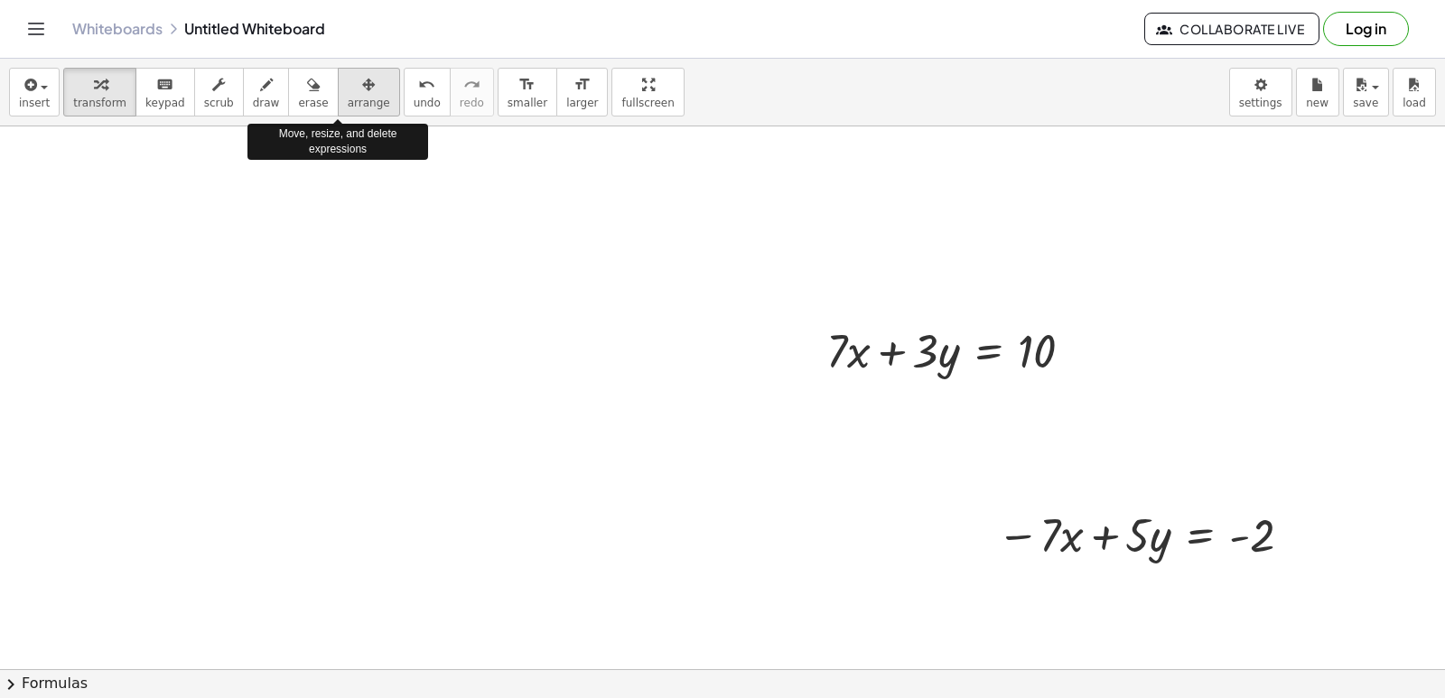
click at [348, 99] on span "arrange" at bounding box center [369, 103] width 42 height 13
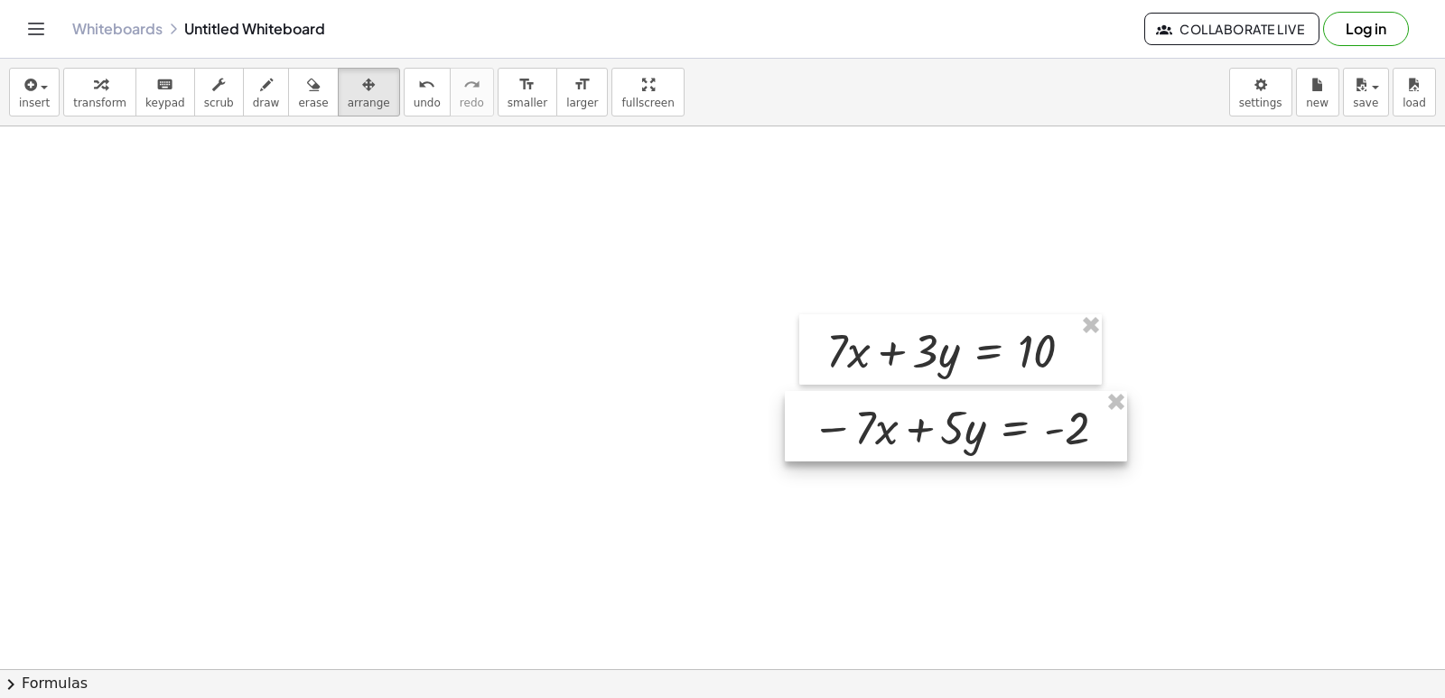
drag, startPoint x: 1079, startPoint y: 548, endPoint x: 894, endPoint y: 441, distance: 214.0
click at [894, 441] on div at bounding box center [956, 426] width 342 height 70
click at [348, 97] on span "arrange" at bounding box center [369, 103] width 42 height 13
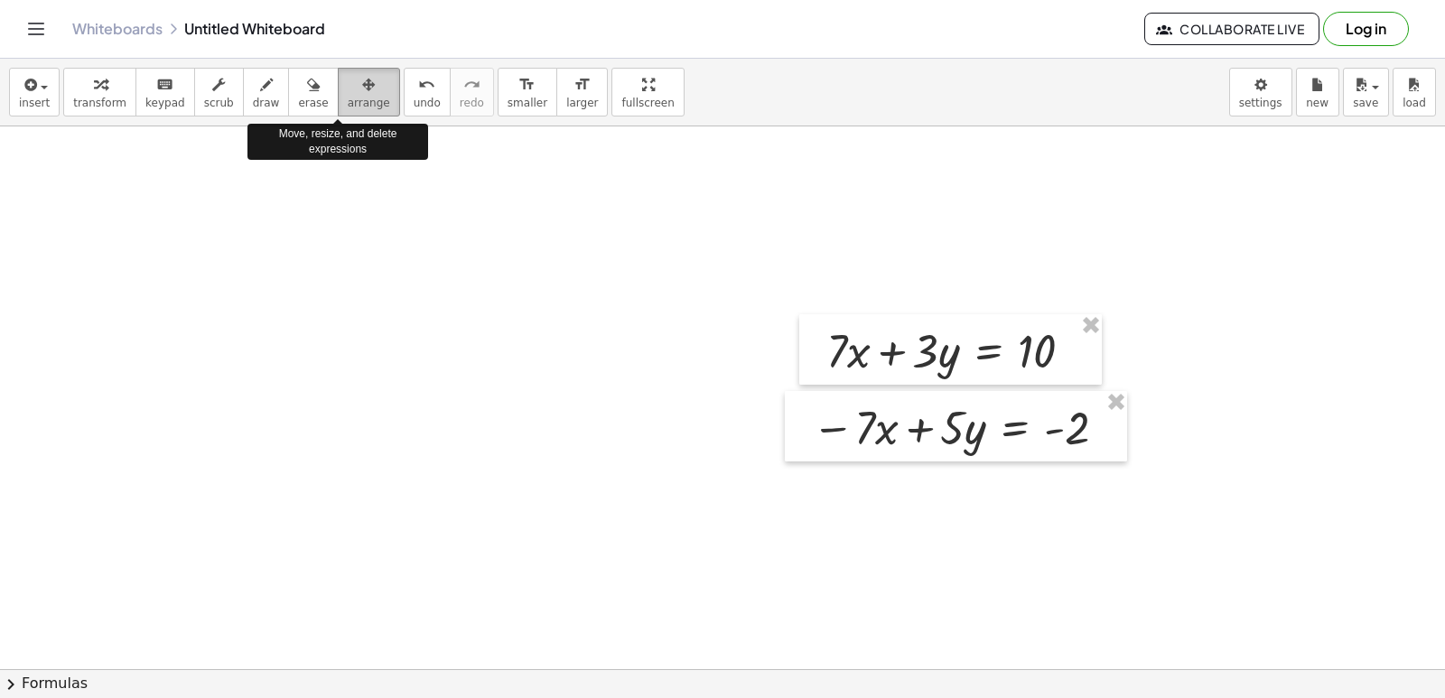
click at [348, 80] on div "button" at bounding box center [369, 84] width 42 height 22
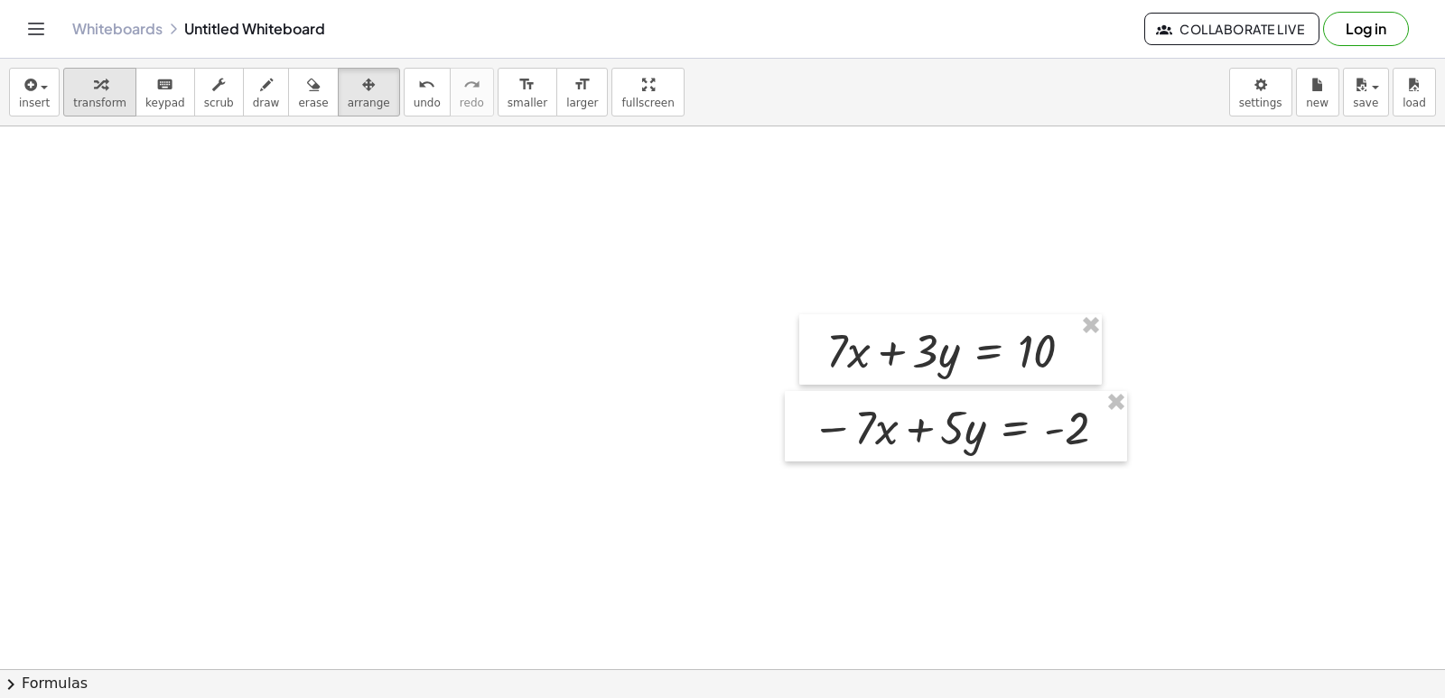
click at [93, 98] on span "transform" at bounding box center [99, 103] width 53 height 13
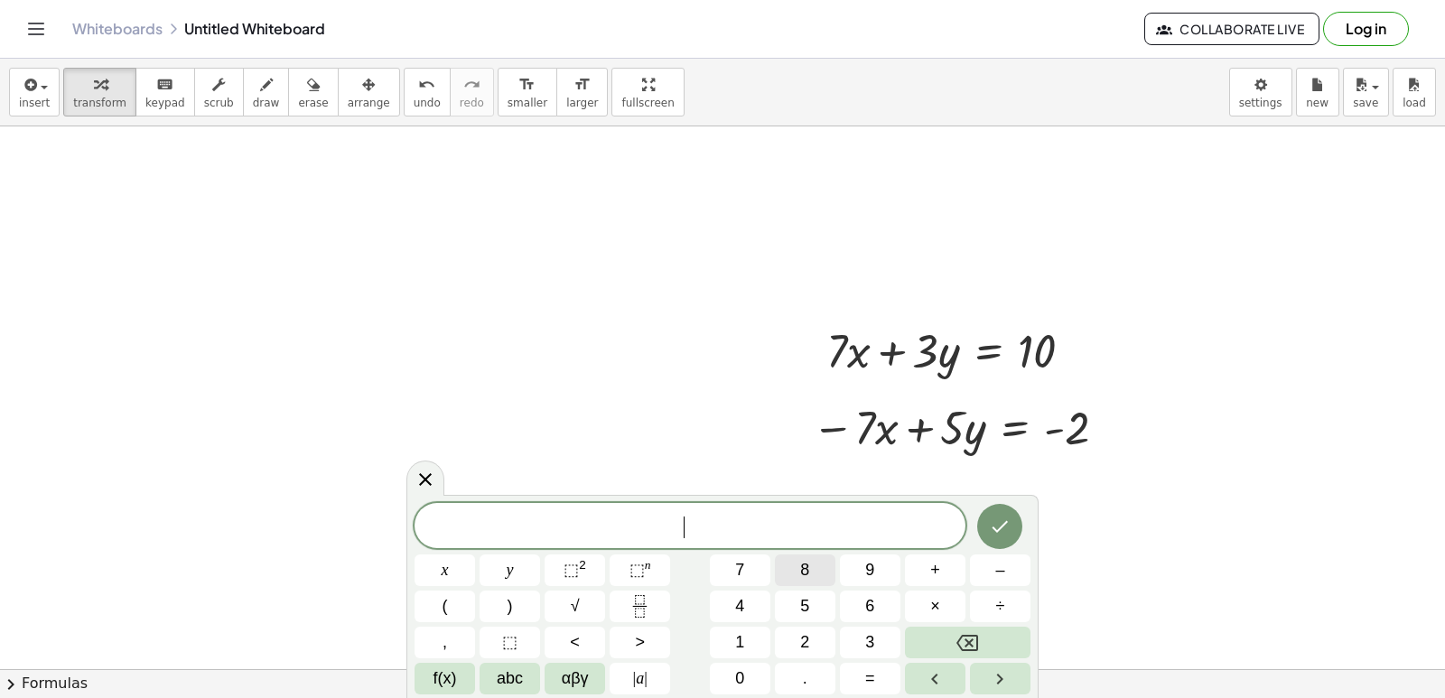
click at [803, 576] on button "8" at bounding box center [805, 570] width 61 height 32
click at [496, 557] on button "y" at bounding box center [509, 570] width 61 height 32
click at [1006, 529] on icon "Done" at bounding box center [1000, 527] width 22 height 22
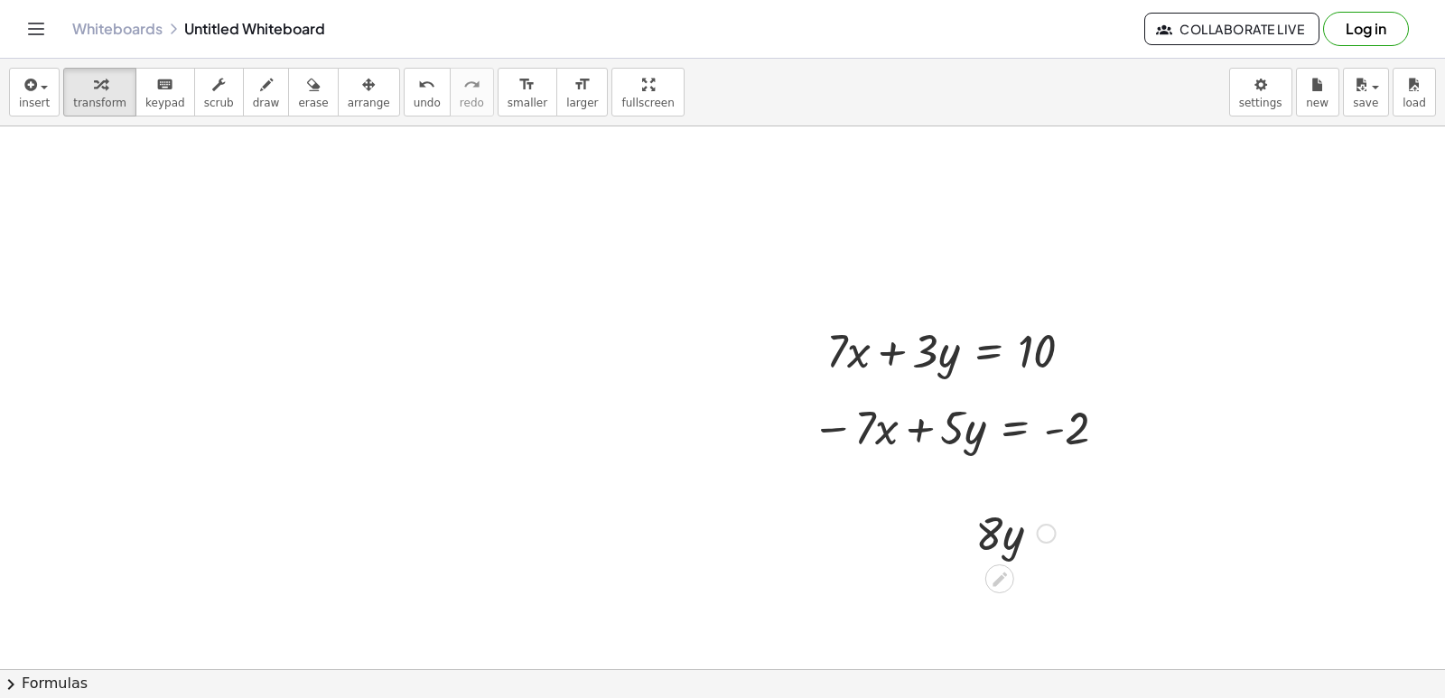
click at [994, 547] on div at bounding box center [1015, 531] width 98 height 61
click at [418, 77] on icon "undo" at bounding box center [426, 85] width 17 height 22
click at [404, 95] on button "undo undo" at bounding box center [427, 92] width 47 height 49
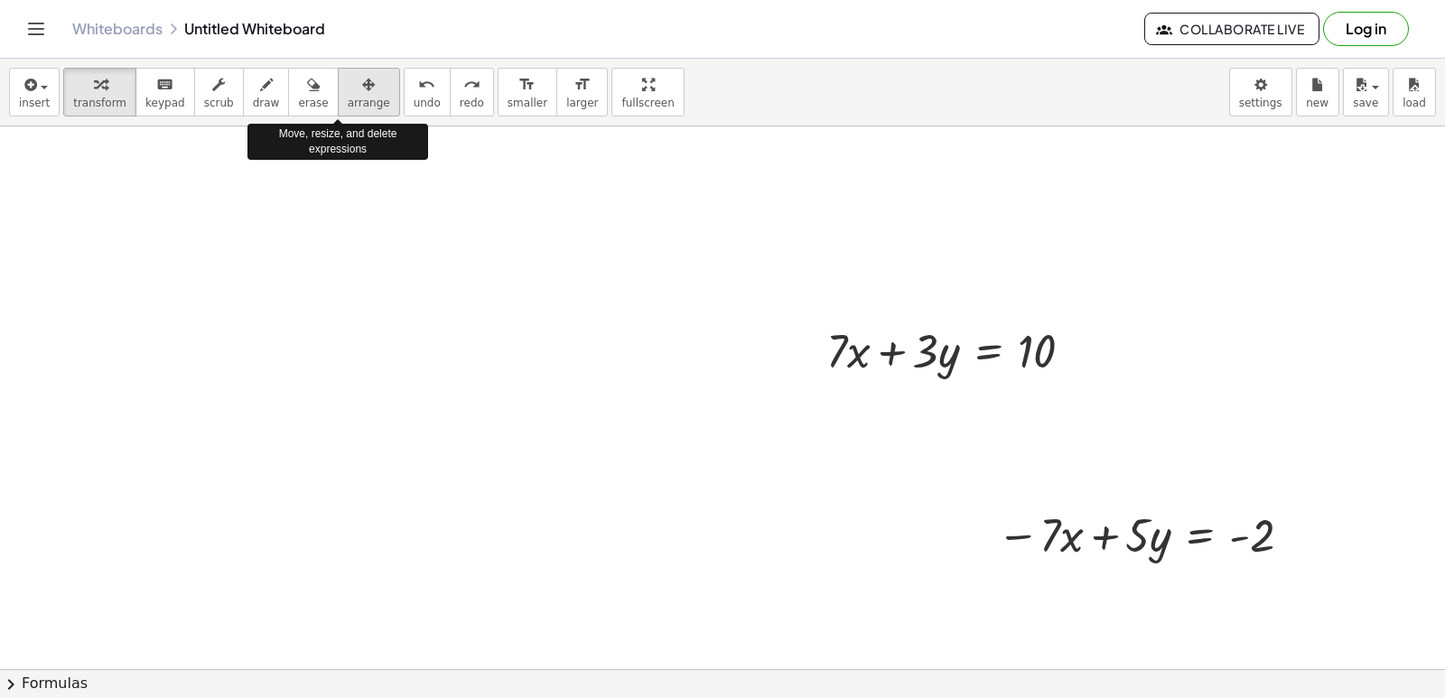
click at [362, 88] on icon "button" at bounding box center [368, 85] width 13 height 22
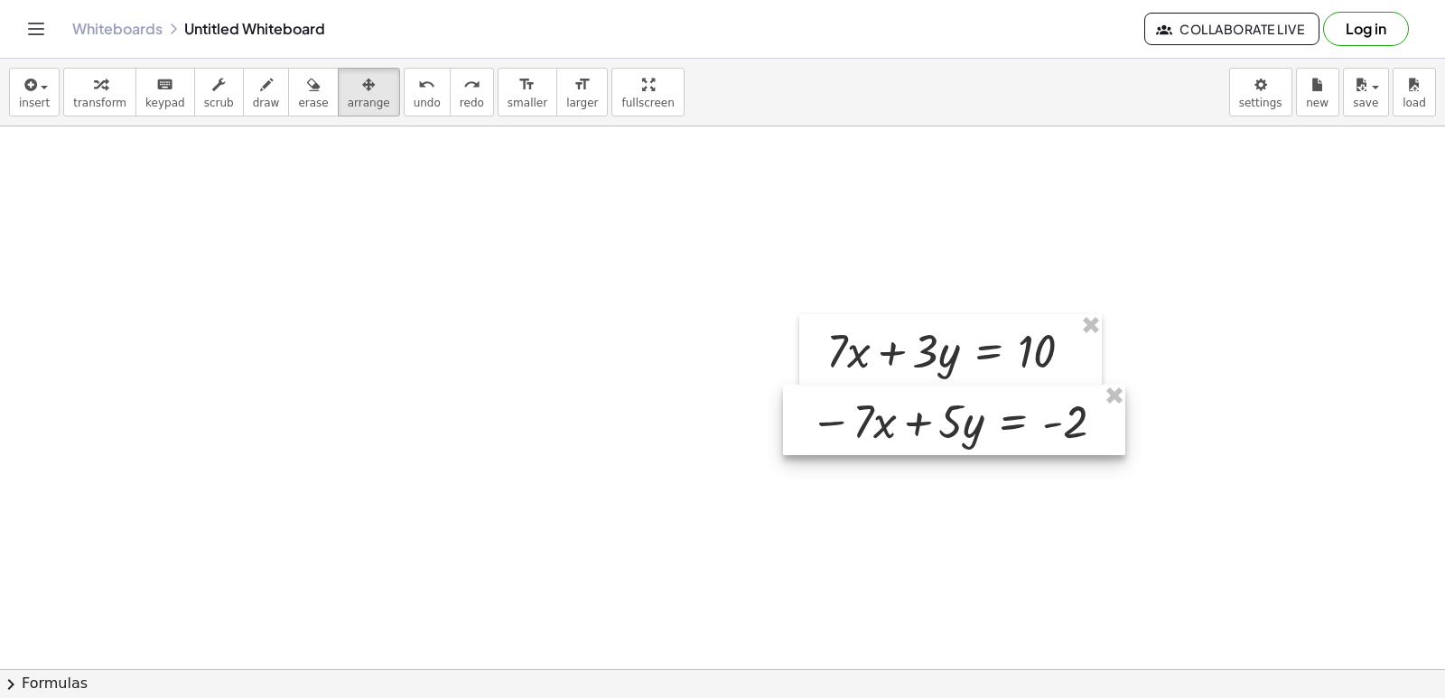
drag, startPoint x: 994, startPoint y: 511, endPoint x: 807, endPoint y: 397, distance: 218.8
click at [807, 397] on div at bounding box center [954, 420] width 342 height 70
click at [100, 114] on button "transform" at bounding box center [99, 92] width 73 height 49
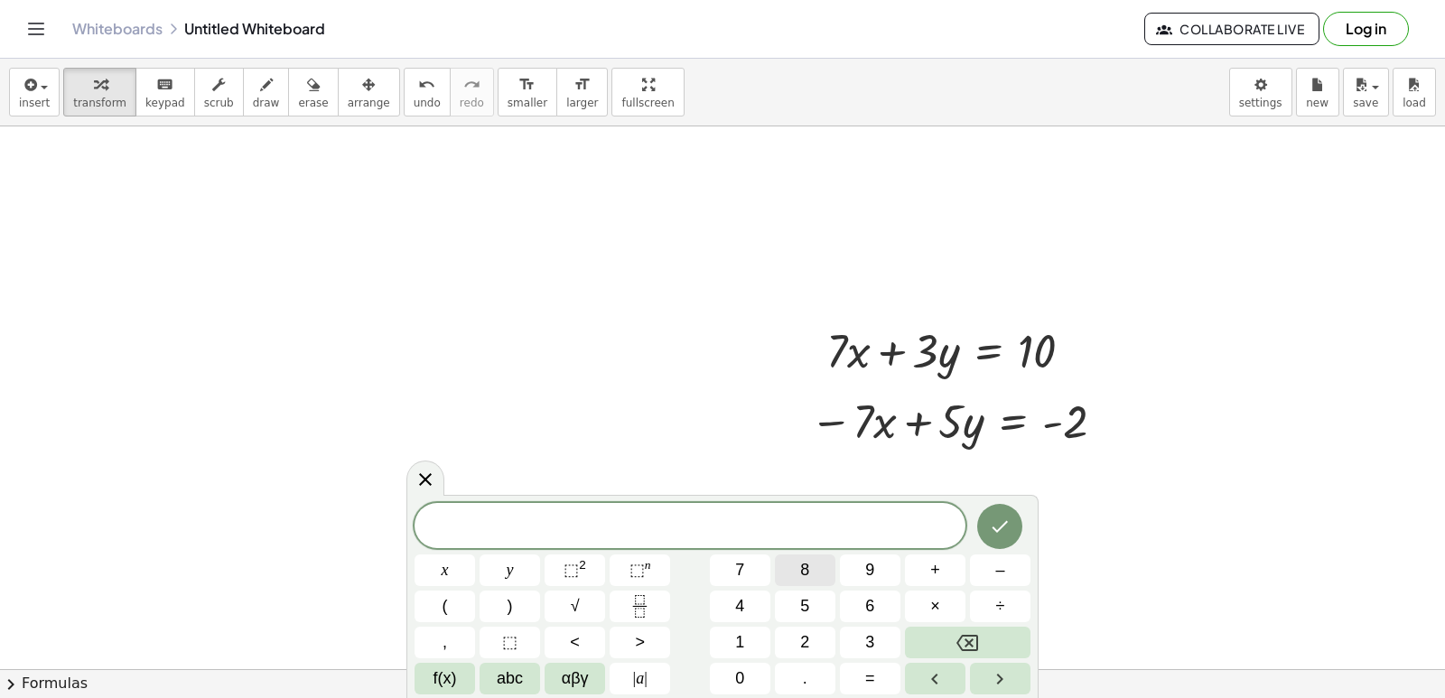
click at [792, 566] on button "8" at bounding box center [805, 570] width 61 height 32
click at [493, 565] on button "y" at bounding box center [509, 570] width 61 height 32
click at [863, 671] on button "=" at bounding box center [870, 679] width 61 height 32
click at [803, 560] on button "8" at bounding box center [805, 570] width 61 height 32
click at [999, 534] on icon "Done" at bounding box center [1000, 527] width 22 height 22
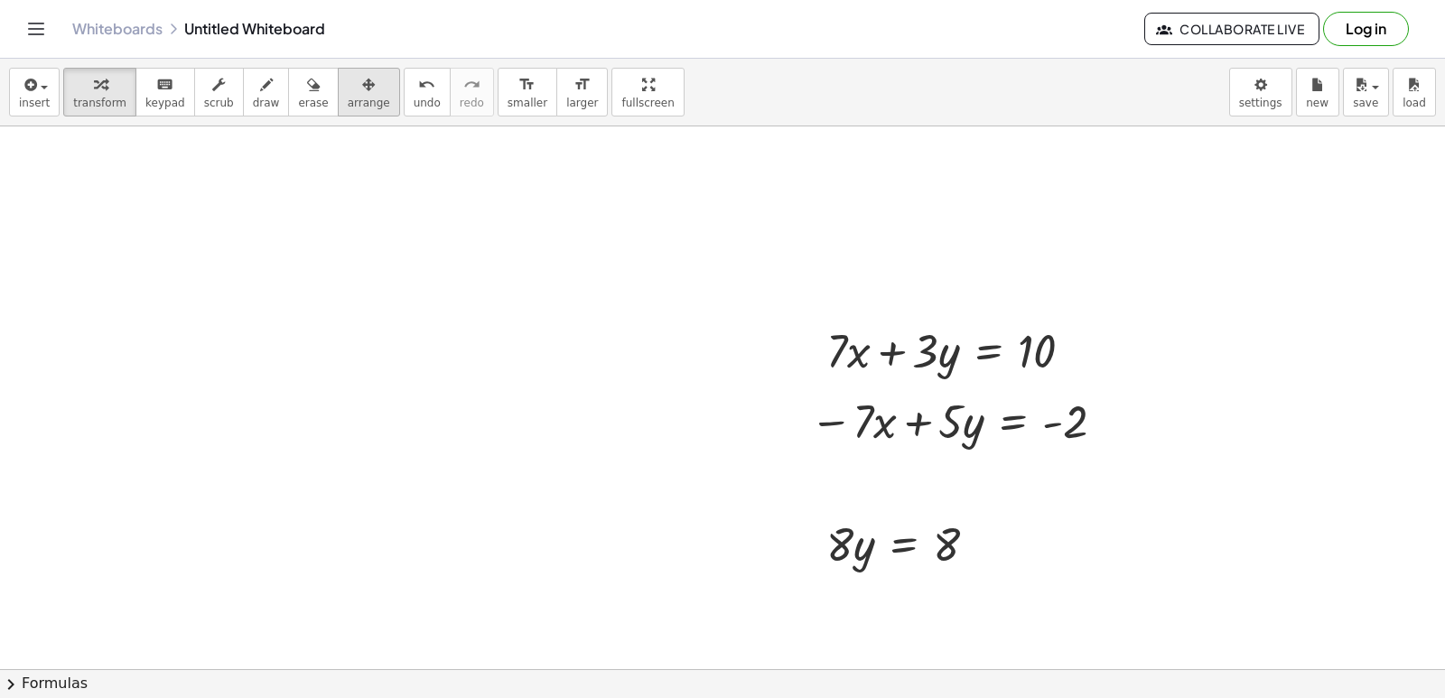
click at [348, 77] on div "button" at bounding box center [369, 84] width 42 height 22
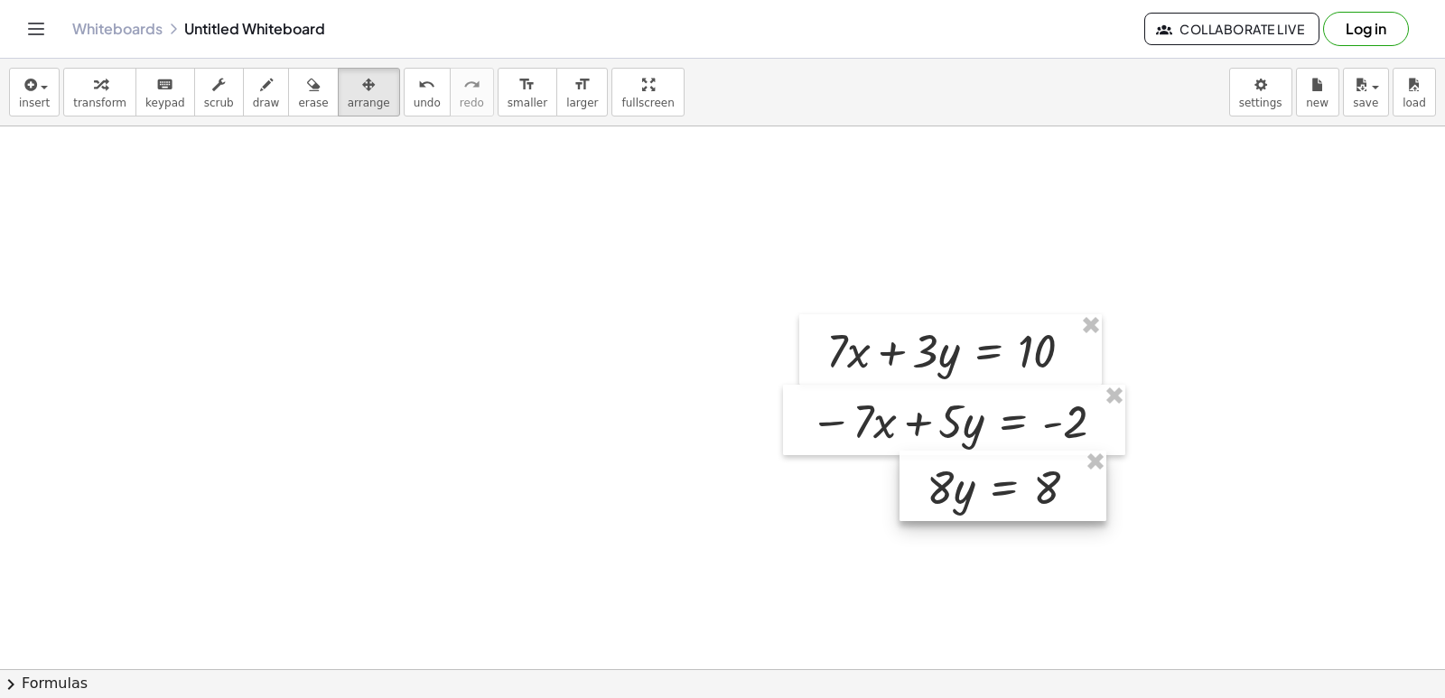
drag, startPoint x: 886, startPoint y: 545, endPoint x: 986, endPoint y: 489, distance: 115.3
click at [986, 489] on div at bounding box center [1002, 486] width 207 height 70
click at [84, 105] on span "transform" at bounding box center [99, 103] width 53 height 13
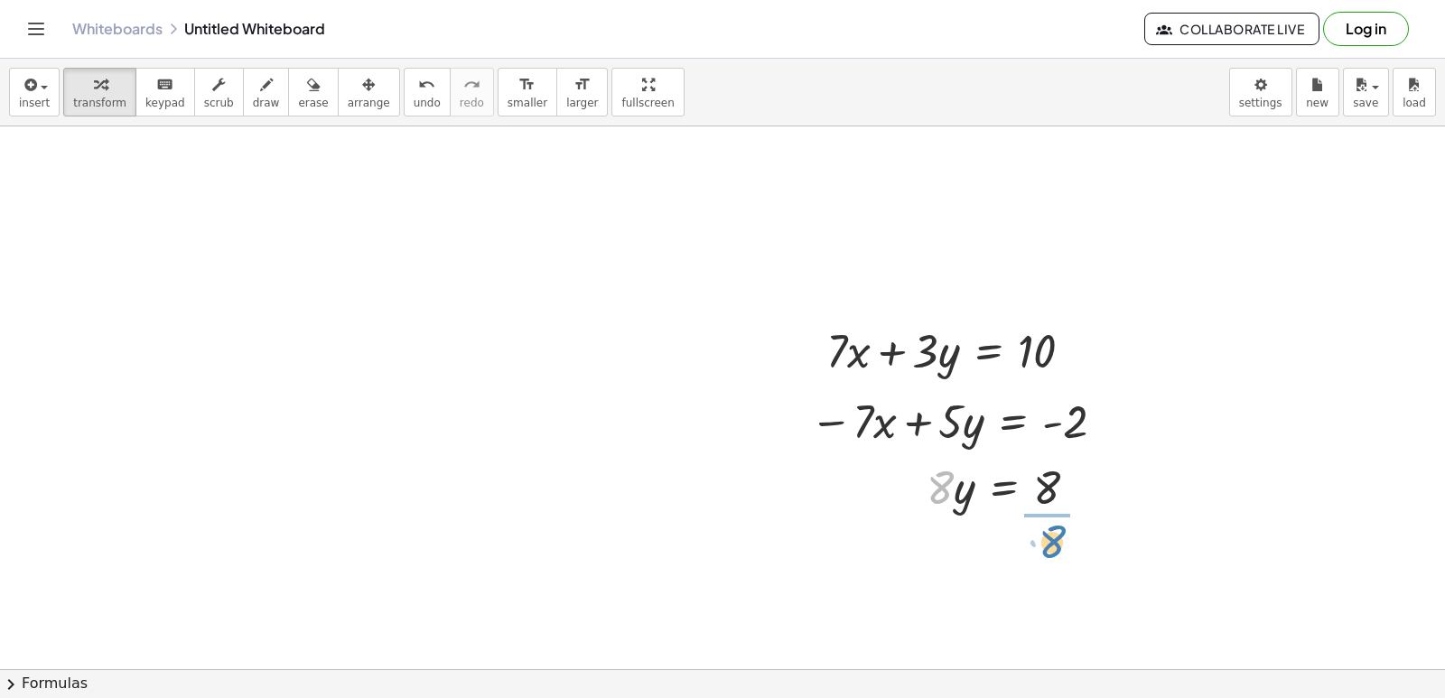
drag, startPoint x: 933, startPoint y: 494, endPoint x: 1047, endPoint y: 548, distance: 126.8
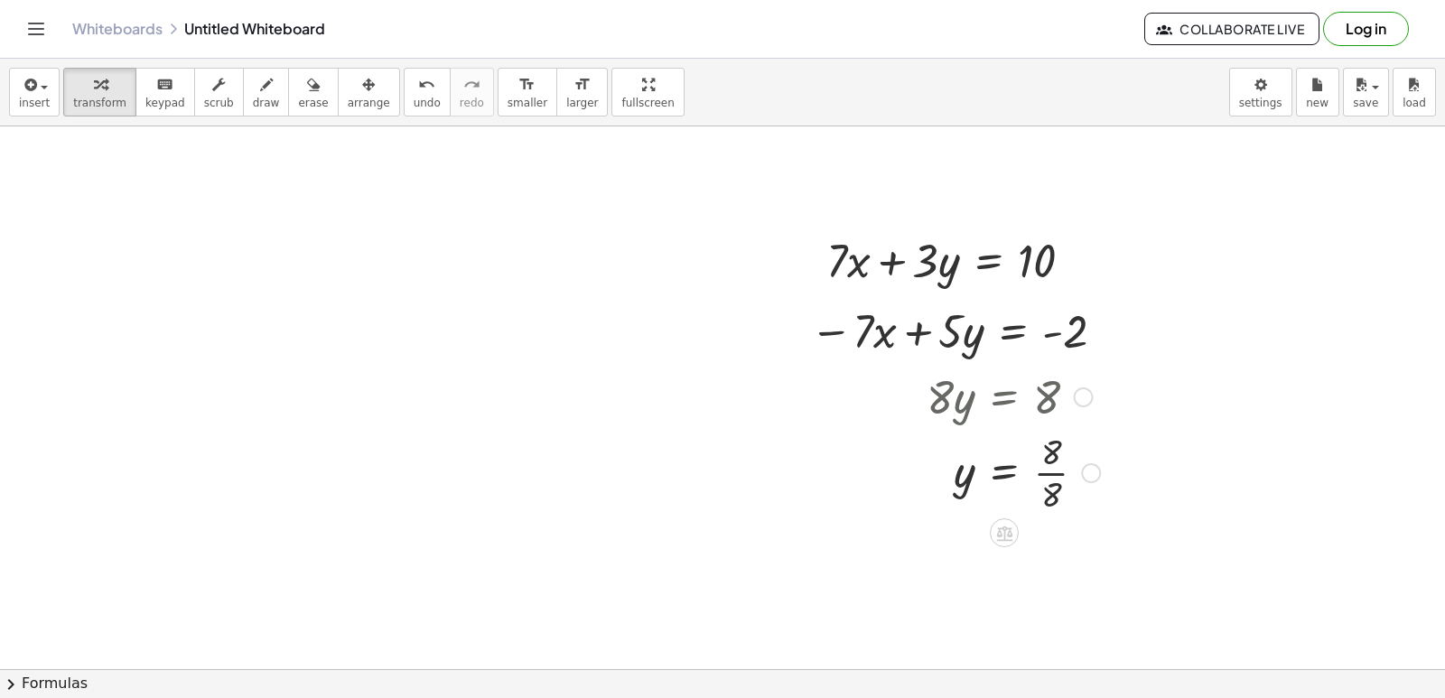
click at [1040, 471] on div at bounding box center [1012, 471] width 191 height 90
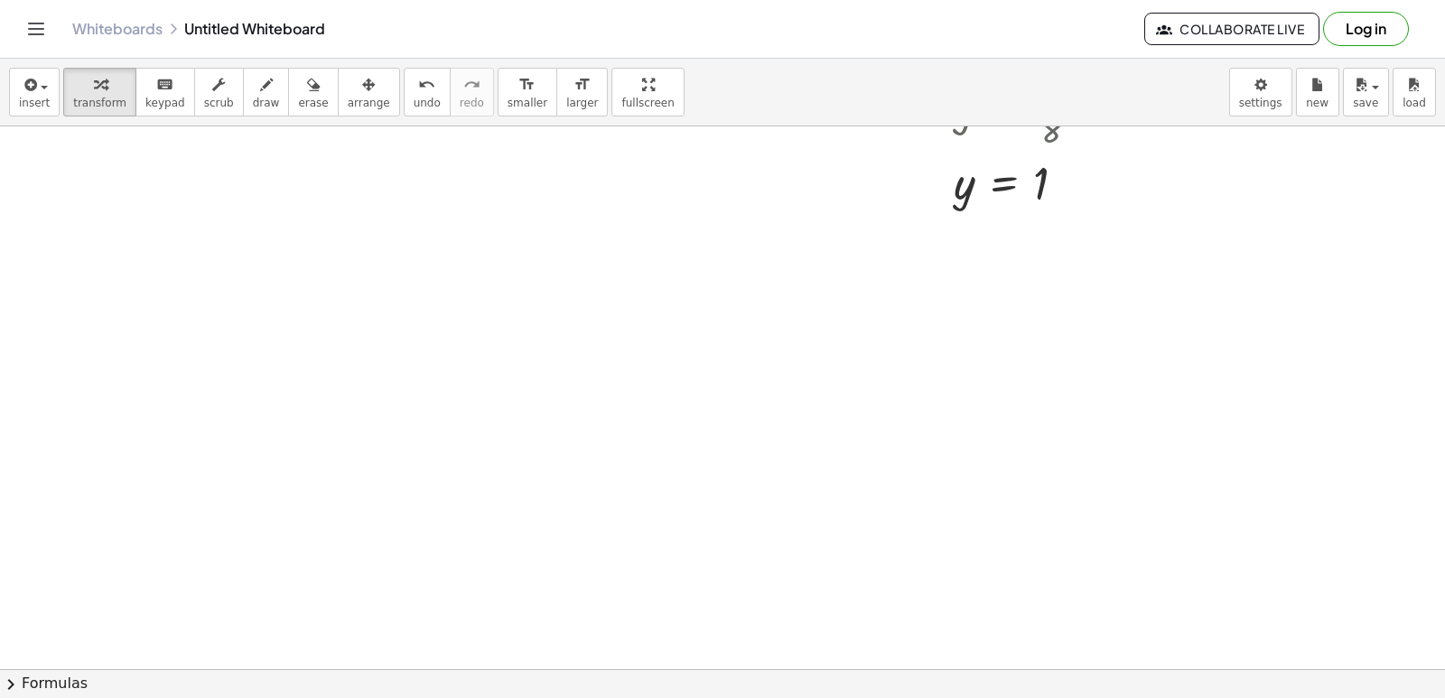
scroll to position [6241, 0]
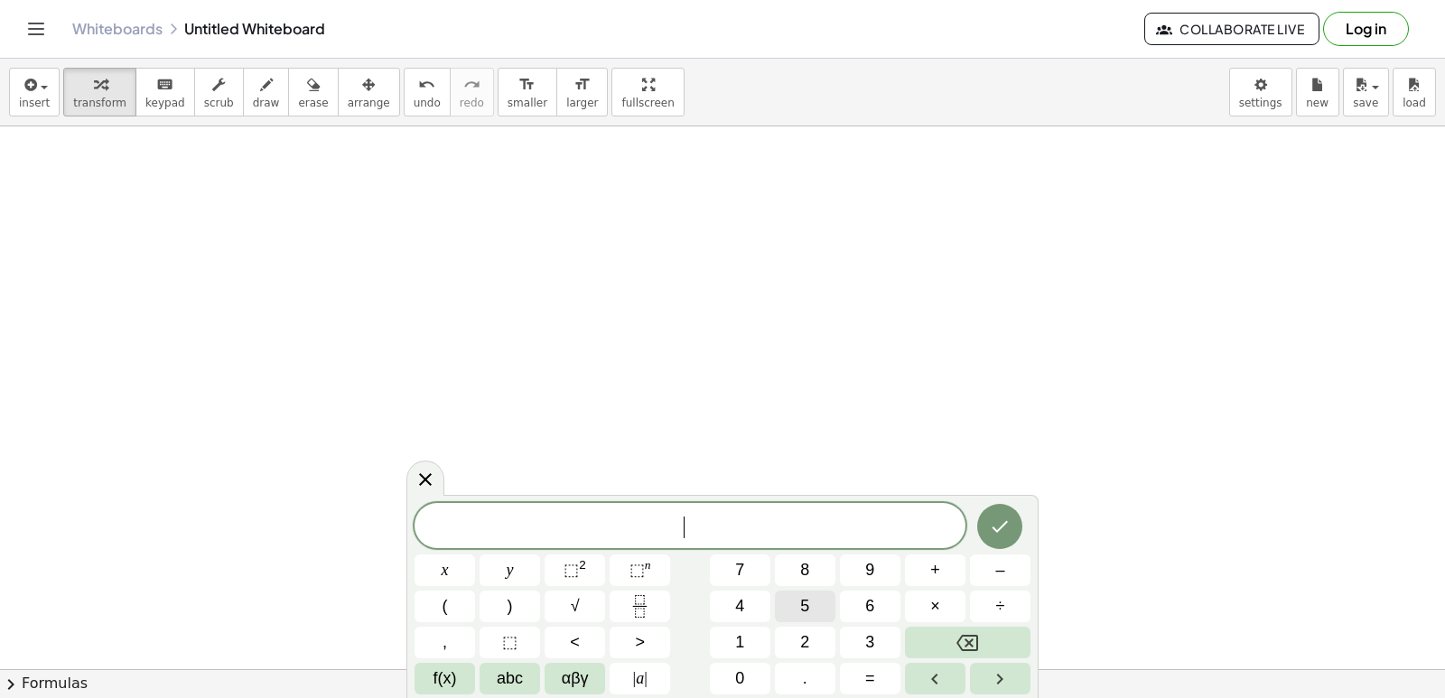
click at [799, 610] on button "5" at bounding box center [805, 607] width 61 height 32
click at [489, 562] on button "y" at bounding box center [509, 570] width 61 height 32
click at [936, 569] on button "+" at bounding box center [935, 570] width 61 height 32
click at [850, 640] on button "3" at bounding box center [870, 643] width 61 height 32
click at [432, 574] on button "x" at bounding box center [444, 570] width 61 height 32
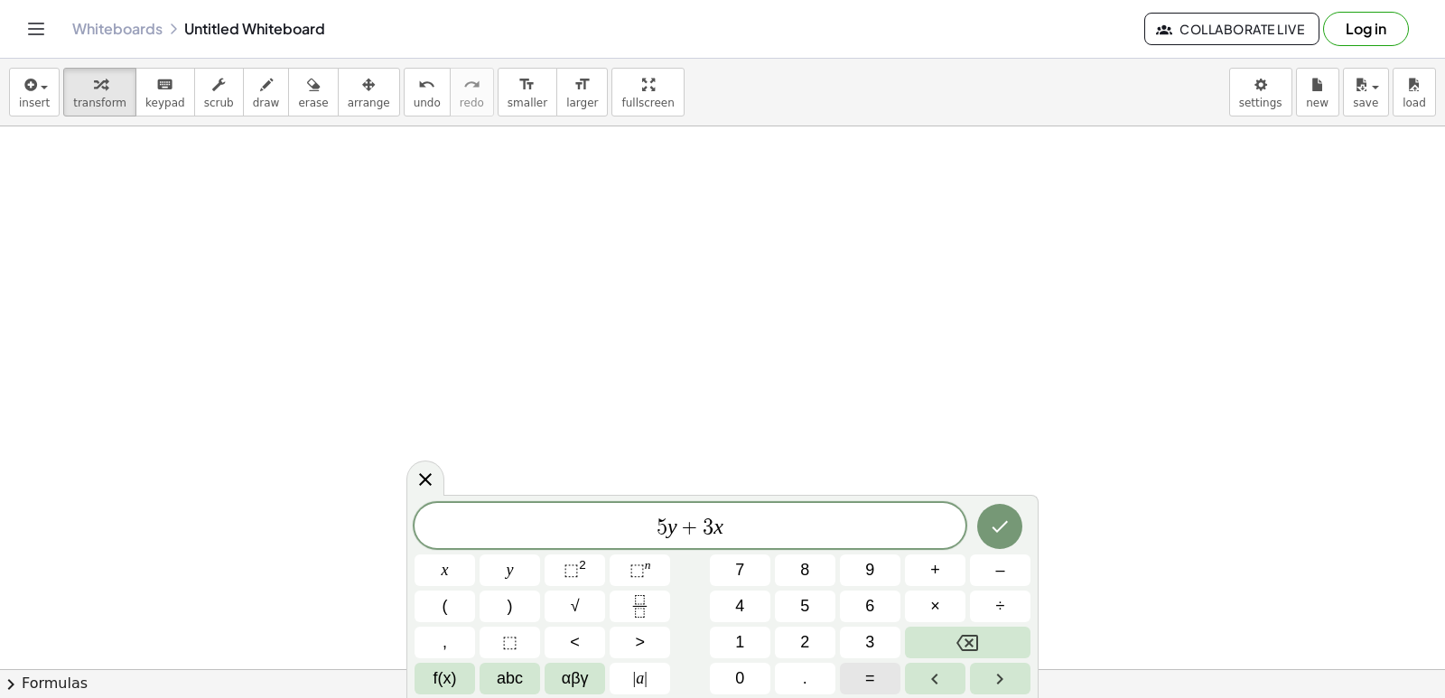
click at [860, 681] on button "=" at bounding box center [870, 679] width 61 height 32
click at [752, 647] on button "1" at bounding box center [740, 643] width 61 height 32
click at [993, 521] on icon "Done" at bounding box center [1000, 527] width 22 height 22
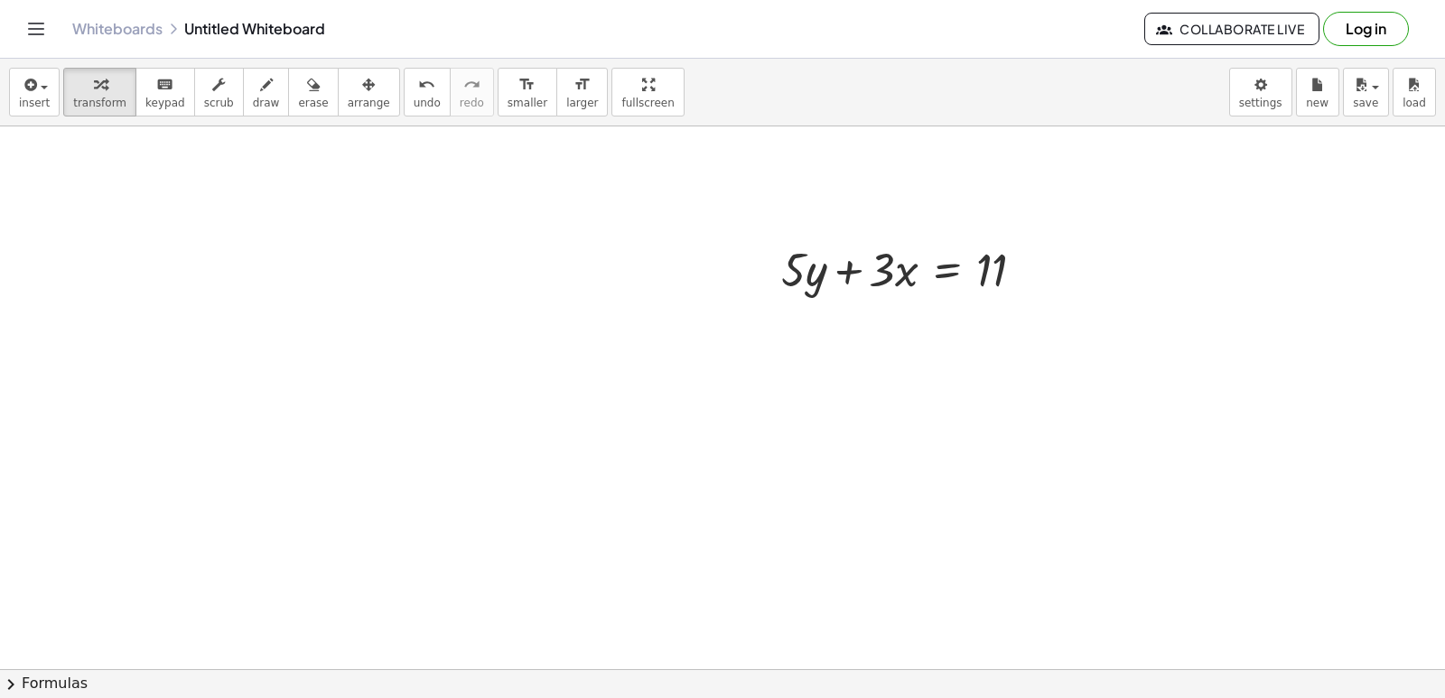
scroll to position [6421, 0]
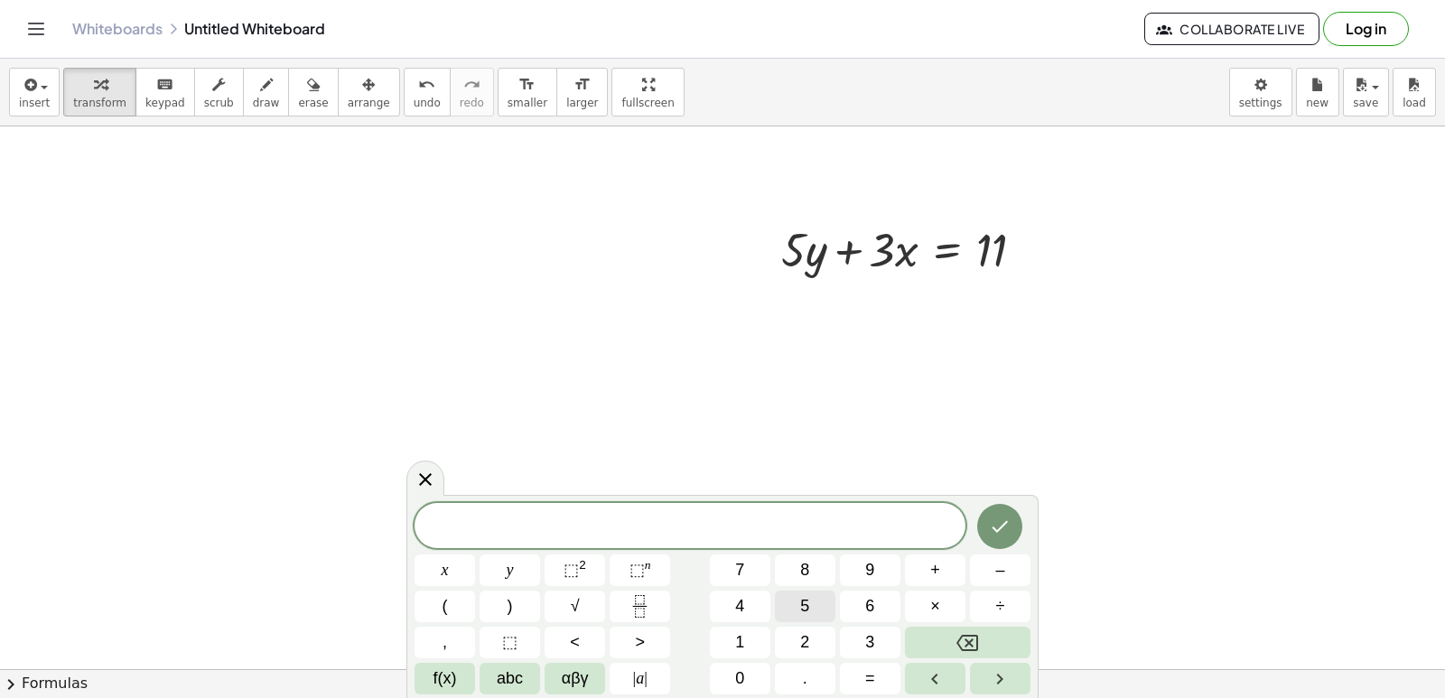
click at [807, 608] on span "5" at bounding box center [804, 606] width 9 height 24
click at [510, 563] on span "y" at bounding box center [510, 570] width 7 height 24
click at [917, 568] on button "+" at bounding box center [935, 570] width 61 height 32
click at [849, 637] on button "3" at bounding box center [870, 643] width 61 height 32
click at [424, 562] on button "x" at bounding box center [444, 570] width 61 height 32
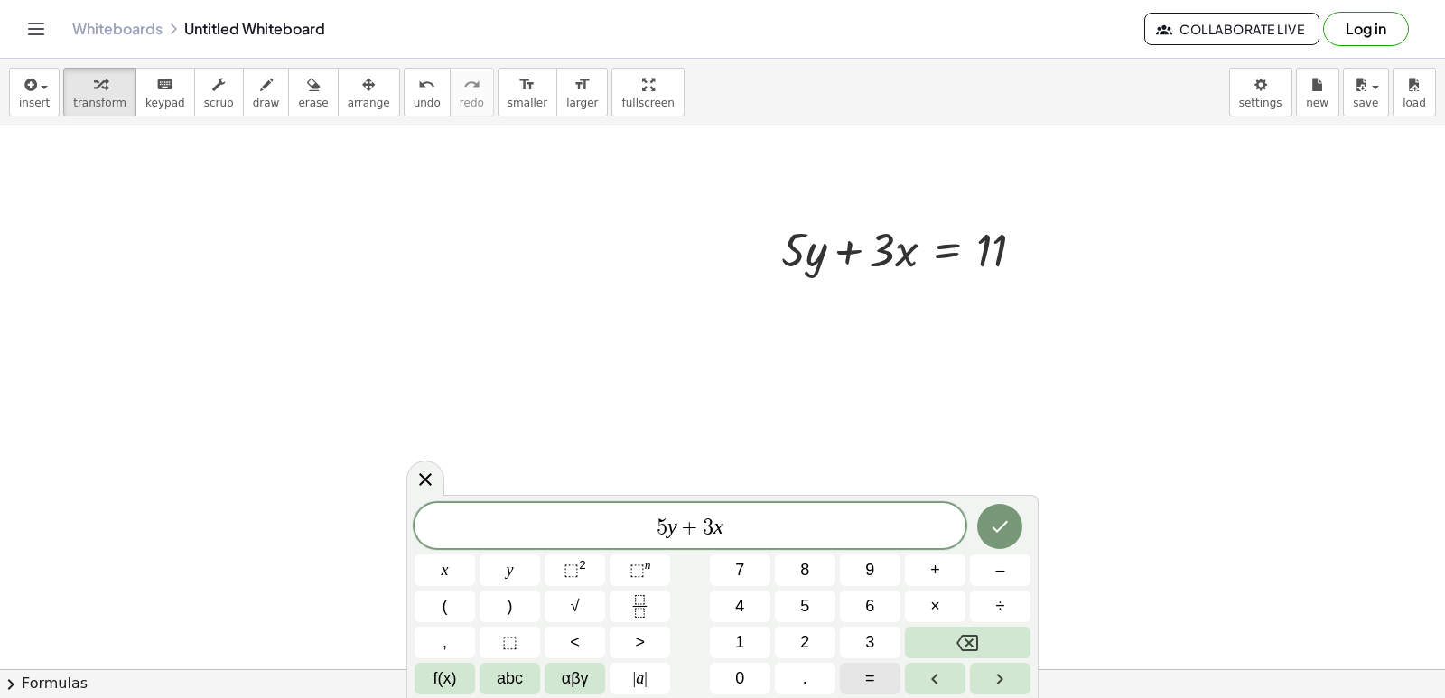
click at [862, 684] on button "=" at bounding box center [870, 679] width 61 height 32
click at [723, 641] on button "1" at bounding box center [740, 643] width 61 height 32
click at [965, 628] on button "Backspace" at bounding box center [968, 643] width 126 height 32
click at [965, 638] on icon "Backspace" at bounding box center [967, 643] width 22 height 22
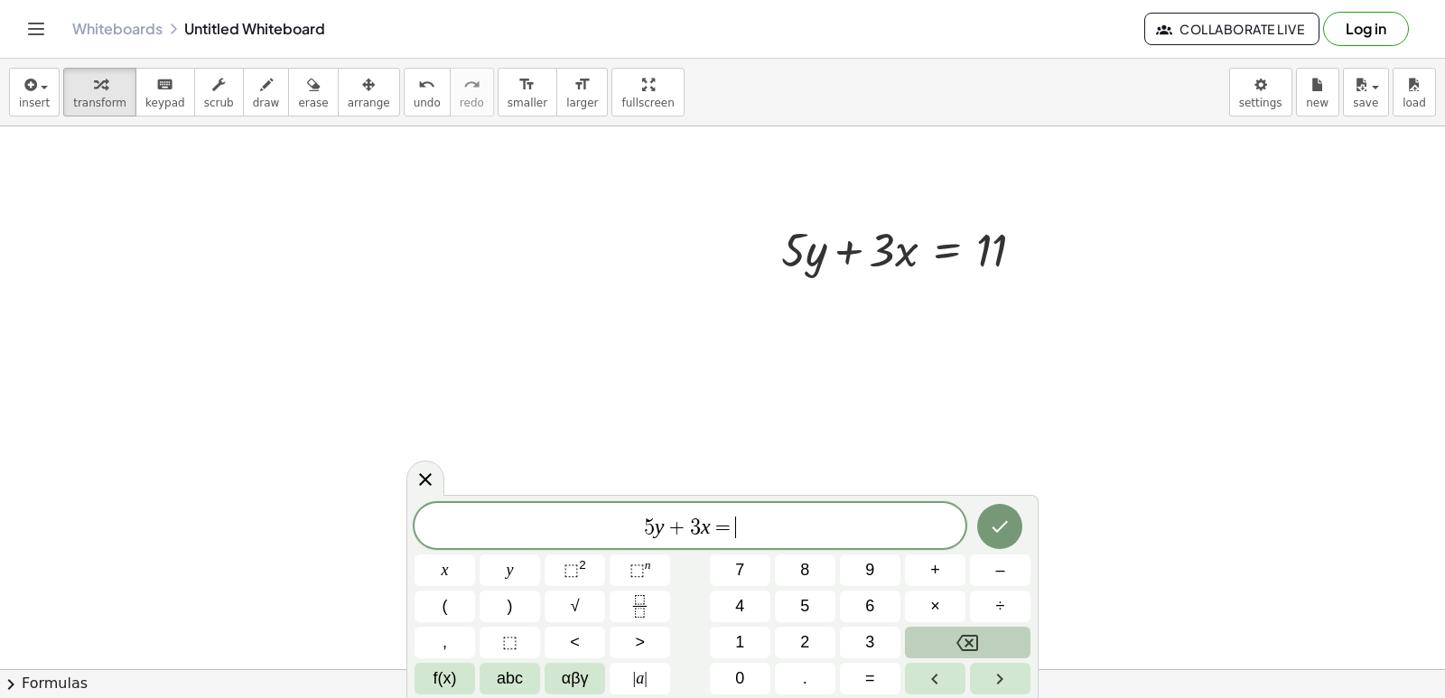
click at [965, 638] on icon "Backspace" at bounding box center [967, 643] width 22 height 22
click at [964, 638] on icon "Backspace" at bounding box center [967, 643] width 22 height 22
click at [963, 638] on icon "Backspace" at bounding box center [967, 643] width 22 height 22
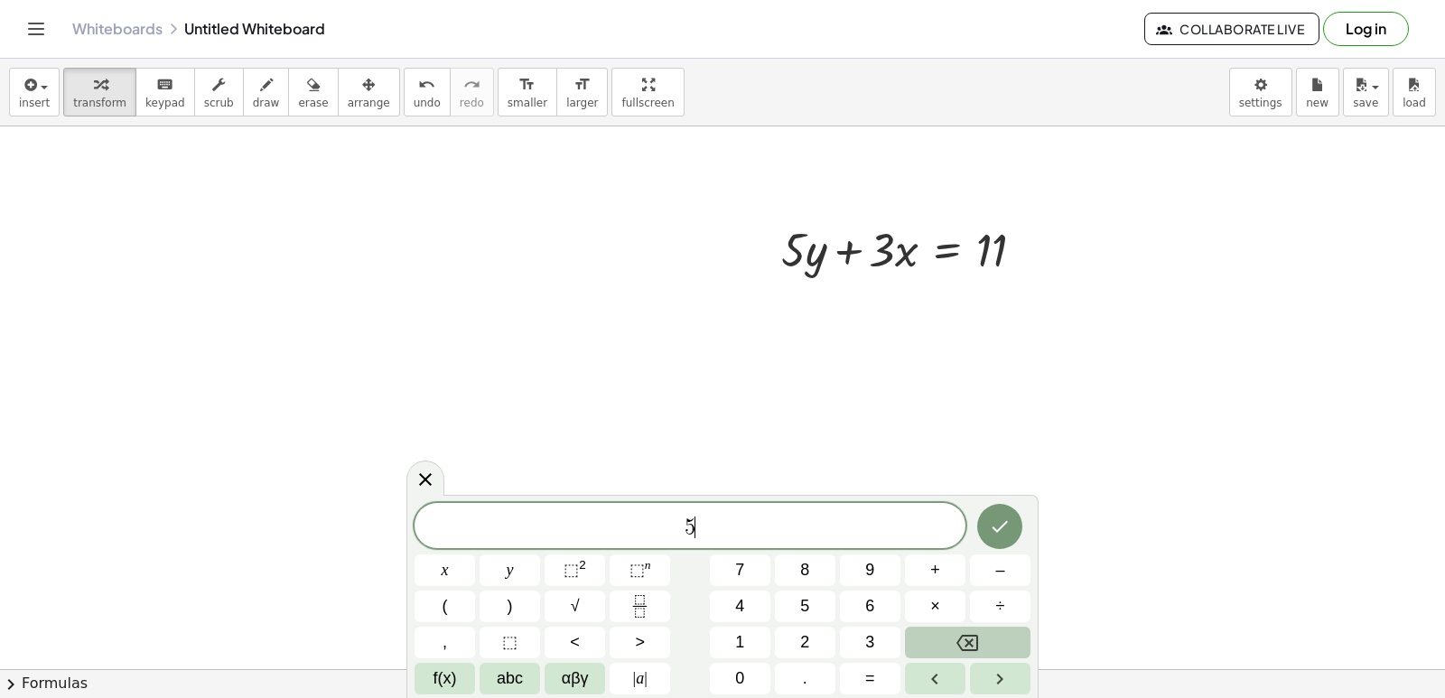
click at [962, 638] on icon "Backspace" at bounding box center [967, 643] width 22 height 22
click at [973, 564] on button "–" at bounding box center [1000, 570] width 61 height 32
click at [796, 605] on button "5" at bounding box center [805, 607] width 61 height 32
click at [510, 567] on span "y" at bounding box center [510, 570] width 7 height 24
click at [945, 563] on button "+" at bounding box center [935, 570] width 61 height 32
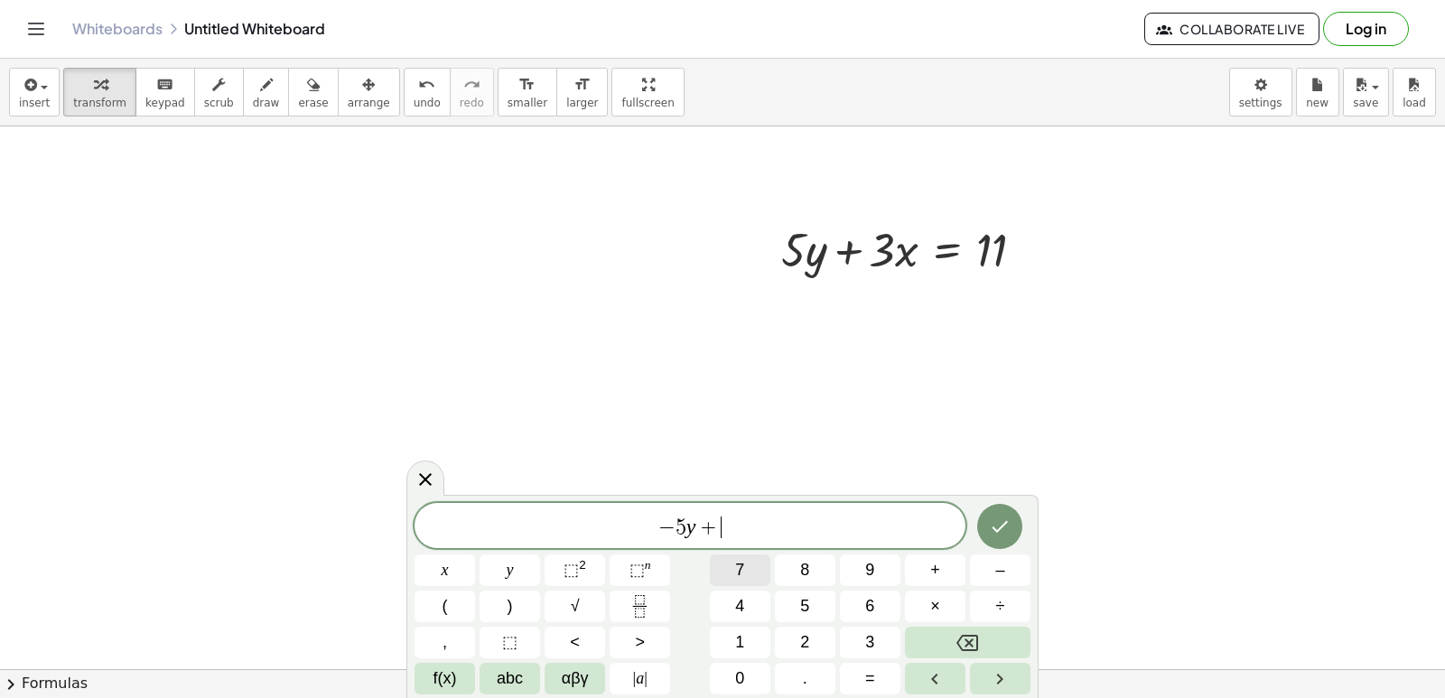
click at [731, 563] on button "7" at bounding box center [740, 570] width 61 height 32
click at [731, 568] on button "7" at bounding box center [740, 570] width 61 height 32
click at [914, 644] on button "Backspace" at bounding box center [968, 643] width 126 height 32
click at [435, 558] on div "− 5 y + 7 x y ⬚ 2 ⬚ n 7 8 9 + – ( ) √ 4 5 6 × ÷ , ⬚ < > 1 2 3 f(x) abc αβγ | a …" at bounding box center [722, 598] width 616 height 191
click at [452, 568] on button "x" at bounding box center [444, 570] width 61 height 32
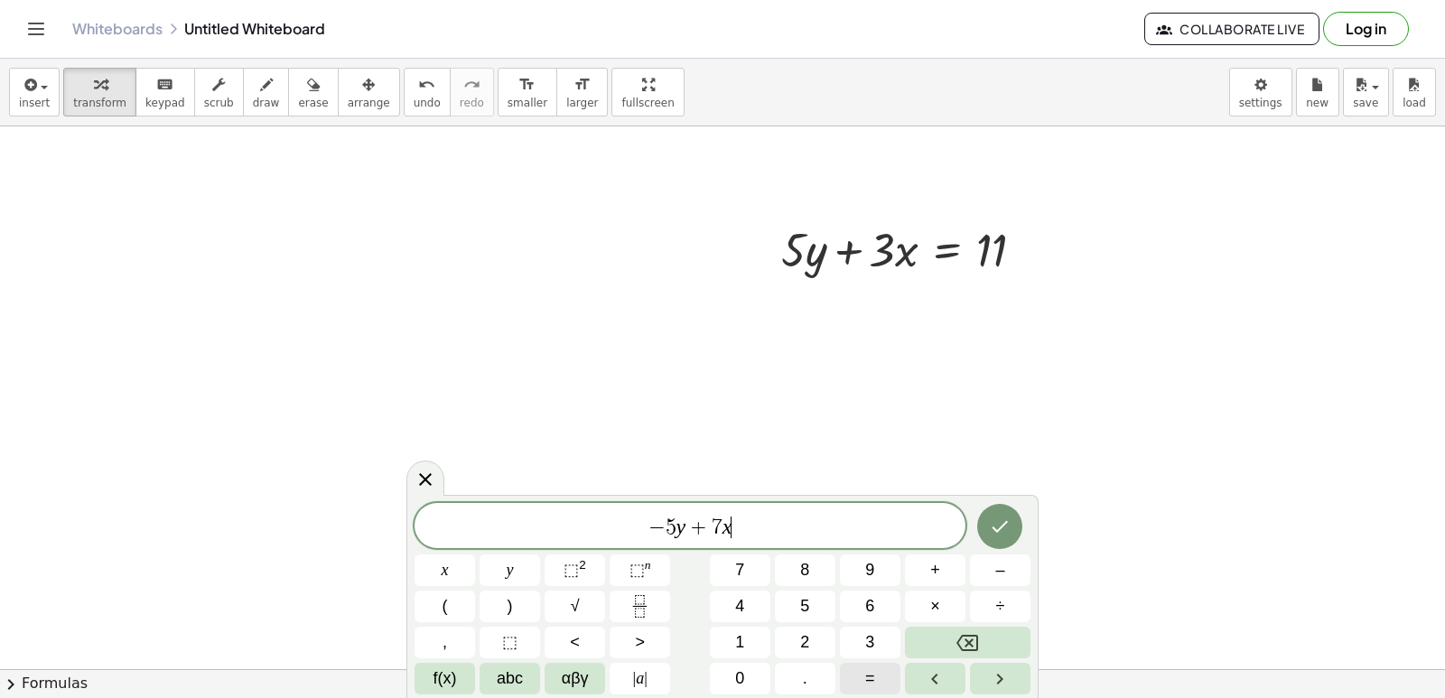
click at [874, 689] on span "=" at bounding box center [870, 678] width 10 height 24
click at [875, 563] on button "9" at bounding box center [870, 570] width 61 height 32
click at [993, 527] on icon "Done" at bounding box center [1000, 527] width 16 height 12
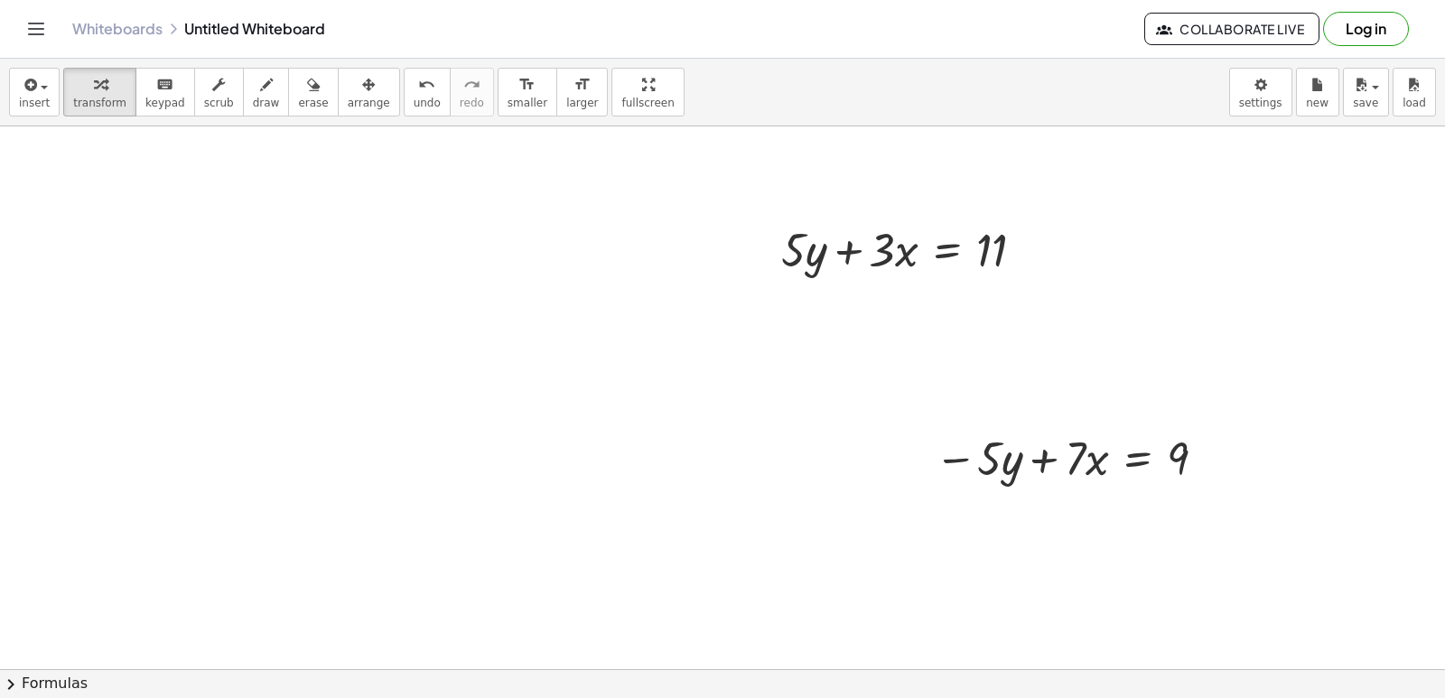
click at [348, 86] on div "button" at bounding box center [369, 84] width 42 height 22
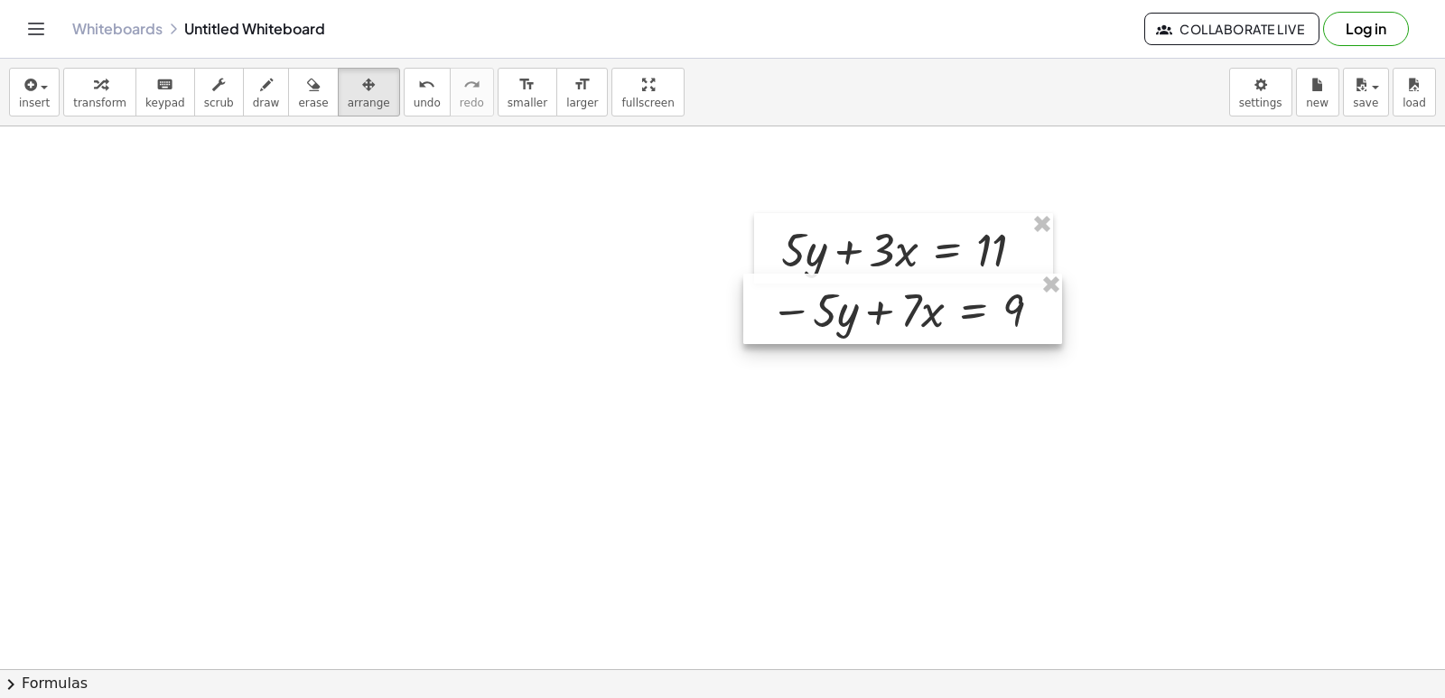
drag, startPoint x: 1029, startPoint y: 445, endPoint x: 865, endPoint y: 297, distance: 221.2
click at [865, 297] on div at bounding box center [902, 309] width 319 height 70
click at [73, 97] on span "transform" at bounding box center [99, 103] width 53 height 13
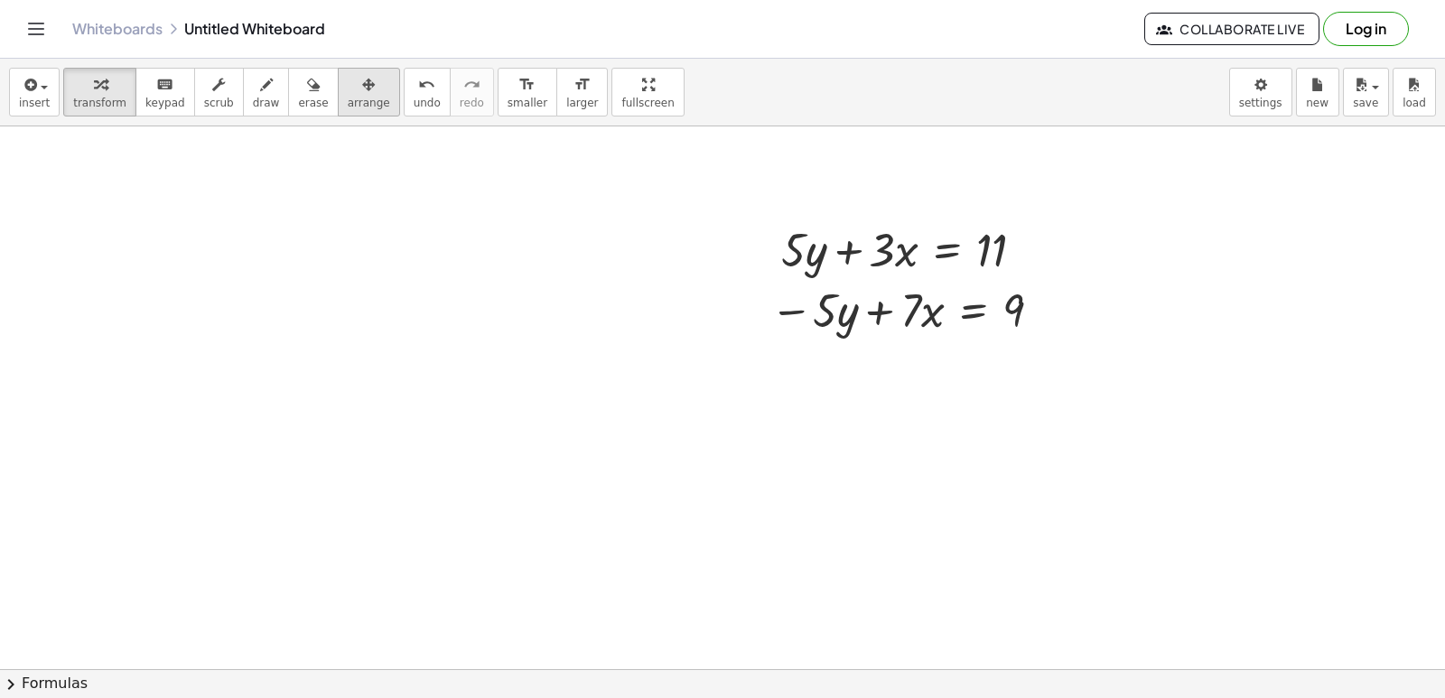
click at [348, 93] on div "button" at bounding box center [369, 84] width 42 height 22
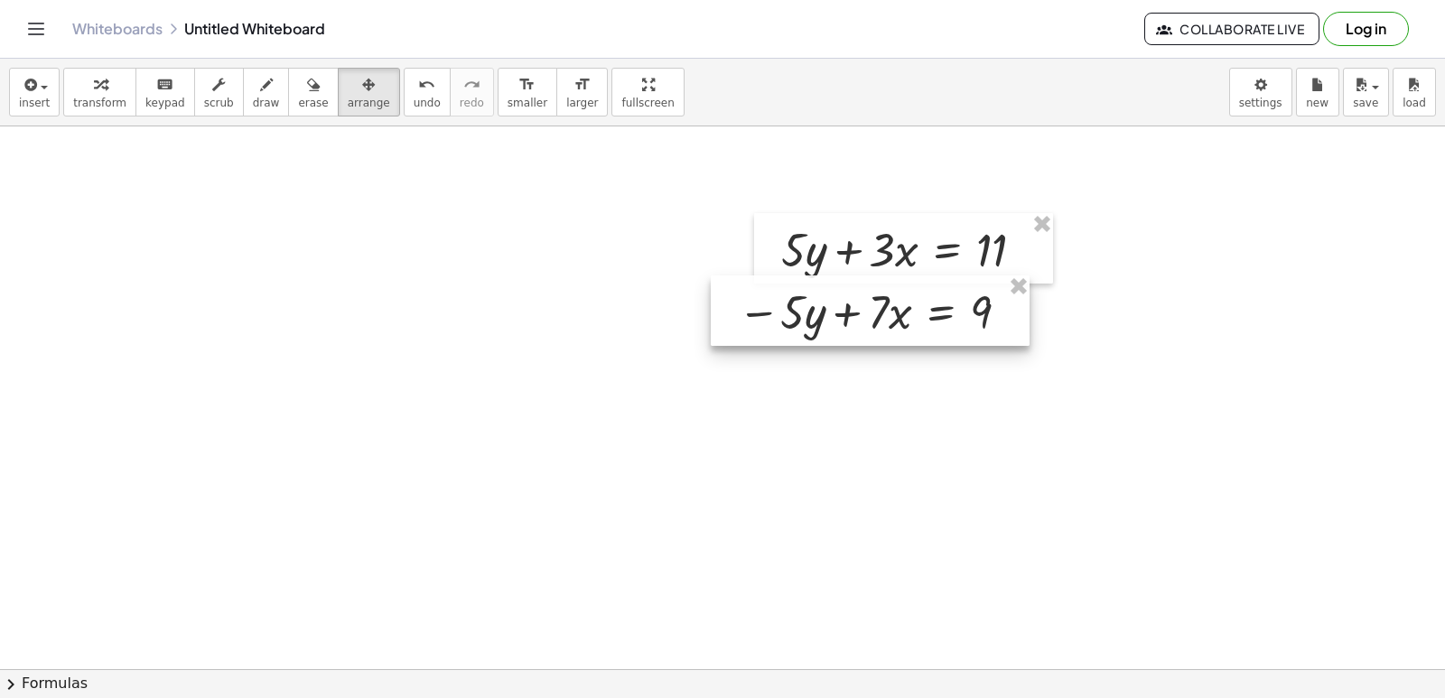
drag, startPoint x: 841, startPoint y: 330, endPoint x: 808, endPoint y: 331, distance: 32.6
click at [808, 331] on div at bounding box center [870, 310] width 319 height 70
click at [73, 94] on div "button" at bounding box center [99, 84] width 53 height 22
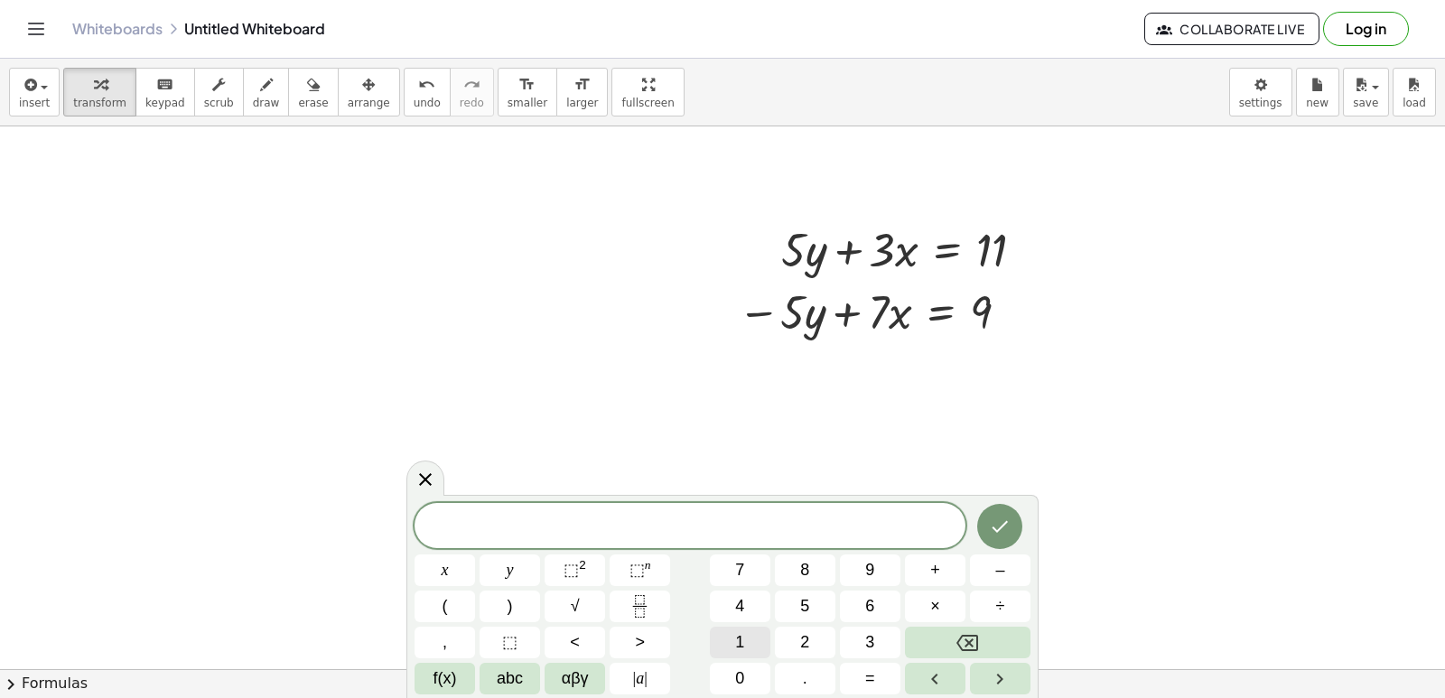
click at [759, 639] on button "1" at bounding box center [740, 643] width 61 height 32
click at [748, 685] on button "0" at bounding box center [740, 679] width 61 height 32
click at [424, 560] on button "x" at bounding box center [444, 570] width 61 height 32
click at [865, 684] on span "=" at bounding box center [870, 678] width 10 height 24
click at [803, 633] on span "2" at bounding box center [804, 642] width 9 height 24
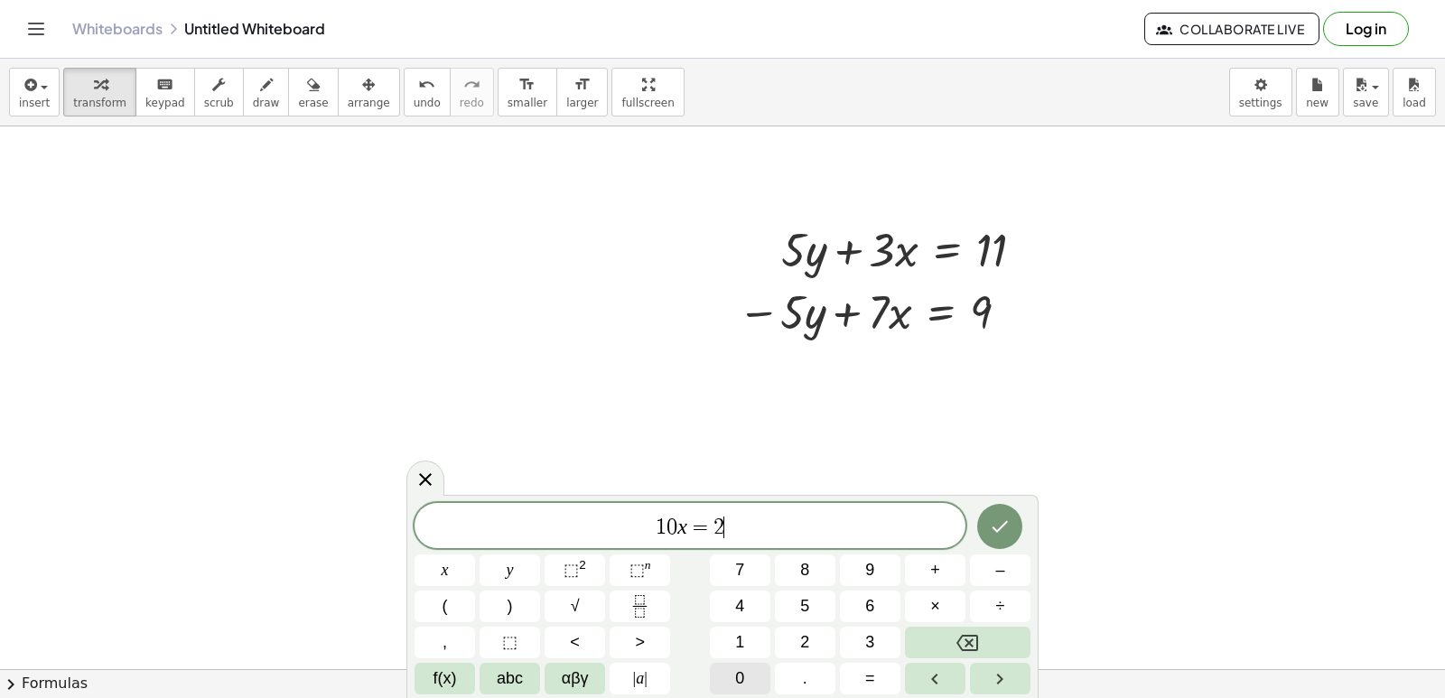
click at [730, 683] on button "0" at bounding box center [740, 679] width 61 height 32
click at [995, 517] on icon "Done" at bounding box center [1000, 527] width 22 height 22
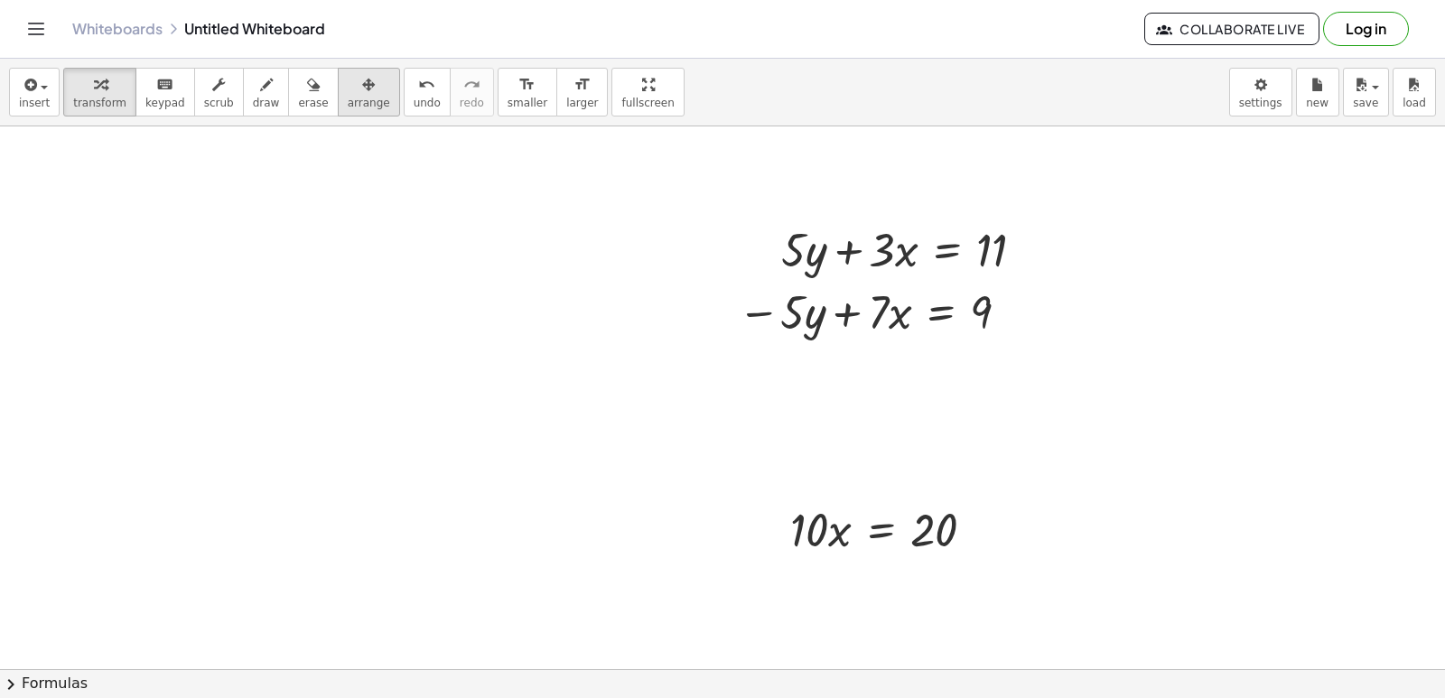
click at [356, 94] on div "button" at bounding box center [369, 84] width 42 height 22
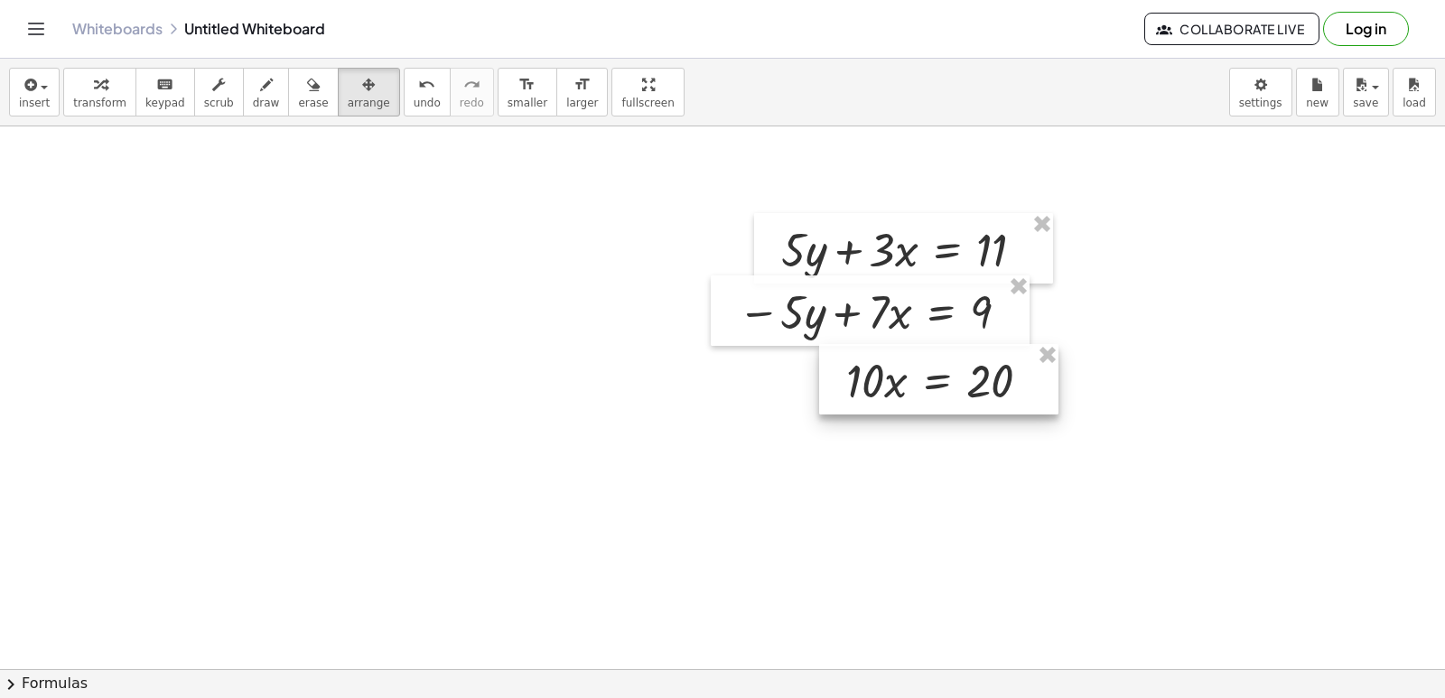
drag, startPoint x: 810, startPoint y: 527, endPoint x: 866, endPoint y: 378, distance: 159.2
click at [866, 378] on div at bounding box center [938, 379] width 239 height 70
click at [78, 98] on span "transform" at bounding box center [99, 103] width 53 height 13
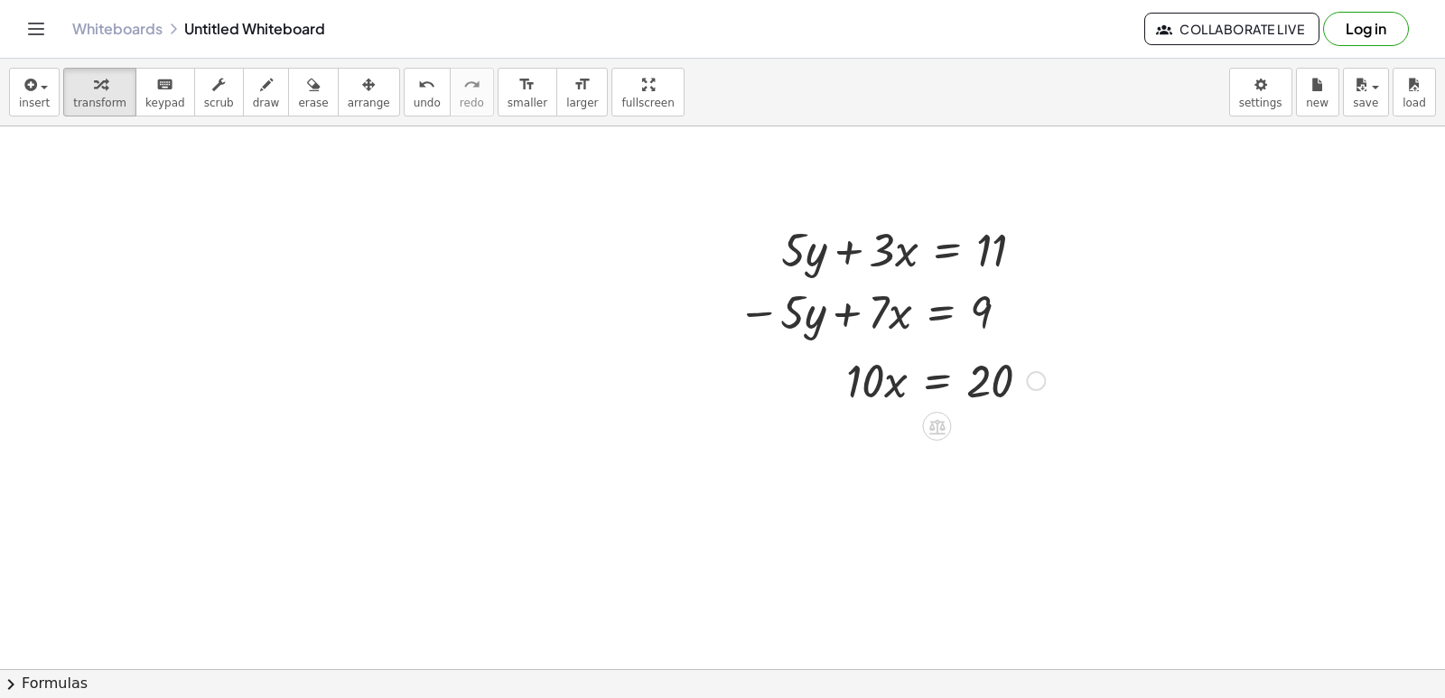
drag, startPoint x: 866, startPoint y: 384, endPoint x: 851, endPoint y: 379, distance: 16.0
drag, startPoint x: 851, startPoint y: 379, endPoint x: 869, endPoint y: 401, distance: 28.2
click at [869, 401] on div at bounding box center [945, 379] width 217 height 61
click at [418, 94] on icon "undo" at bounding box center [426, 85] width 17 height 22
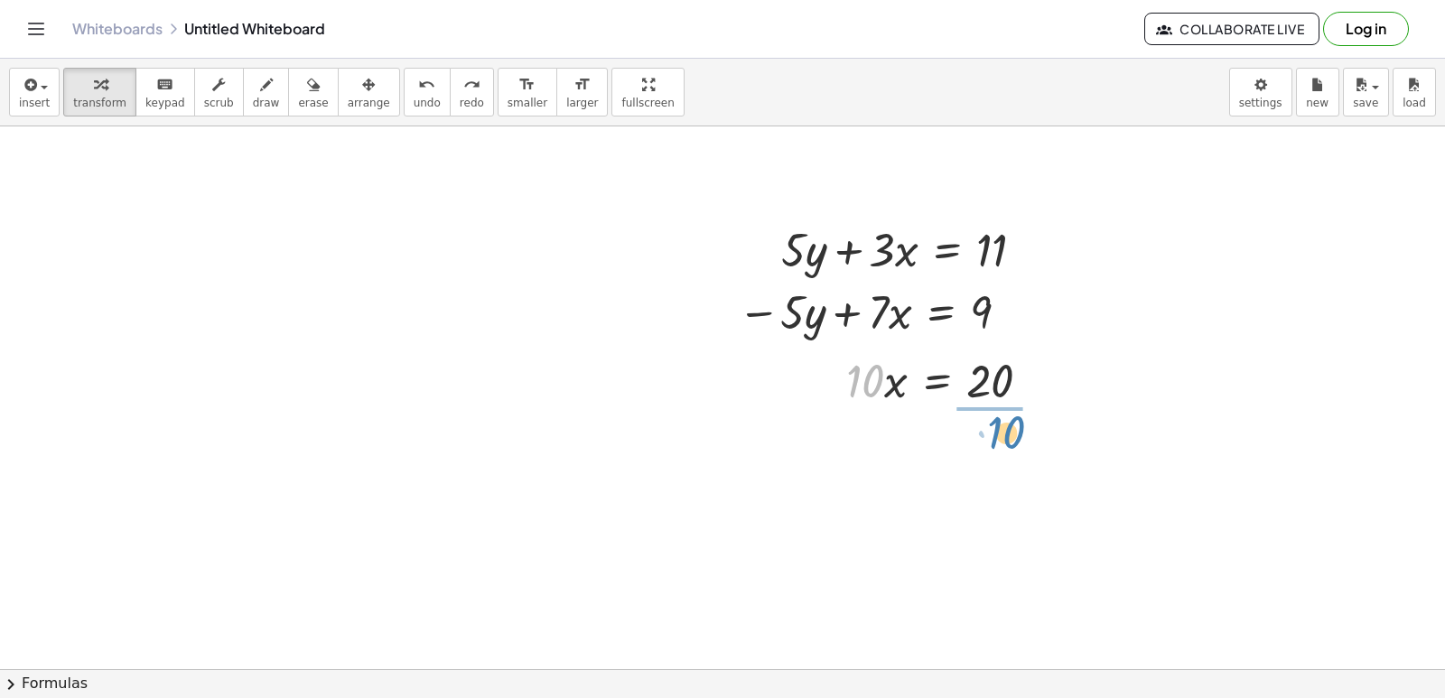
drag, startPoint x: 864, startPoint y: 375, endPoint x: 1011, endPoint y: 424, distance: 155.3
click at [981, 447] on div at bounding box center [946, 455] width 219 height 90
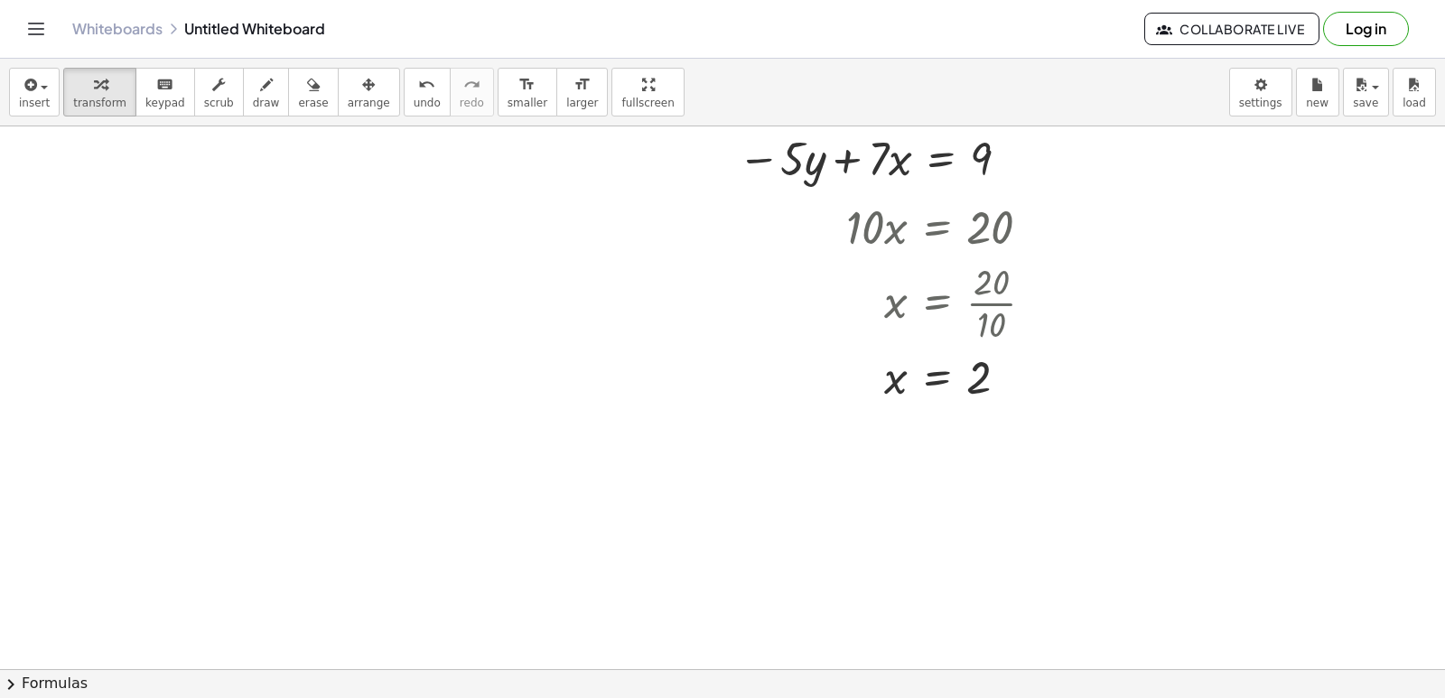
scroll to position [6873, 0]
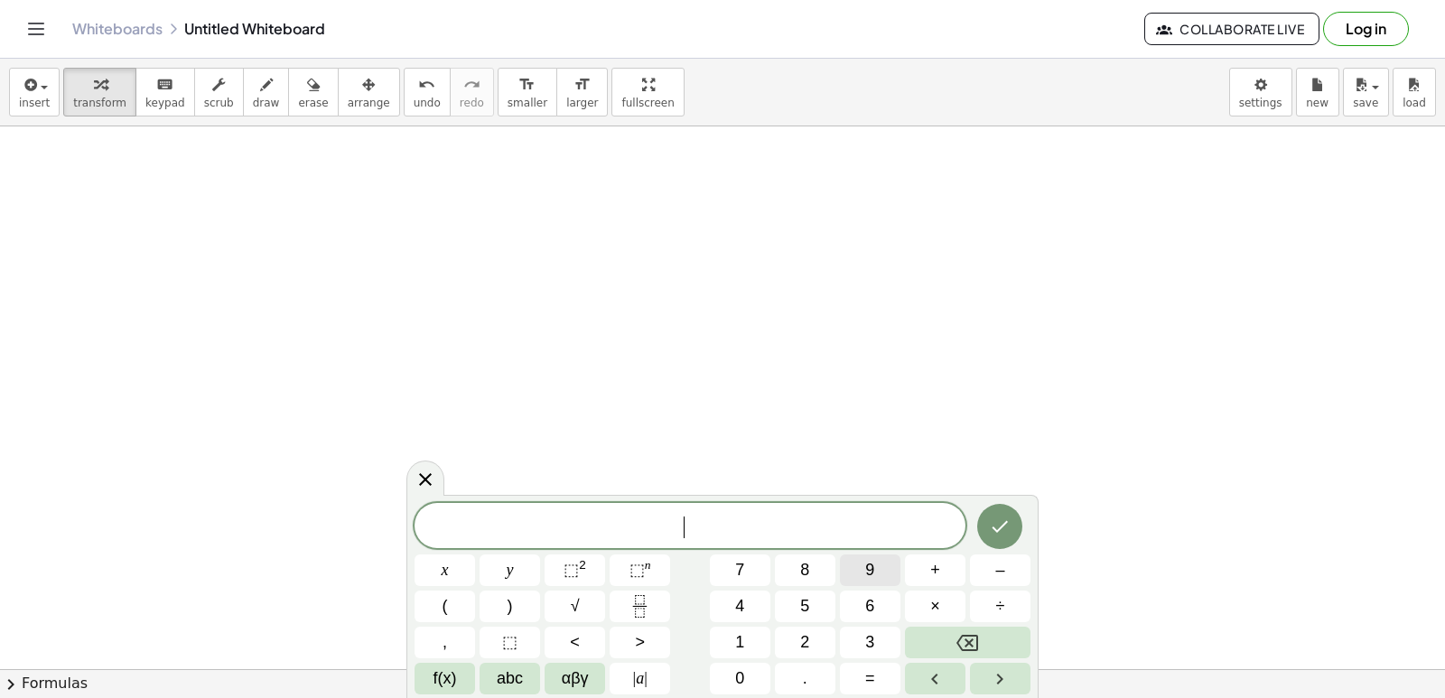
click at [885, 584] on button "9" at bounding box center [870, 570] width 61 height 32
click at [454, 564] on button "x" at bounding box center [444, 570] width 61 height 32
click at [999, 575] on span "–" at bounding box center [999, 570] width 9 height 24
click at [784, 597] on button "5" at bounding box center [805, 607] width 61 height 32
click at [532, 565] on button "y" at bounding box center [509, 570] width 61 height 32
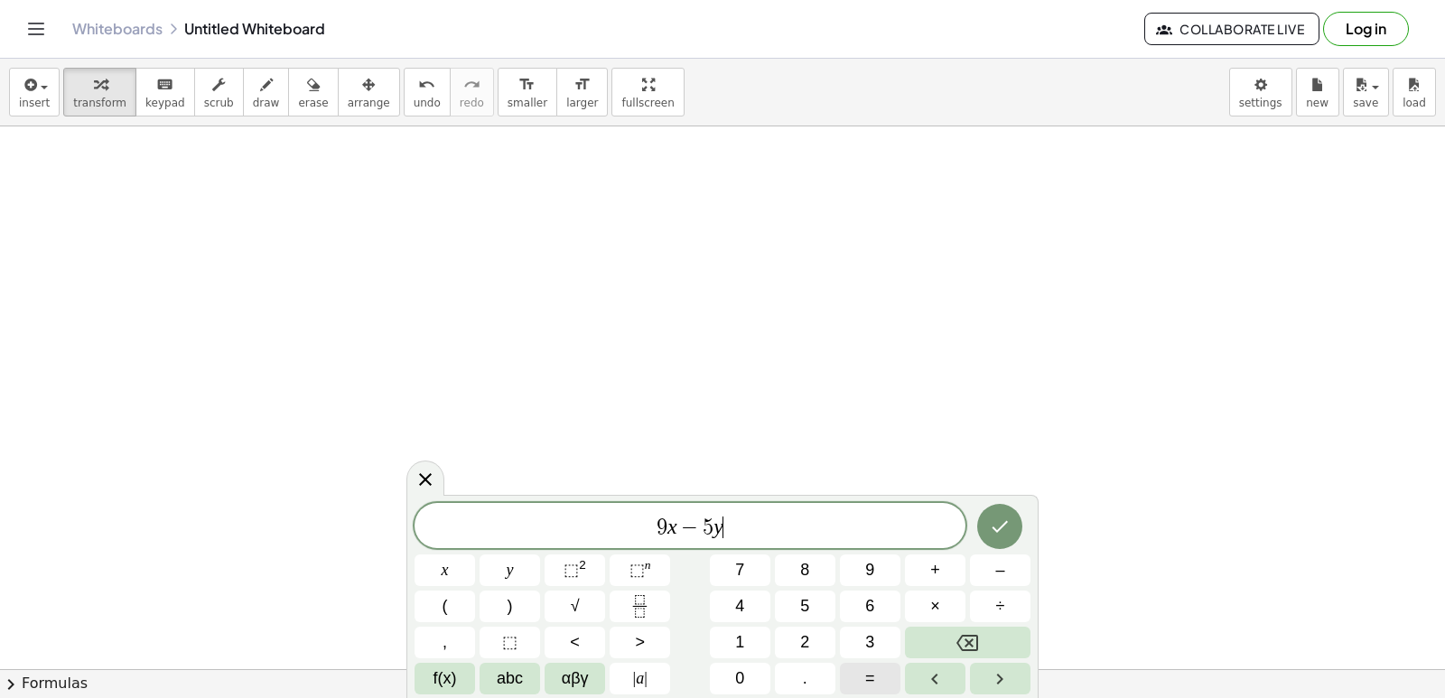
click at [868, 687] on span "=" at bounding box center [870, 678] width 10 height 24
click at [811, 564] on button "8" at bounding box center [805, 570] width 61 height 32
click at [992, 533] on icon "Done" at bounding box center [1000, 527] width 22 height 22
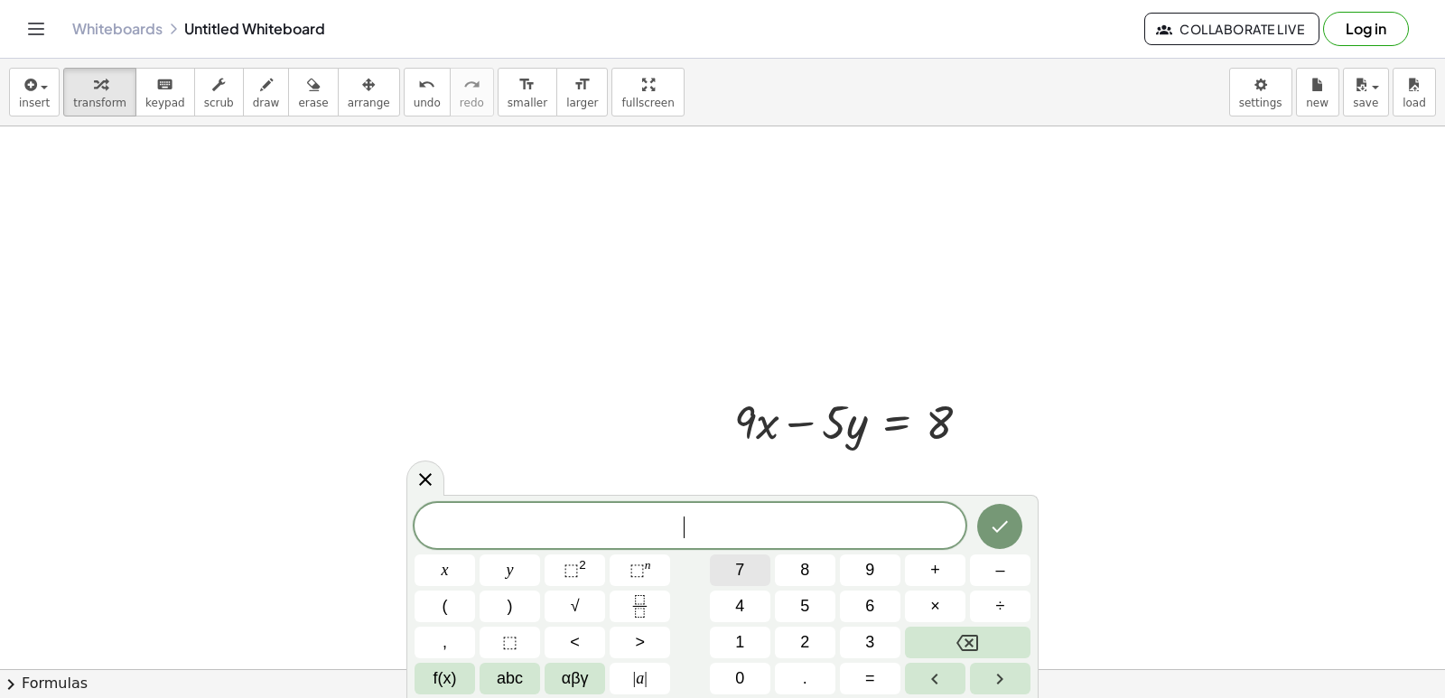
click at [735, 560] on span "7" at bounding box center [739, 570] width 9 height 24
click at [411, 566] on div "7 ​ x y ⬚ 2 ⬚ n 7 8 9 + – ( ) √ 4 5 6 × ÷ , ⬚ < > 1 2 3 f(x) abc αβγ | a | 0 . =" at bounding box center [722, 596] width 632 height 203
click at [945, 570] on button "+" at bounding box center [935, 570] width 61 height 32
click at [962, 632] on icon "Backspace" at bounding box center [967, 643] width 22 height 22
click at [437, 562] on button "x" at bounding box center [444, 570] width 61 height 32
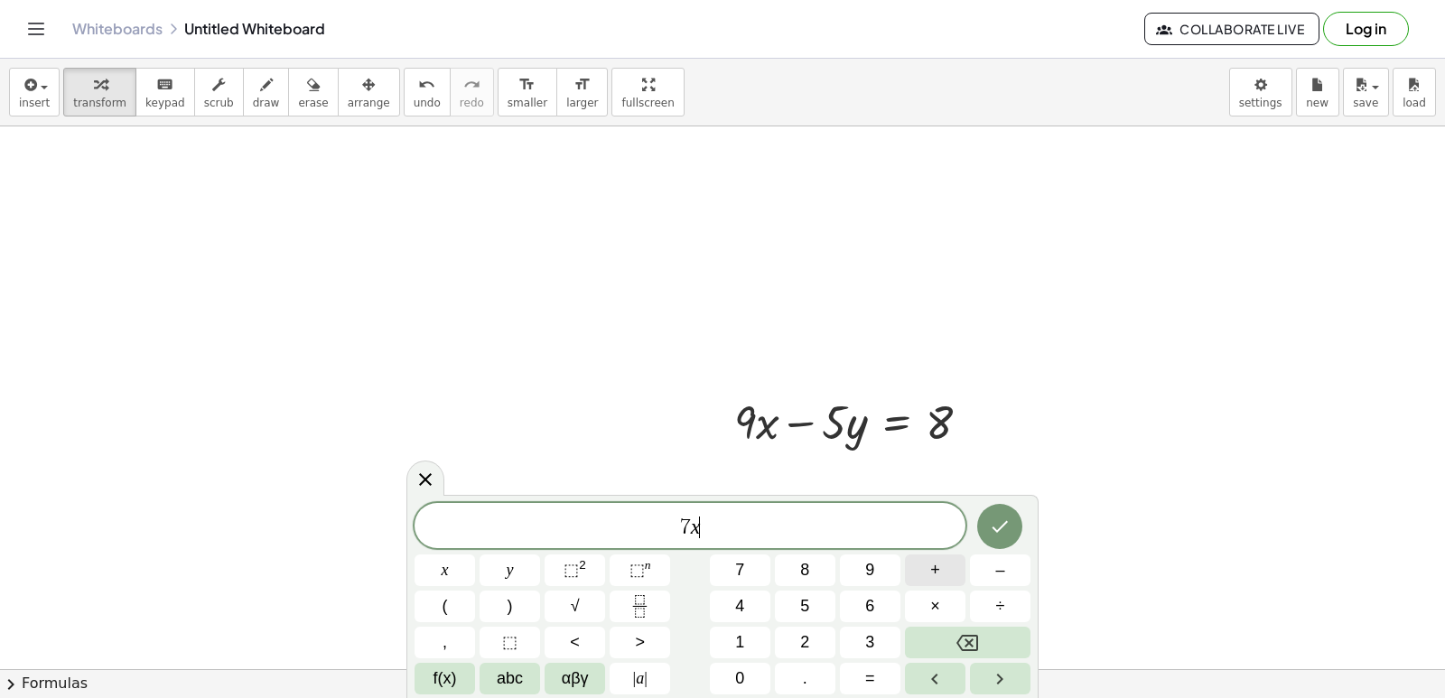
click at [926, 565] on button "+" at bounding box center [935, 570] width 61 height 32
click at [817, 611] on button "5" at bounding box center [805, 607] width 61 height 32
click at [512, 577] on button "y" at bounding box center [509, 570] width 61 height 32
click at [877, 679] on button "=" at bounding box center [870, 679] width 61 height 32
click at [777, 642] on button "2" at bounding box center [805, 643] width 61 height 32
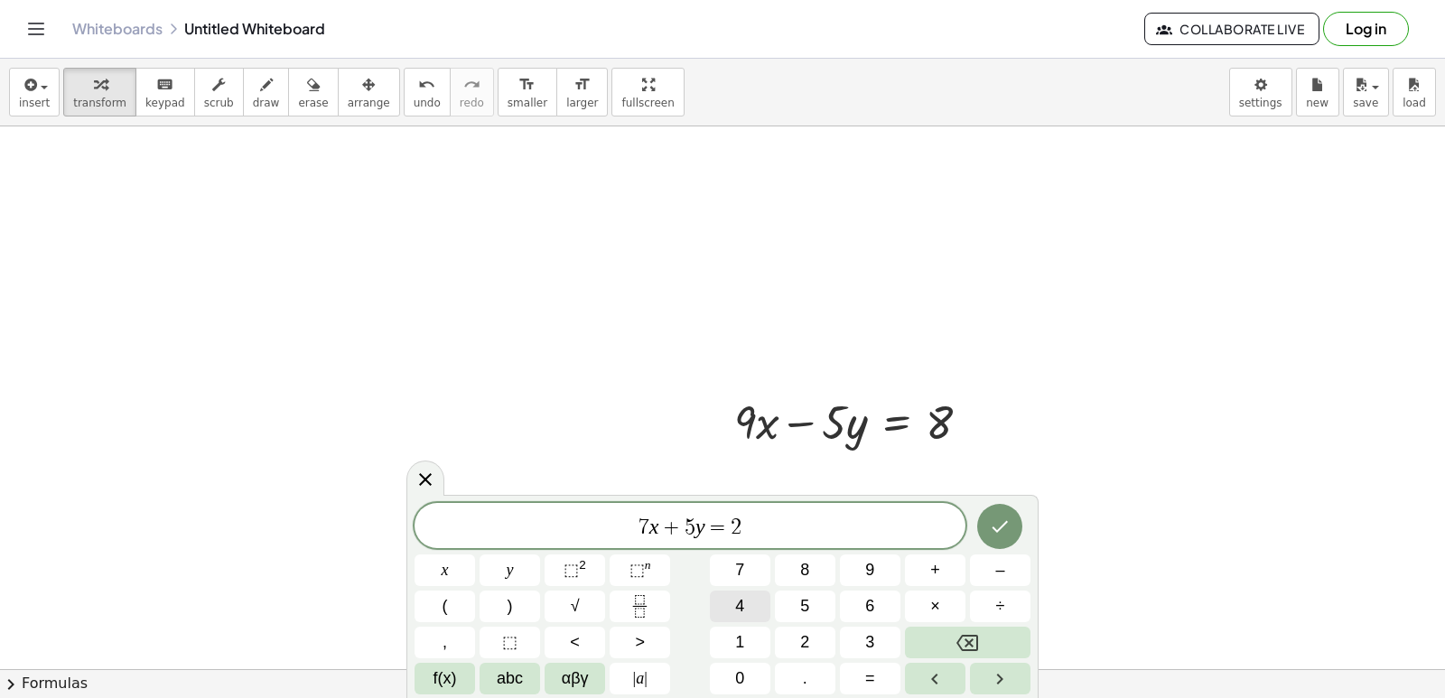
click at [761, 607] on button "4" at bounding box center [740, 607] width 61 height 32
click at [1003, 538] on button "Done" at bounding box center [999, 526] width 45 height 45
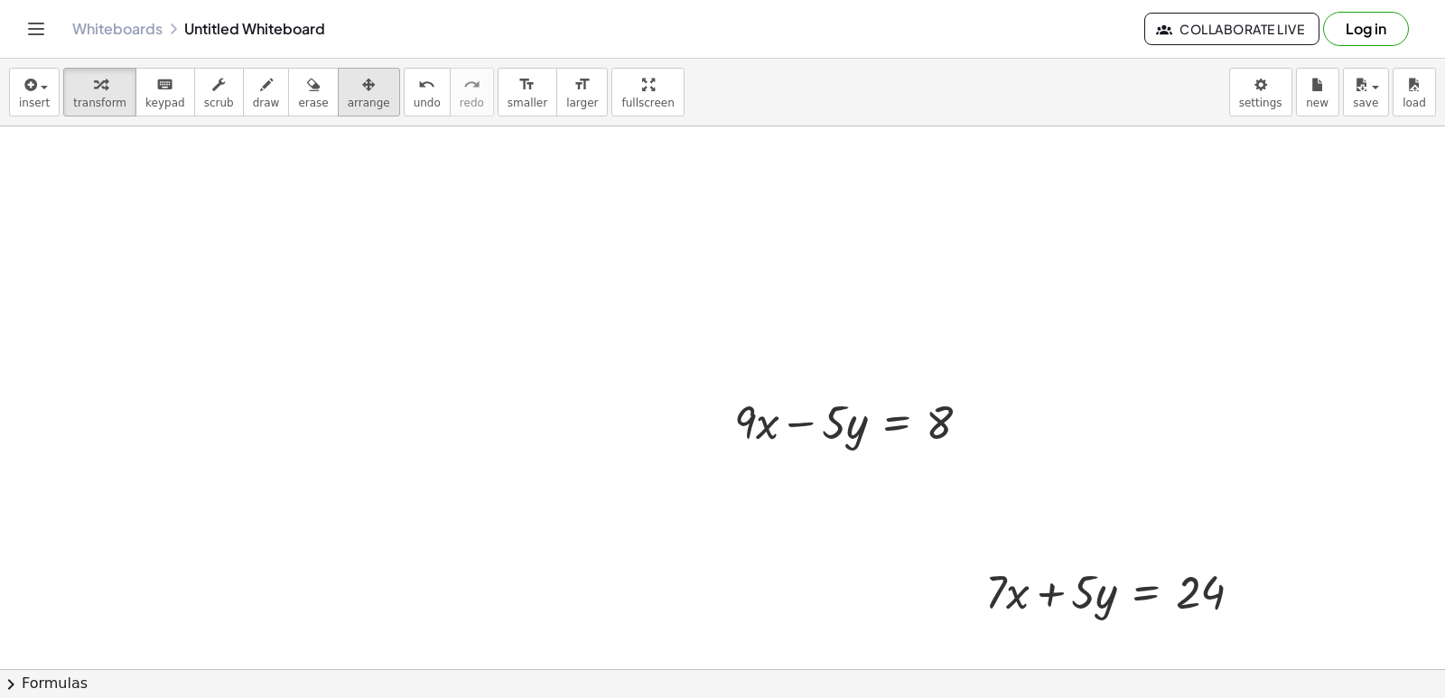
click at [348, 89] on div "button" at bounding box center [369, 84] width 42 height 22
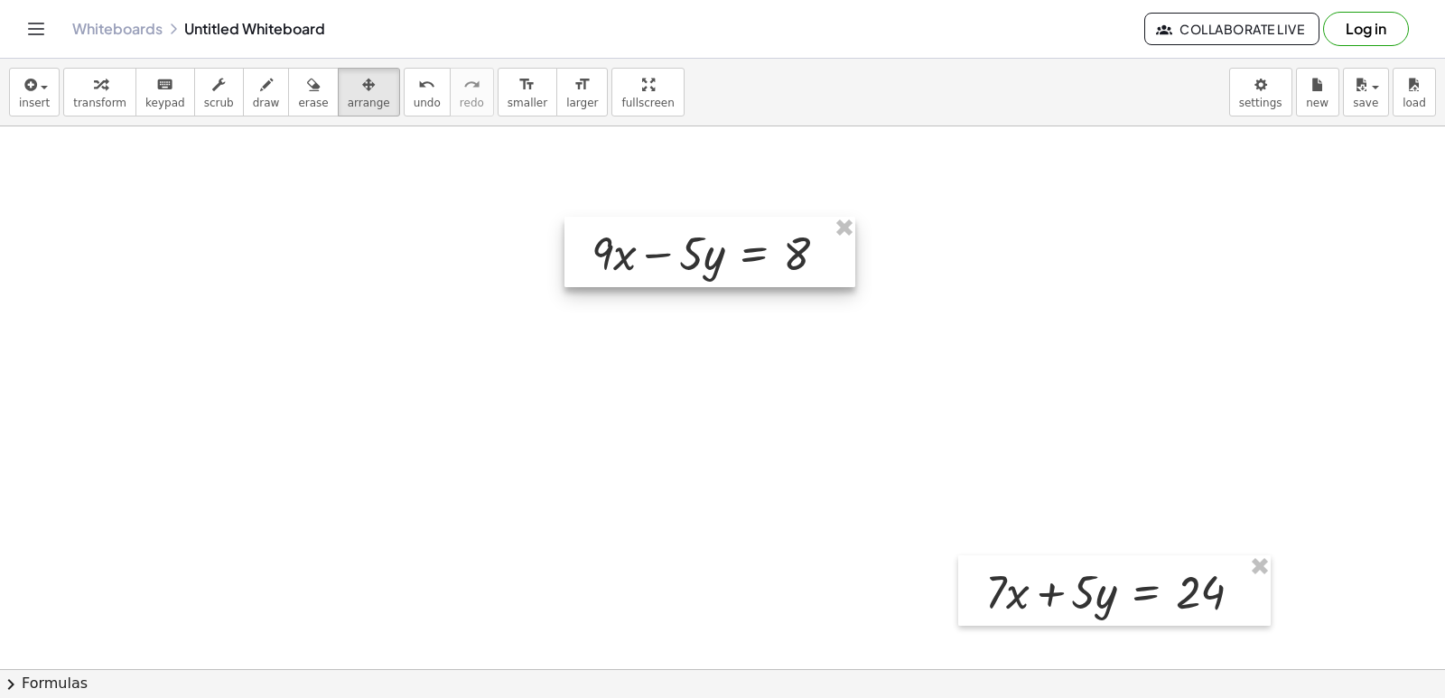
drag, startPoint x: 807, startPoint y: 398, endPoint x: 669, endPoint y: 233, distance: 215.4
click at [669, 233] on div at bounding box center [709, 252] width 291 height 70
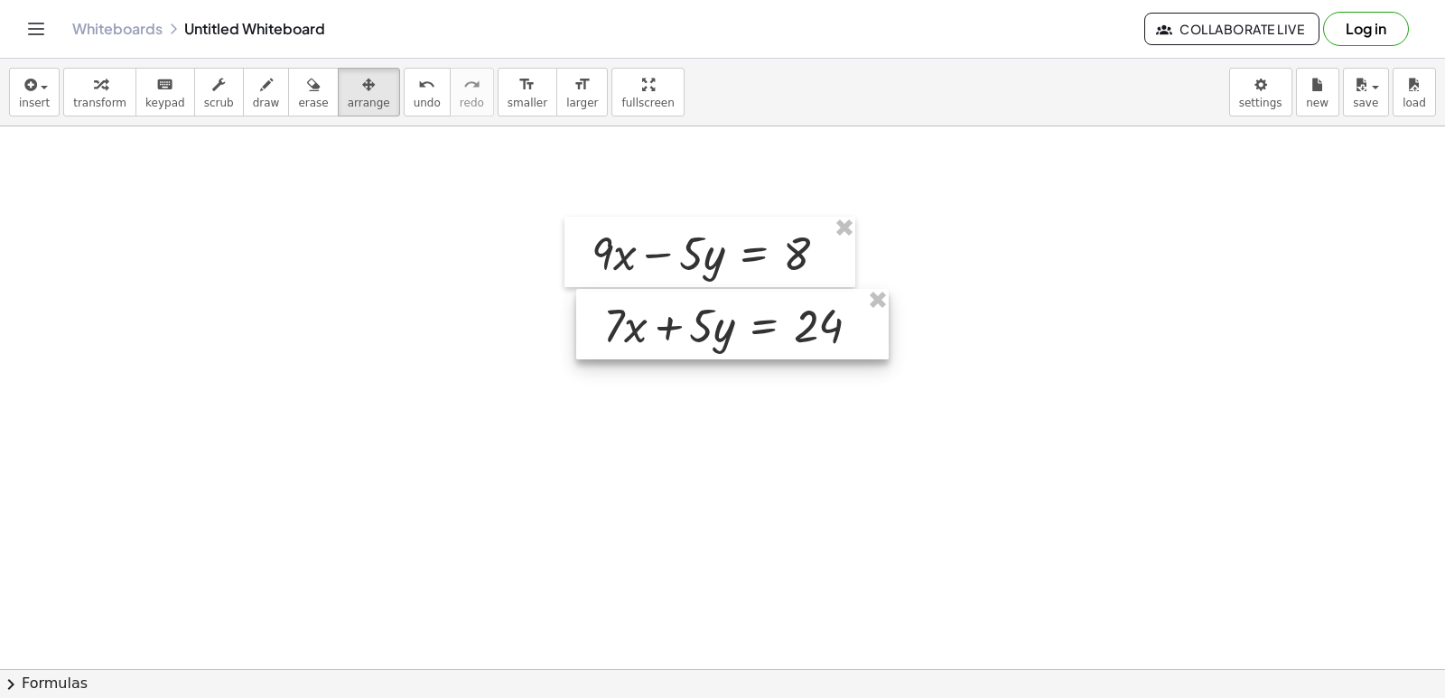
drag, startPoint x: 1102, startPoint y: 610, endPoint x: 720, endPoint y: 344, distance: 465.7
click at [720, 344] on div at bounding box center [732, 324] width 312 height 70
click at [116, 96] on button "transform" at bounding box center [99, 92] width 73 height 49
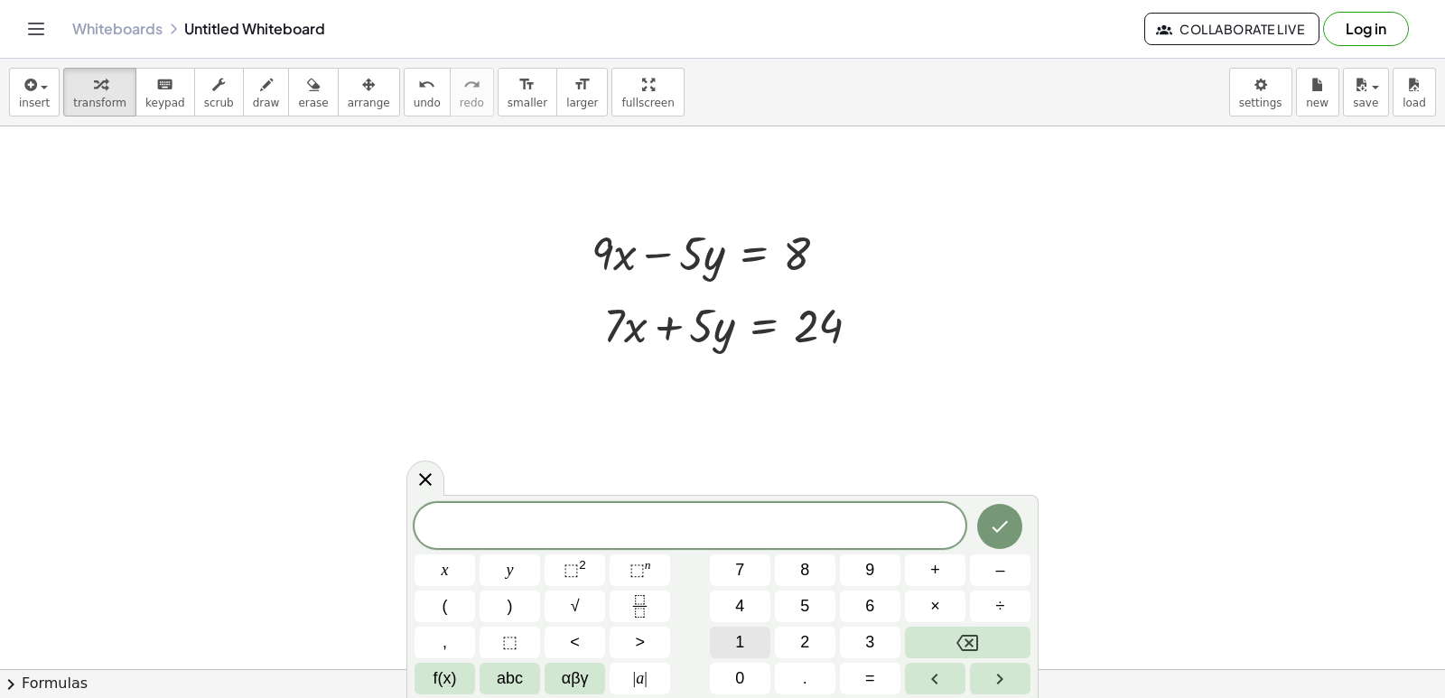
click at [728, 647] on button "1" at bounding box center [740, 643] width 61 height 32
click at [846, 601] on button "6" at bounding box center [870, 607] width 61 height 32
click at [446, 559] on span "x" at bounding box center [445, 570] width 7 height 24
click at [845, 681] on button "=" at bounding box center [870, 679] width 61 height 32
click at [848, 642] on button "3" at bounding box center [870, 643] width 61 height 32
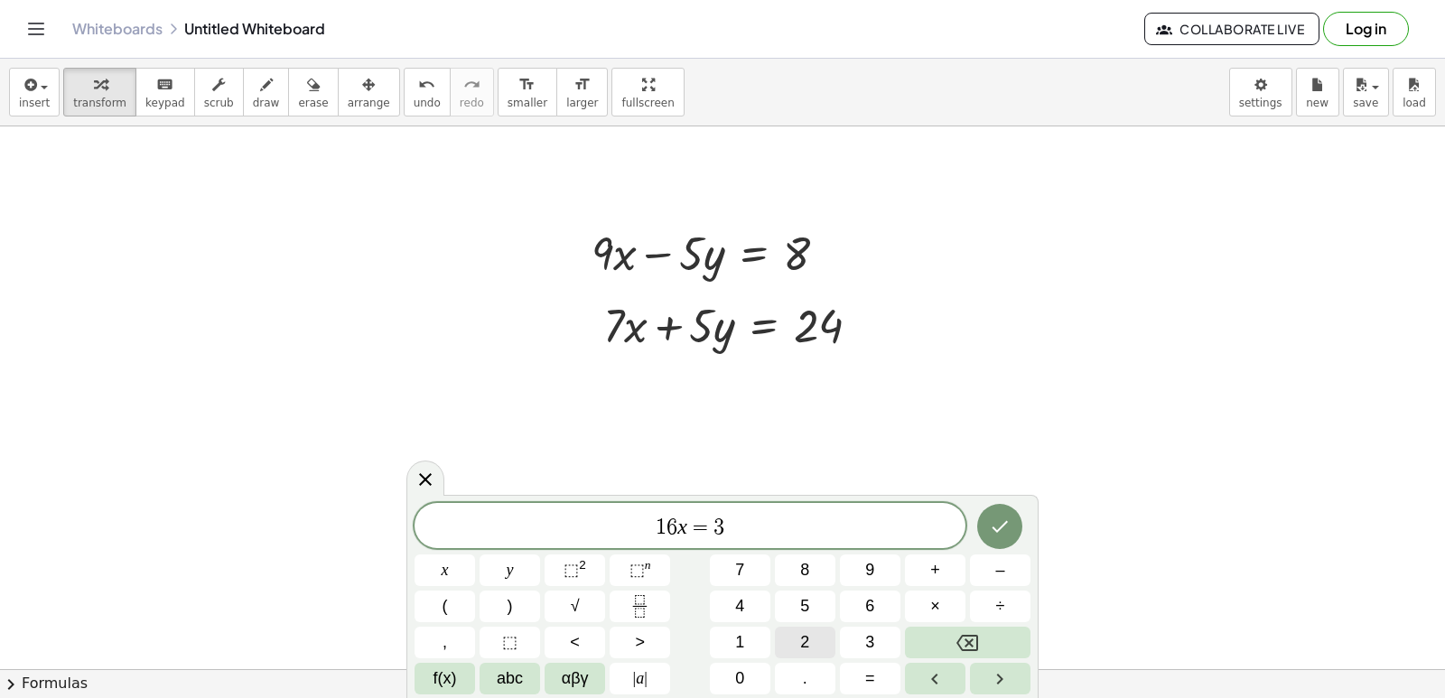
click at [821, 641] on button "2" at bounding box center [805, 643] width 61 height 32
click at [999, 527] on icon "Done" at bounding box center [1000, 527] width 22 height 22
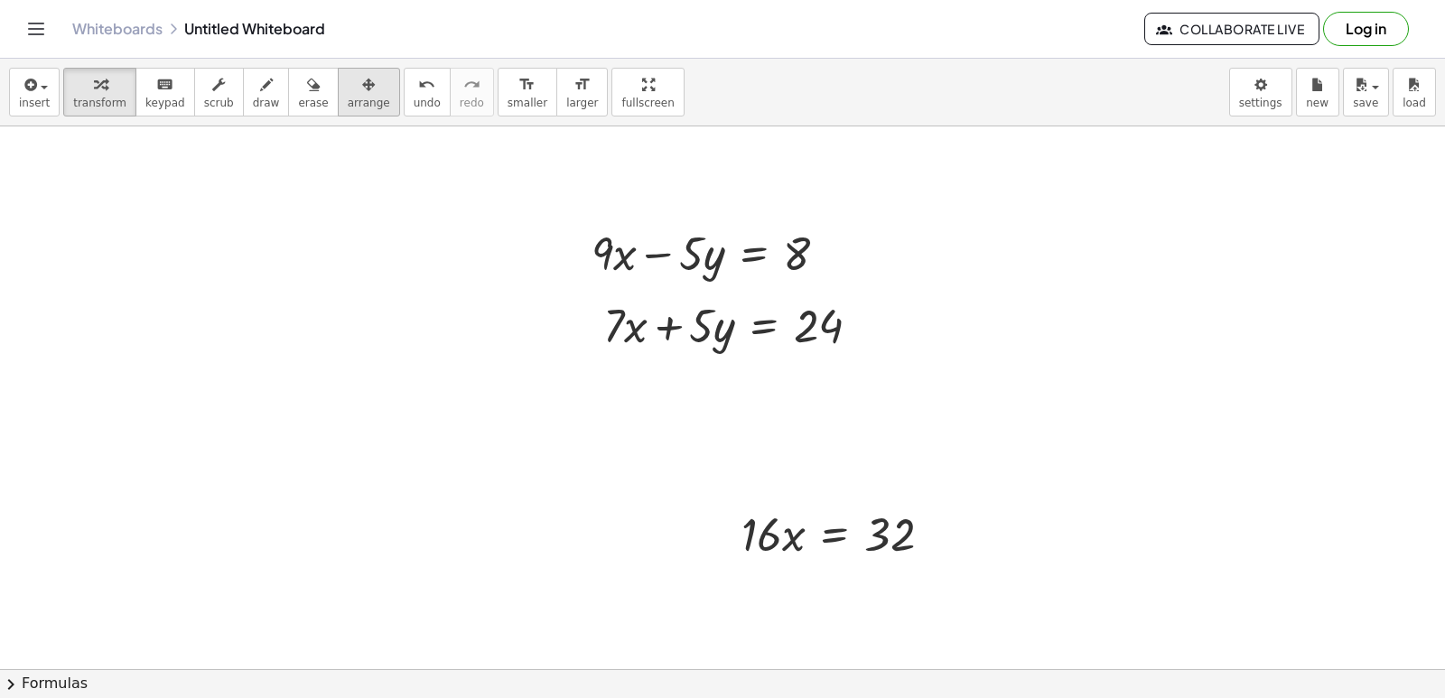
click at [348, 105] on span "arrange" at bounding box center [369, 103] width 42 height 13
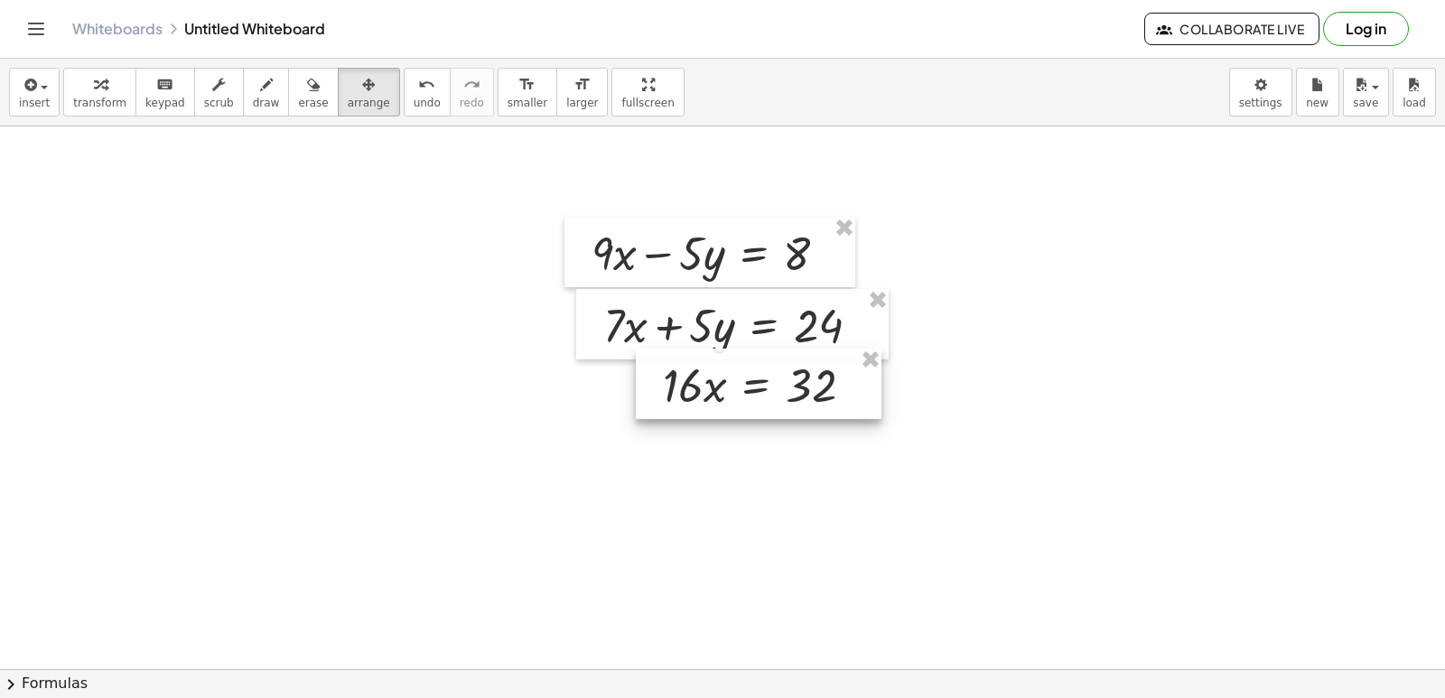
drag, startPoint x: 798, startPoint y: 554, endPoint x: 720, endPoint y: 405, distance: 168.4
click at [720, 405] on div at bounding box center [759, 384] width 246 height 70
click at [94, 77] on icon "button" at bounding box center [100, 85] width 13 height 22
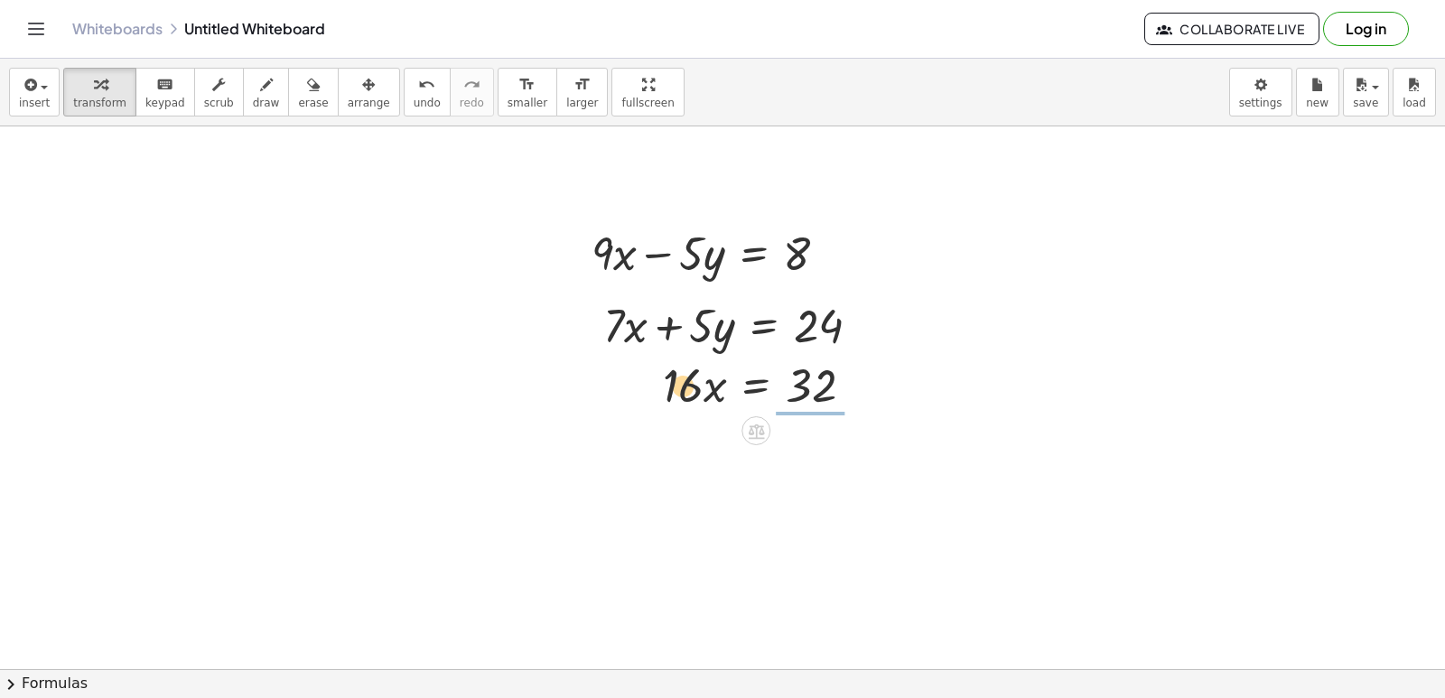
drag, startPoint x: 793, startPoint y: 465, endPoint x: 623, endPoint y: 473, distance: 170.0
drag, startPoint x: 671, startPoint y: 387, endPoint x: 786, endPoint y: 445, distance: 128.4
click at [811, 453] on div at bounding box center [766, 459] width 225 height 90
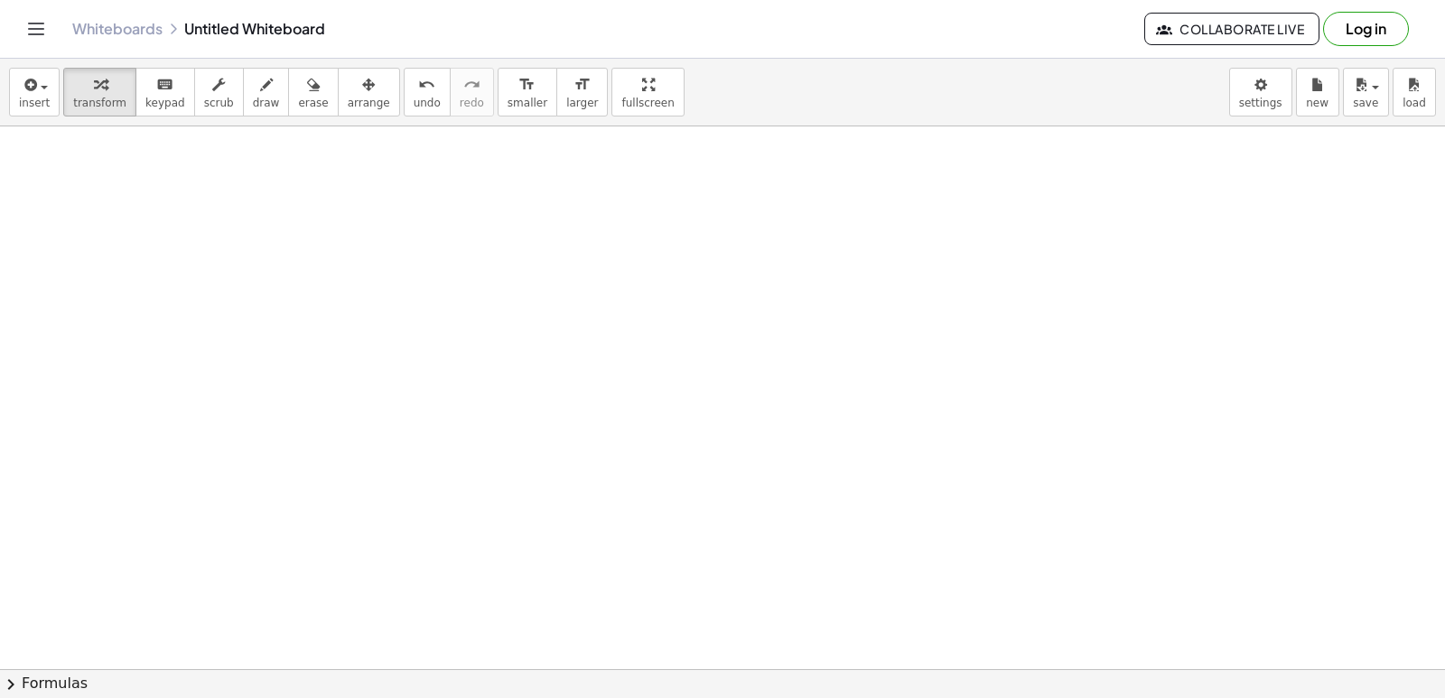
scroll to position [7326, 0]
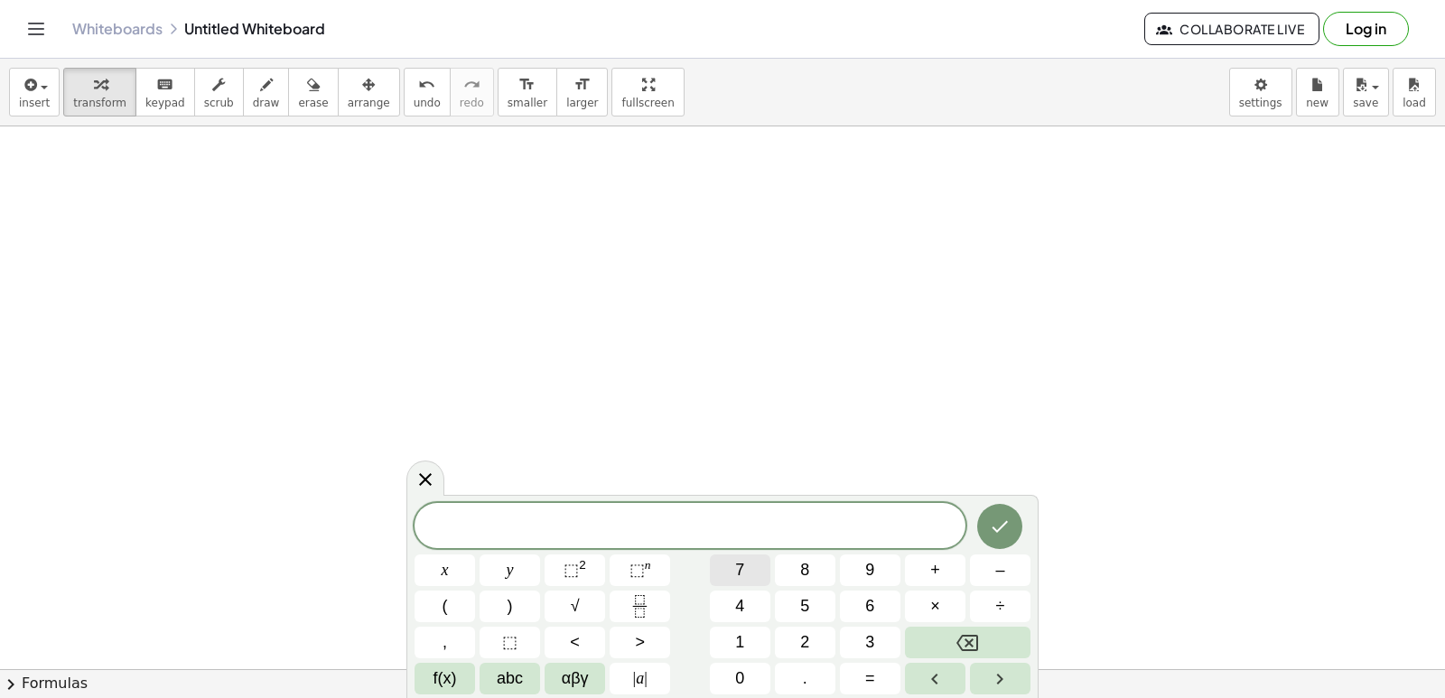
click at [713, 573] on button "7" at bounding box center [740, 570] width 61 height 32
click at [472, 571] on button "x" at bounding box center [444, 570] width 61 height 32
click at [933, 566] on span "+" at bounding box center [935, 570] width 10 height 24
click at [820, 609] on button "5" at bounding box center [805, 607] width 61 height 32
click at [523, 567] on button "y" at bounding box center [509, 570] width 61 height 32
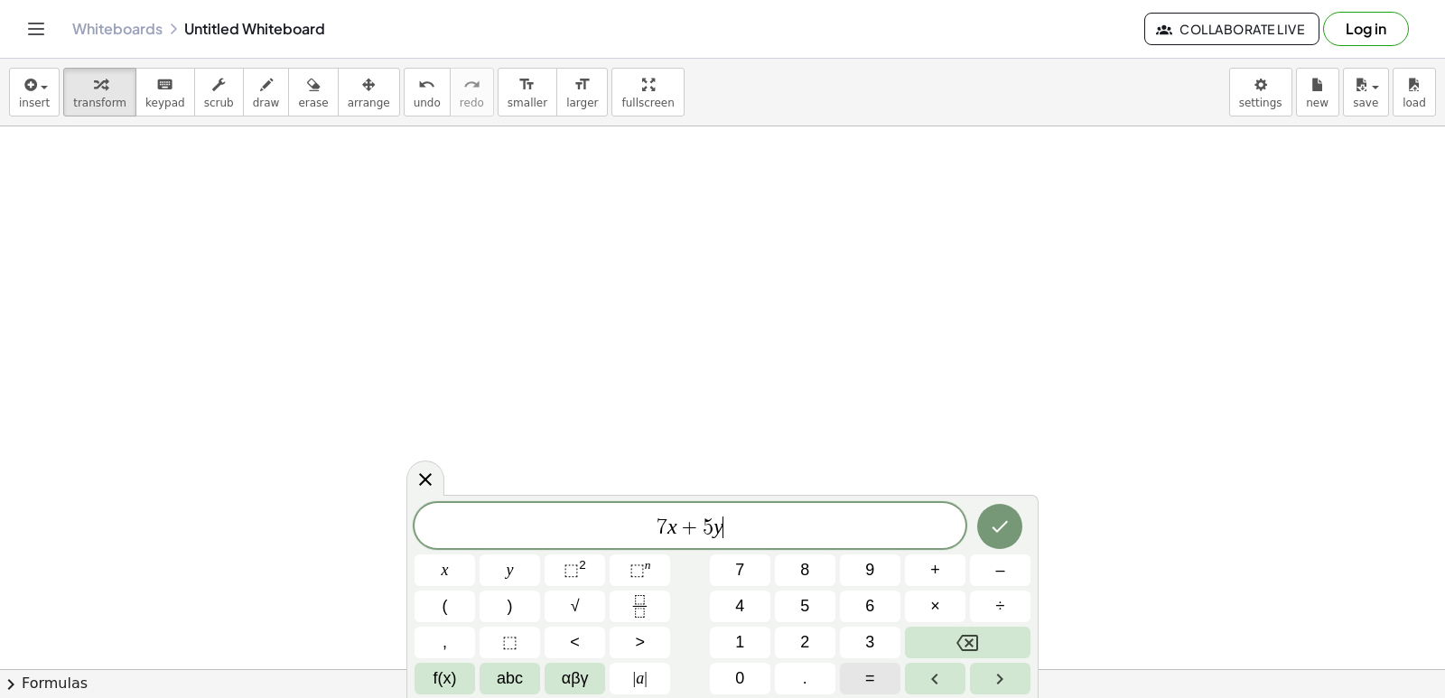
click at [859, 673] on button "=" at bounding box center [870, 679] width 61 height 32
click at [888, 632] on button "3" at bounding box center [870, 643] width 61 height 32
click at [889, 610] on button "6" at bounding box center [870, 607] width 61 height 32
click at [1001, 526] on icon "Done" at bounding box center [1000, 527] width 22 height 22
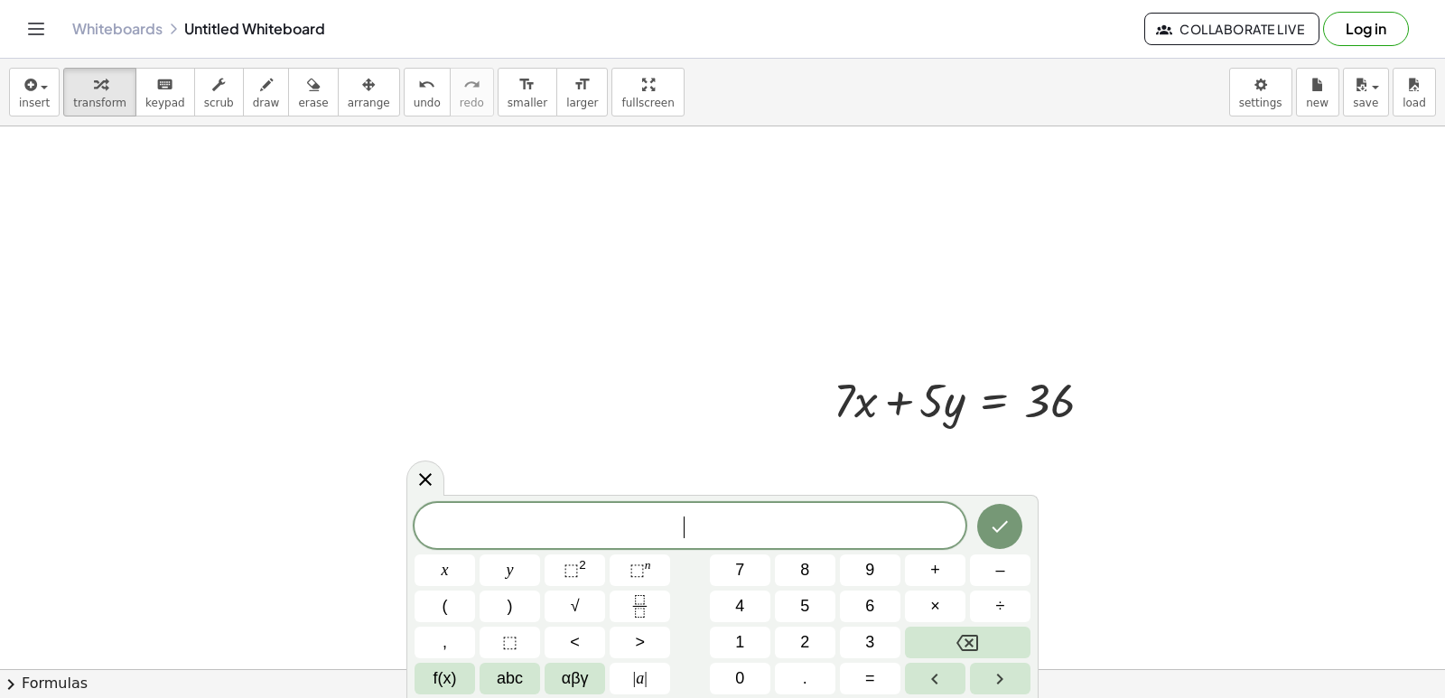
scroll to position [7597, 0]
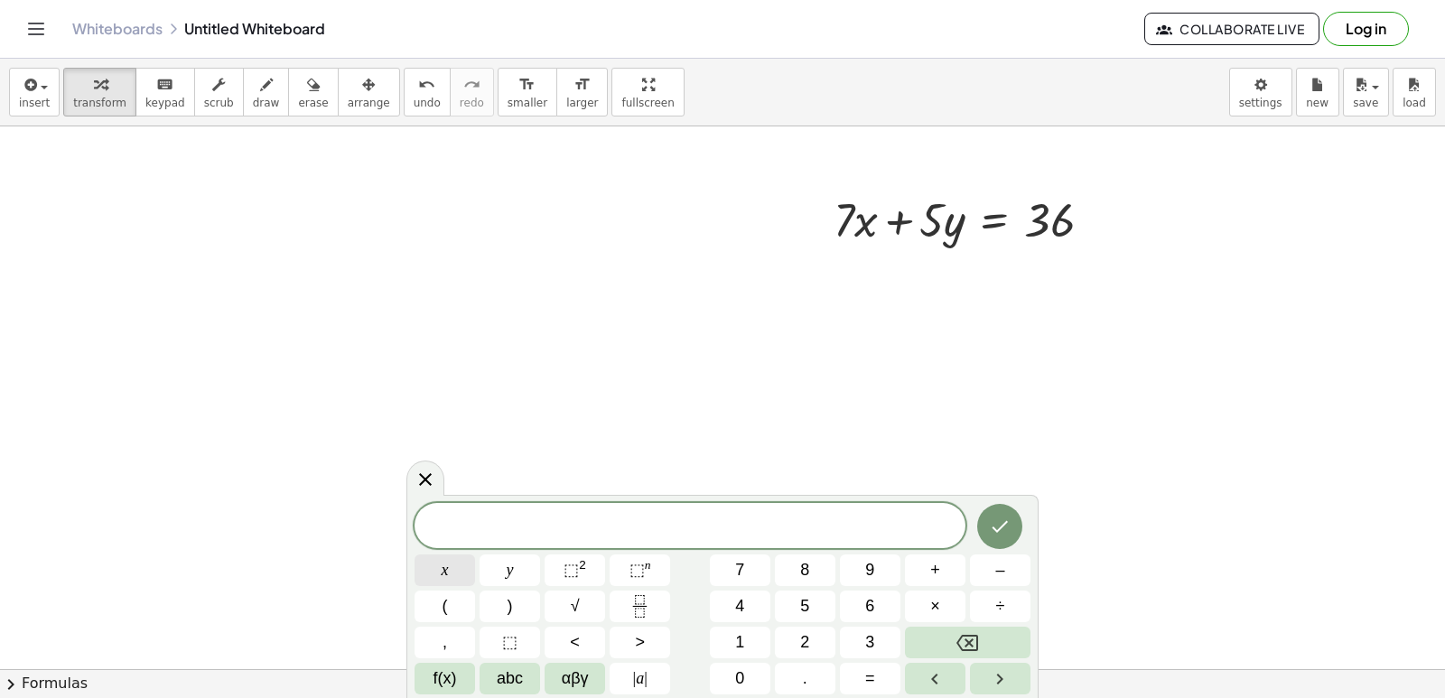
click at [440, 573] on button "x" at bounding box center [444, 570] width 61 height 32
click at [885, 680] on button "=" at bounding box center [870, 679] width 61 height 32
click at [882, 644] on button "3" at bounding box center [870, 643] width 61 height 32
click at [988, 510] on button "Done" at bounding box center [999, 526] width 45 height 45
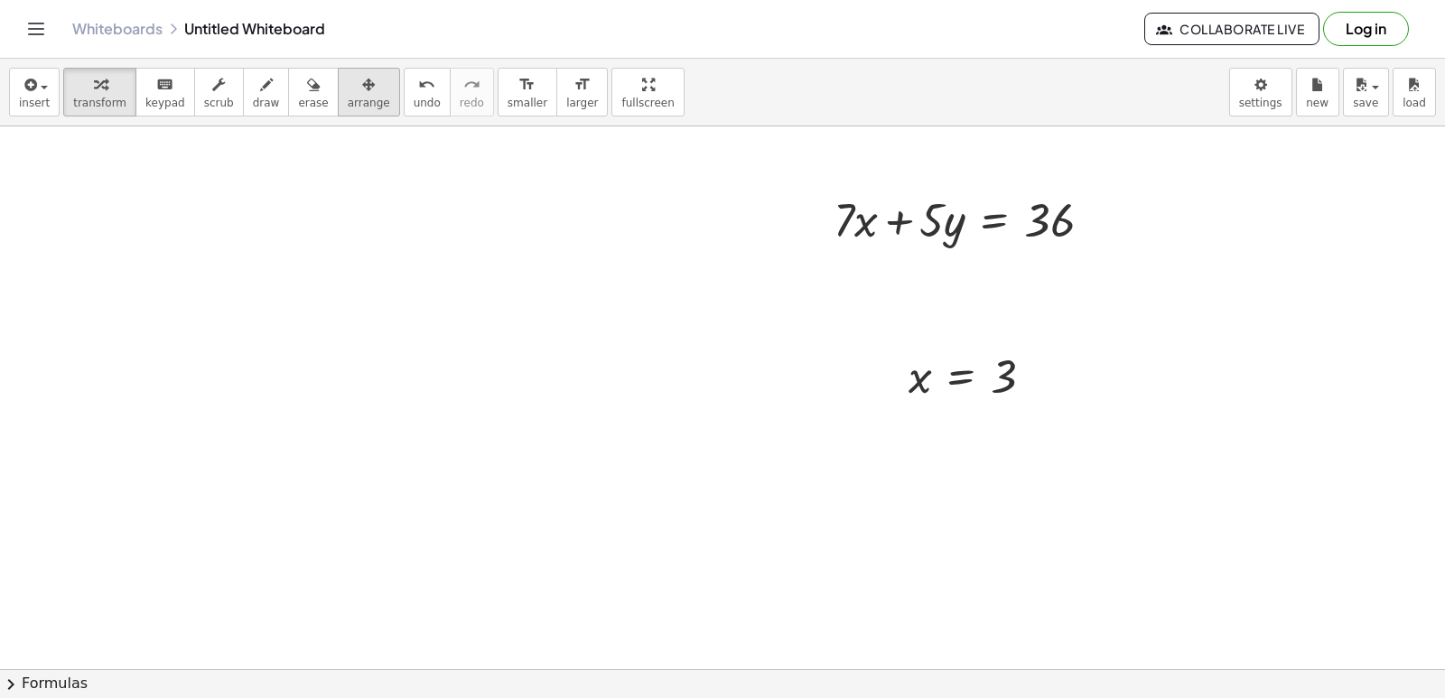
click at [348, 85] on div "button" at bounding box center [369, 84] width 42 height 22
click at [806, 218] on div at bounding box center [962, 218] width 313 height 70
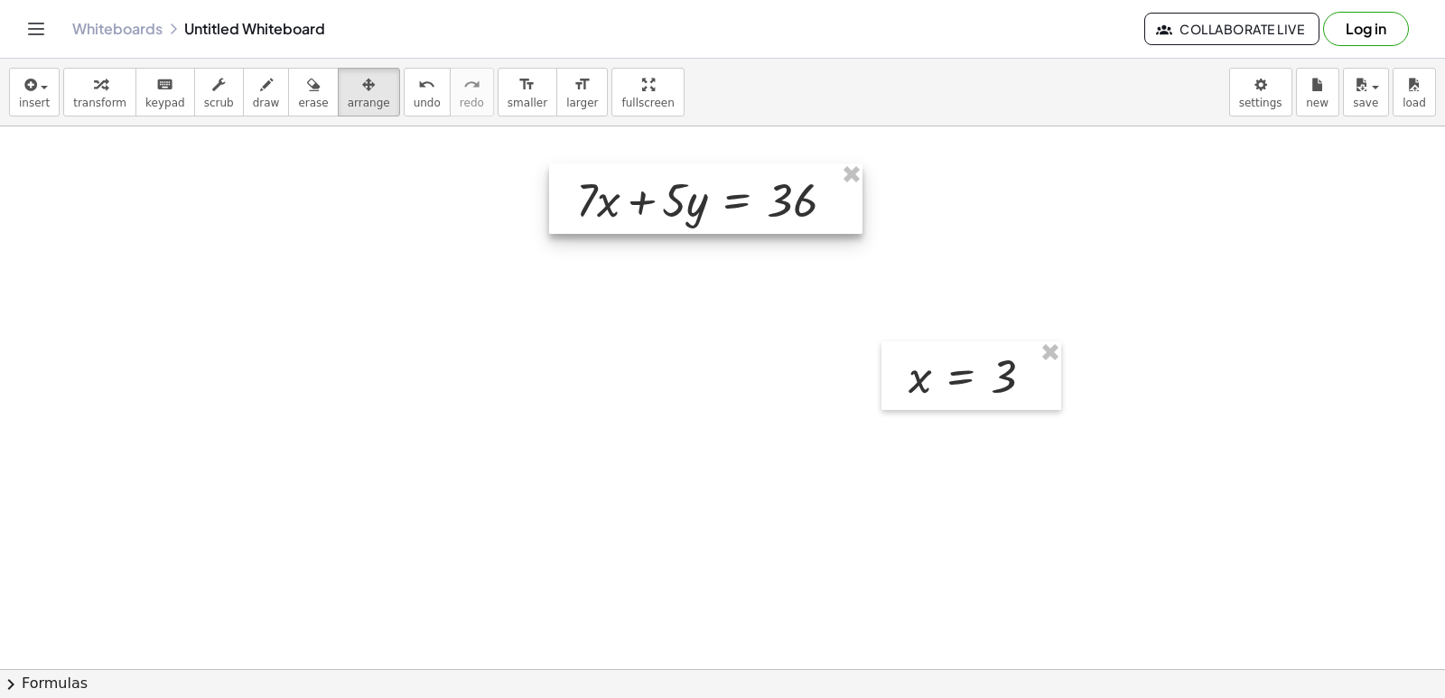
drag, startPoint x: 826, startPoint y: 207, endPoint x: 765, endPoint y: 194, distance: 62.7
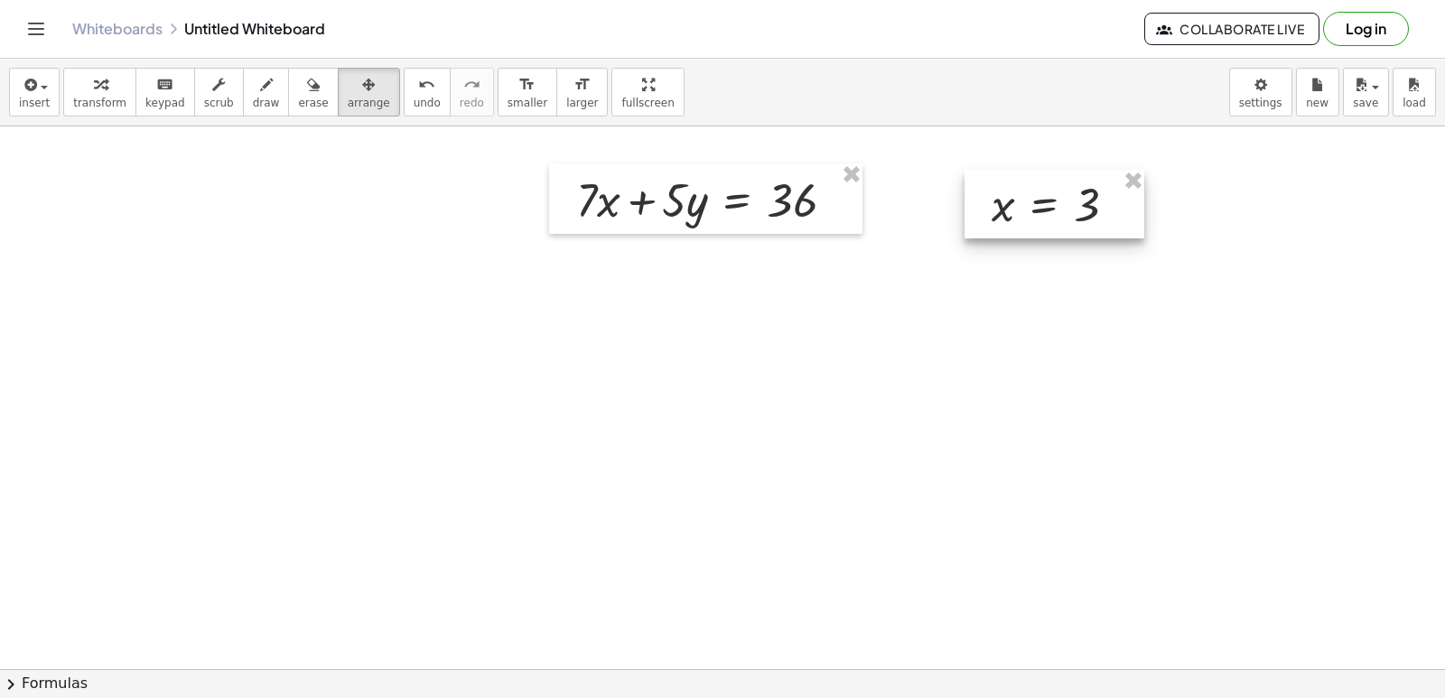
drag, startPoint x: 980, startPoint y: 386, endPoint x: 1063, endPoint y: 214, distance: 190.6
click at [1063, 214] on div at bounding box center [1054, 204] width 180 height 69
click at [94, 90] on icon "button" at bounding box center [100, 85] width 13 height 22
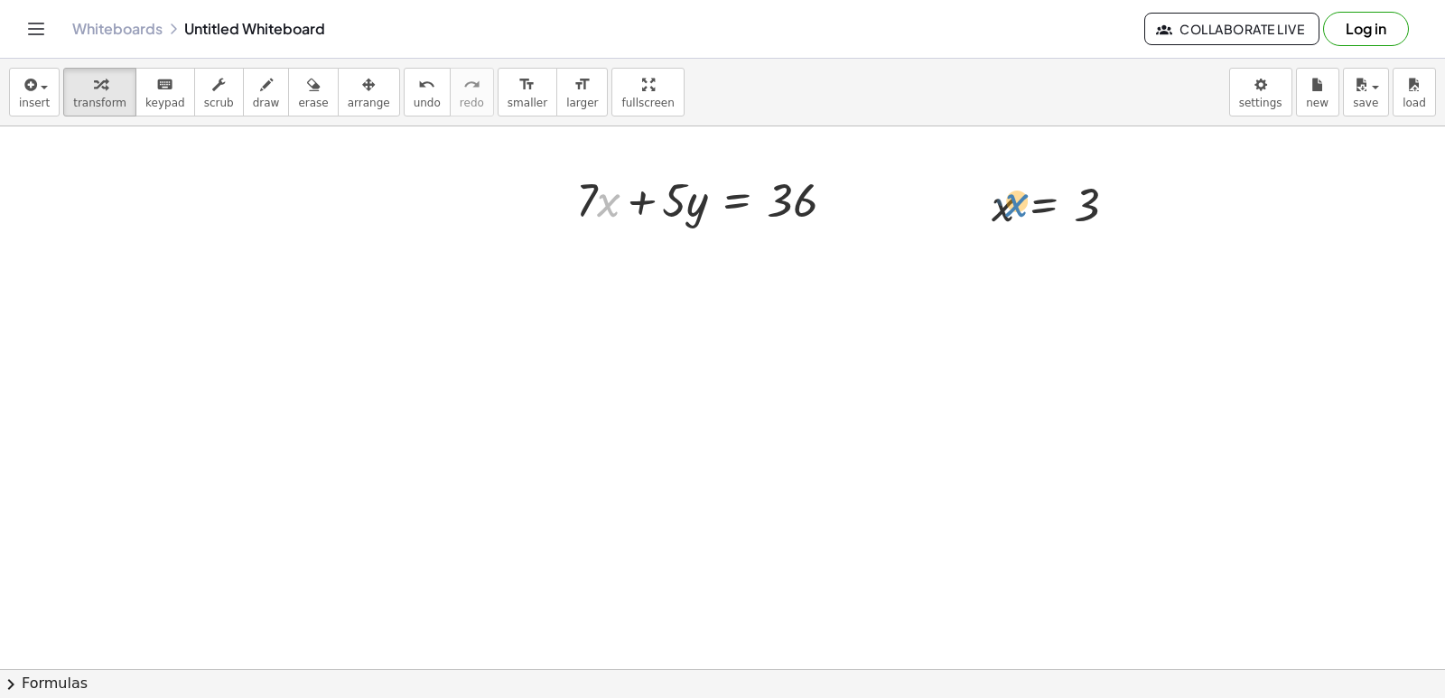
drag, startPoint x: 600, startPoint y: 203, endPoint x: 1008, endPoint y: 203, distance: 408.2
